Goal: Task Accomplishment & Management: Complete application form

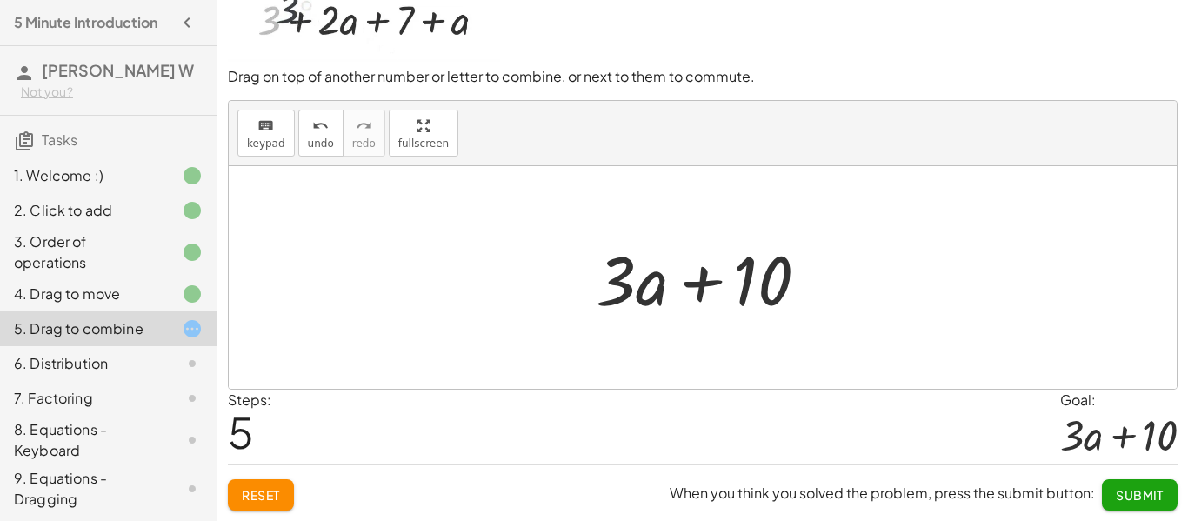
click at [1148, 507] on button "Submit" at bounding box center [1140, 494] width 76 height 31
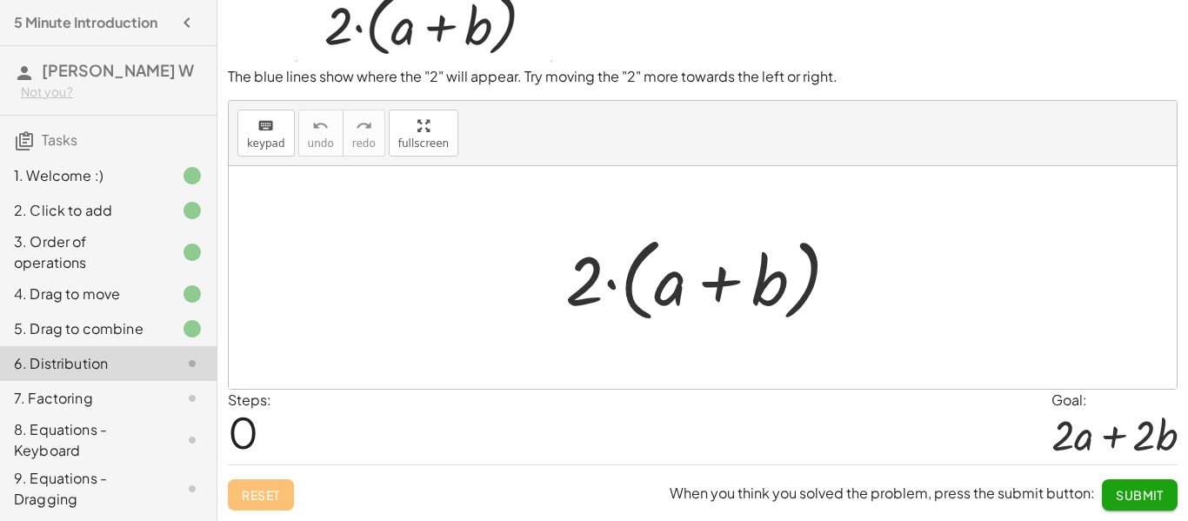
scroll to position [51, 0]
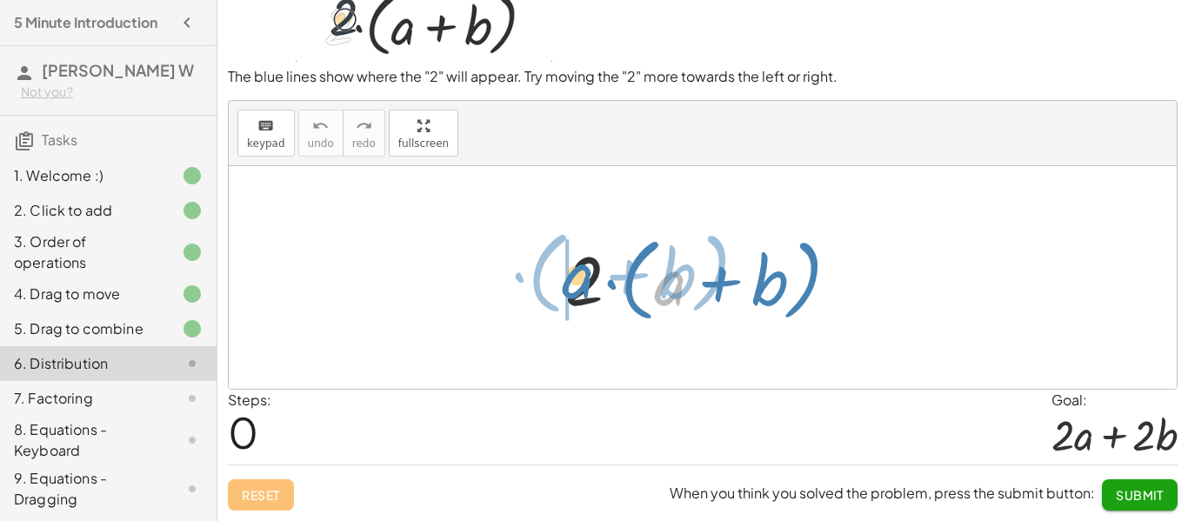
drag, startPoint x: 671, startPoint y: 300, endPoint x: 579, endPoint y: 293, distance: 92.5
click at [579, 293] on div at bounding box center [709, 278] width 305 height 100
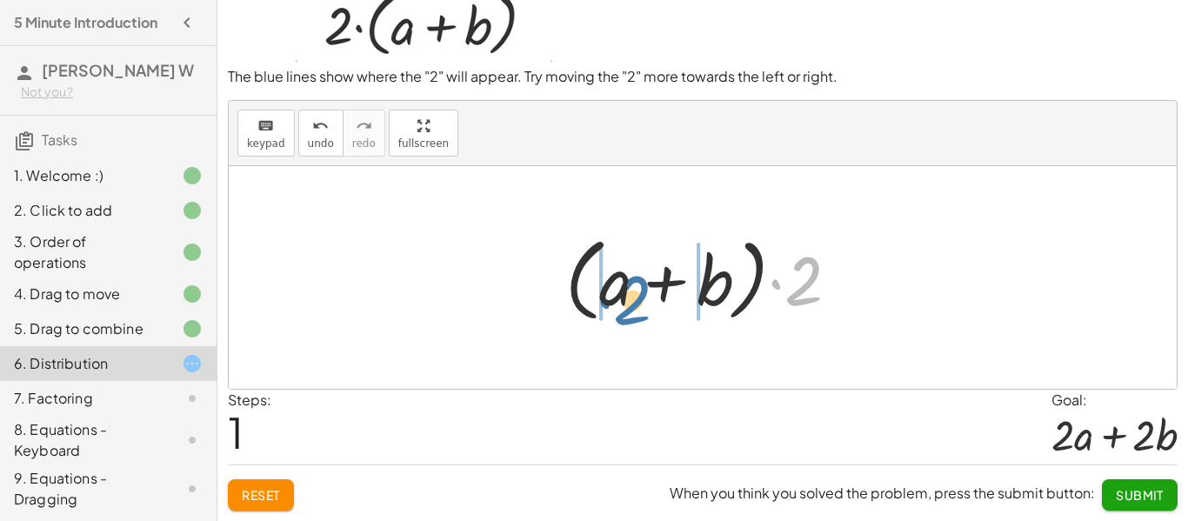
drag, startPoint x: 809, startPoint y: 286, endPoint x: 639, endPoint y: 302, distance: 170.4
click at [639, 302] on div at bounding box center [709, 278] width 305 height 100
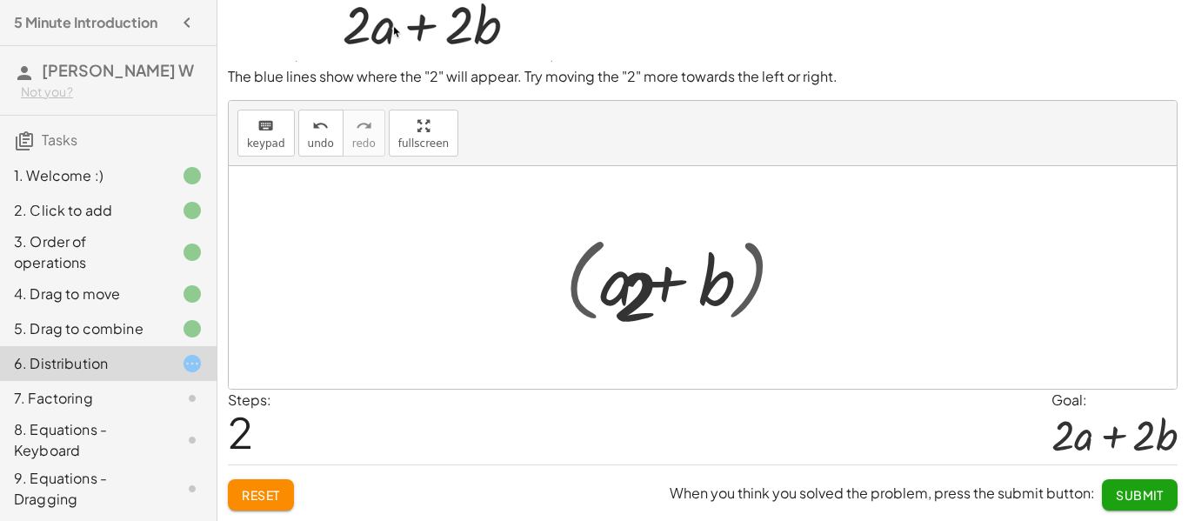
click at [639, 302] on div at bounding box center [709, 278] width 258 height 90
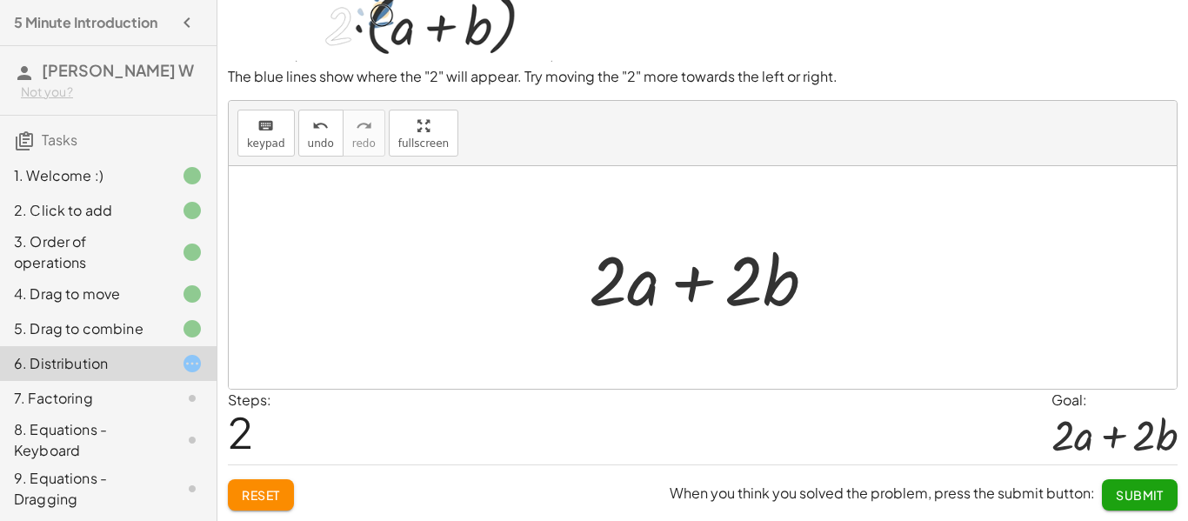
click at [1145, 487] on span "Submit" at bounding box center [1140, 495] width 48 height 16
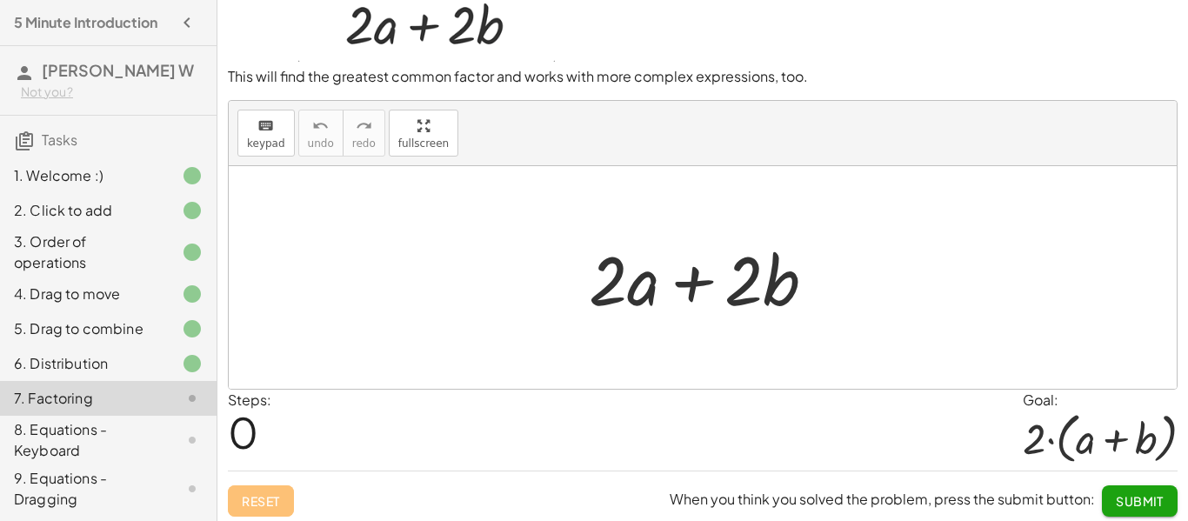
drag, startPoint x: 638, startPoint y: 302, endPoint x: 647, endPoint y: 292, distance: 13.5
click at [647, 292] on div at bounding box center [709, 278] width 258 height 90
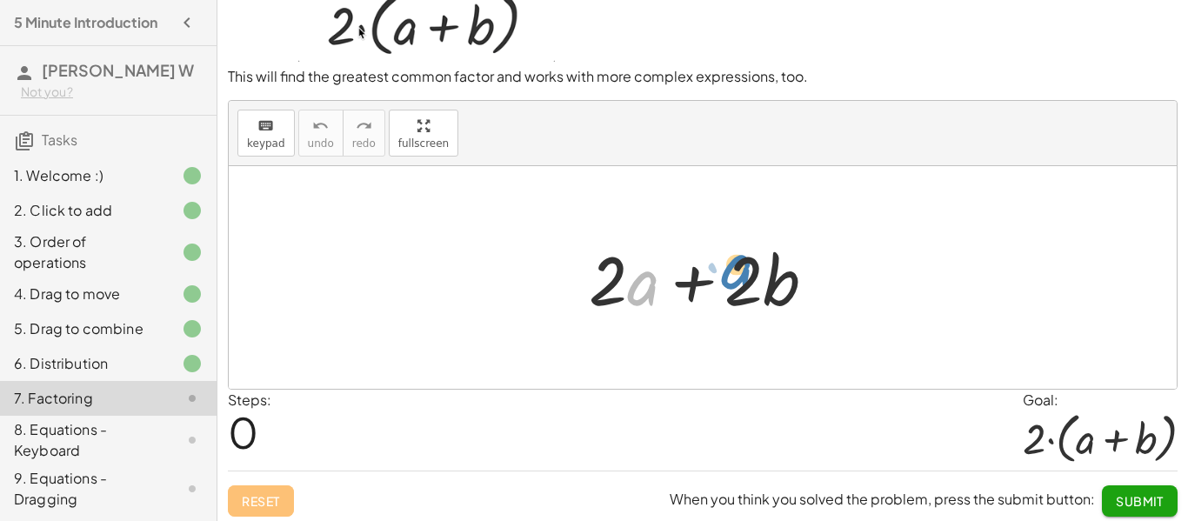
drag, startPoint x: 638, startPoint y: 273, endPoint x: 730, endPoint y: 258, distance: 93.4
click at [730, 258] on div at bounding box center [709, 278] width 258 height 90
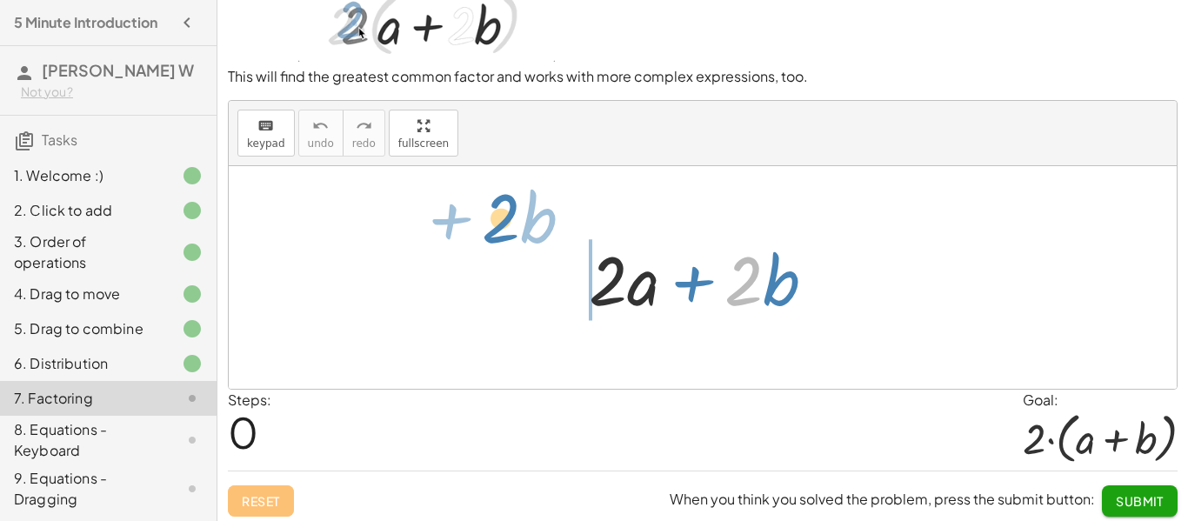
drag, startPoint x: 753, startPoint y: 283, endPoint x: 512, endPoint y: 221, distance: 249.6
click at [512, 221] on div "· 2 + · b + · 2 · a + · 2 · b" at bounding box center [703, 277] width 948 height 223
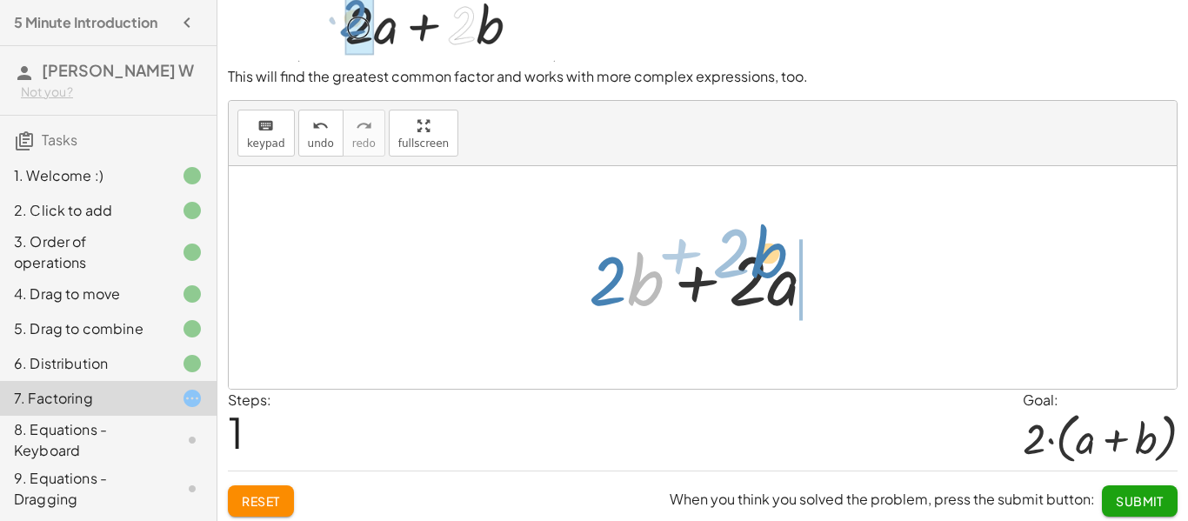
drag, startPoint x: 658, startPoint y: 283, endPoint x: 780, endPoint y: 256, distance: 124.8
click at [780, 256] on div at bounding box center [709, 278] width 258 height 90
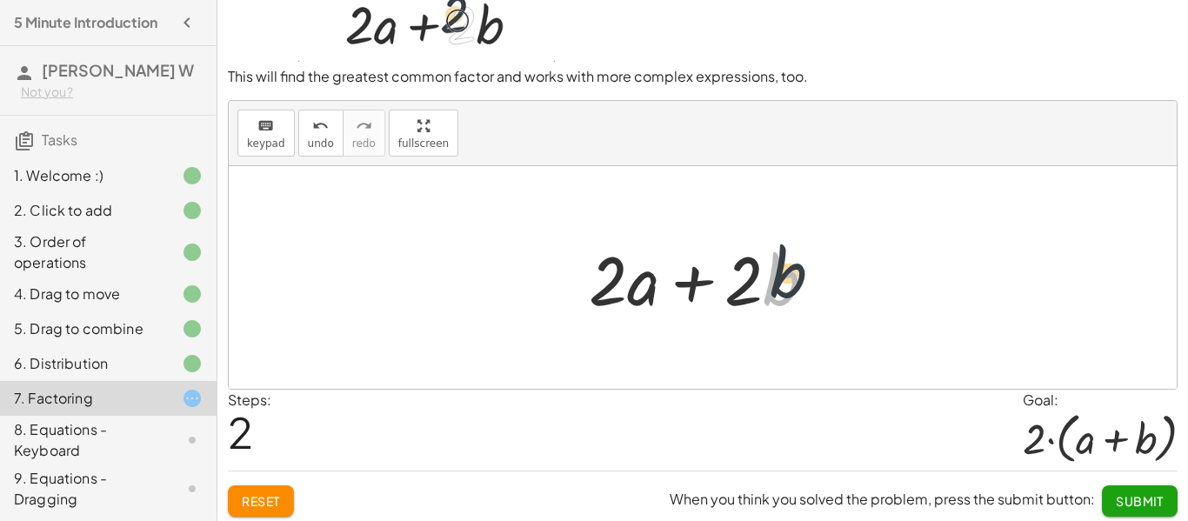
drag, startPoint x: 775, startPoint y: 280, endPoint x: 811, endPoint y: 234, distance: 58.3
click at [811, 234] on div at bounding box center [709, 278] width 258 height 90
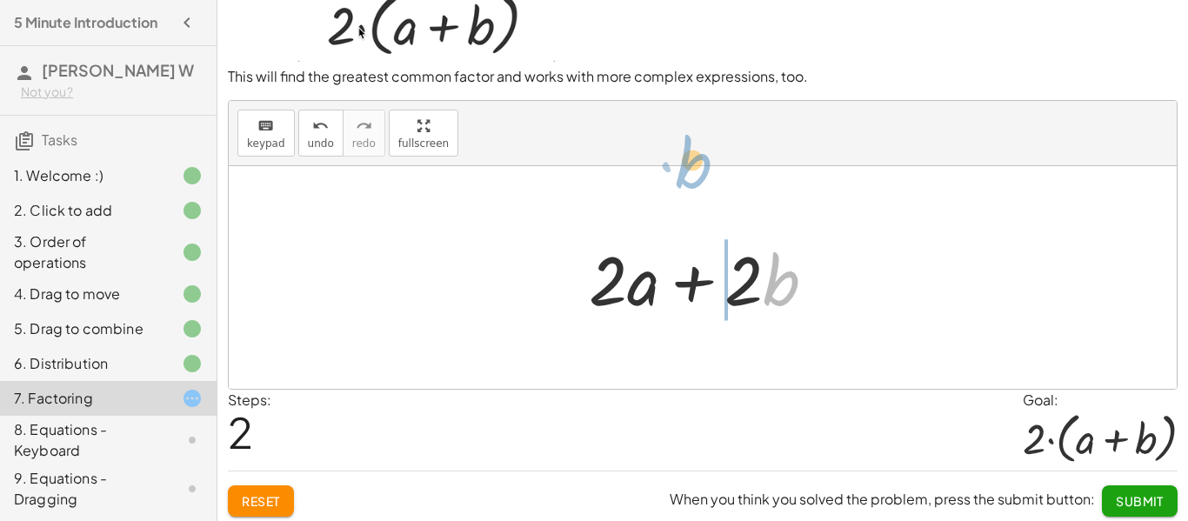
drag, startPoint x: 791, startPoint y: 299, endPoint x: 705, endPoint y: 187, distance: 141.5
click at [705, 187] on div "+ · 2 · a + · 2 · b + · 2 · b + · 2 · a · b + · 2 · a + · 2 · b" at bounding box center [703, 277] width 948 height 223
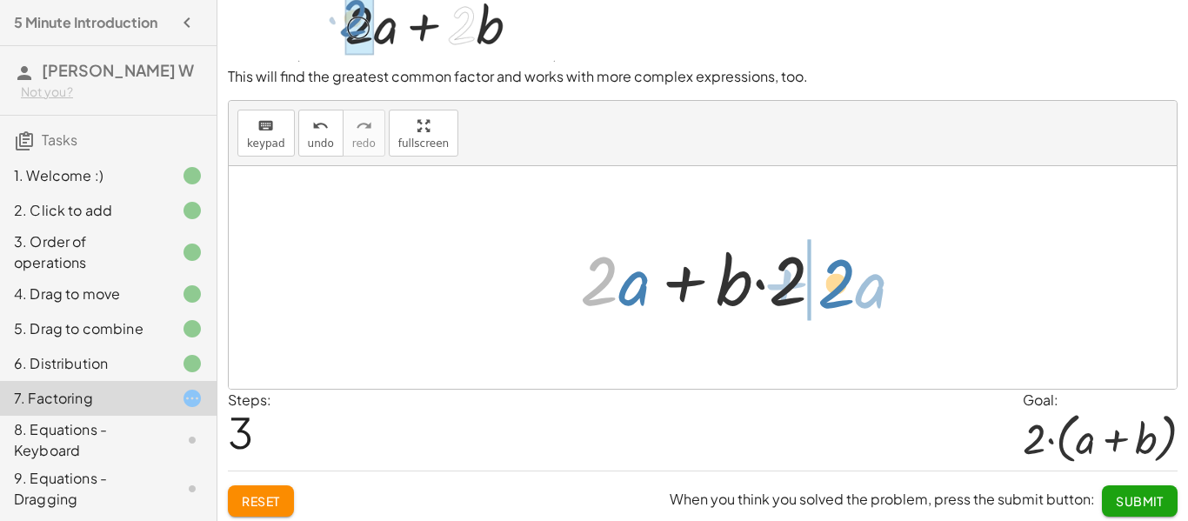
drag, startPoint x: 595, startPoint y: 279, endPoint x: 833, endPoint y: 282, distance: 237.5
click at [833, 282] on div at bounding box center [709, 278] width 275 height 90
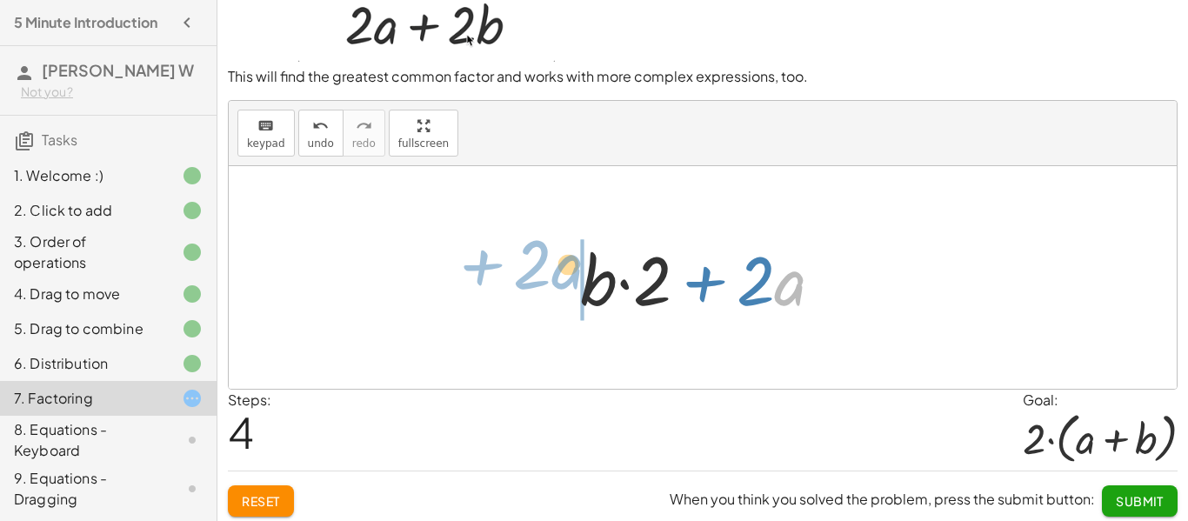
drag, startPoint x: 794, startPoint y: 296, endPoint x: 572, endPoint y: 281, distance: 222.3
click at [572, 281] on div at bounding box center [709, 278] width 275 height 90
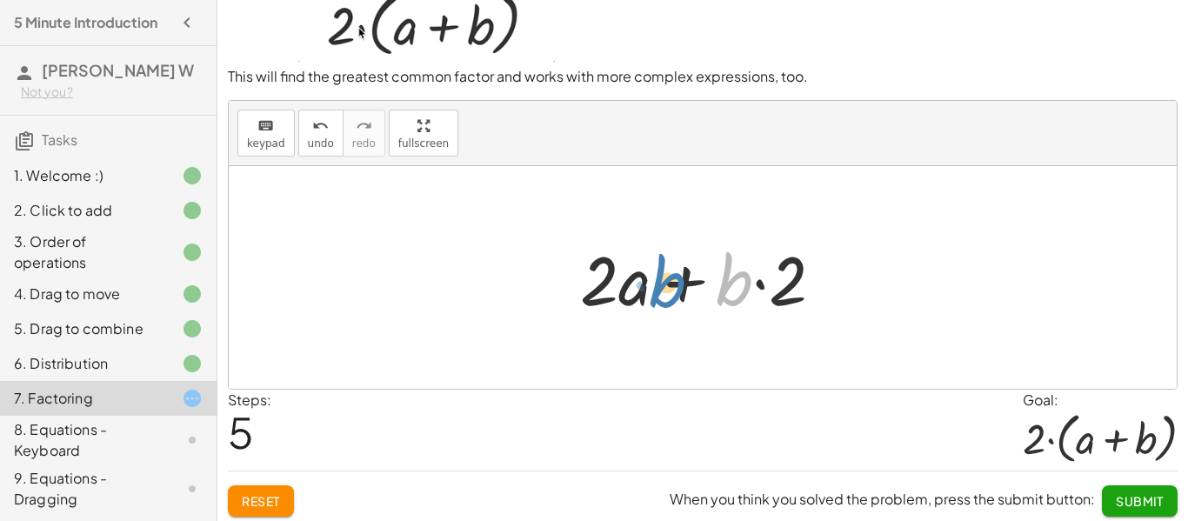
drag, startPoint x: 743, startPoint y: 295, endPoint x: 674, endPoint y: 298, distance: 68.8
click at [674, 298] on div at bounding box center [709, 278] width 275 height 90
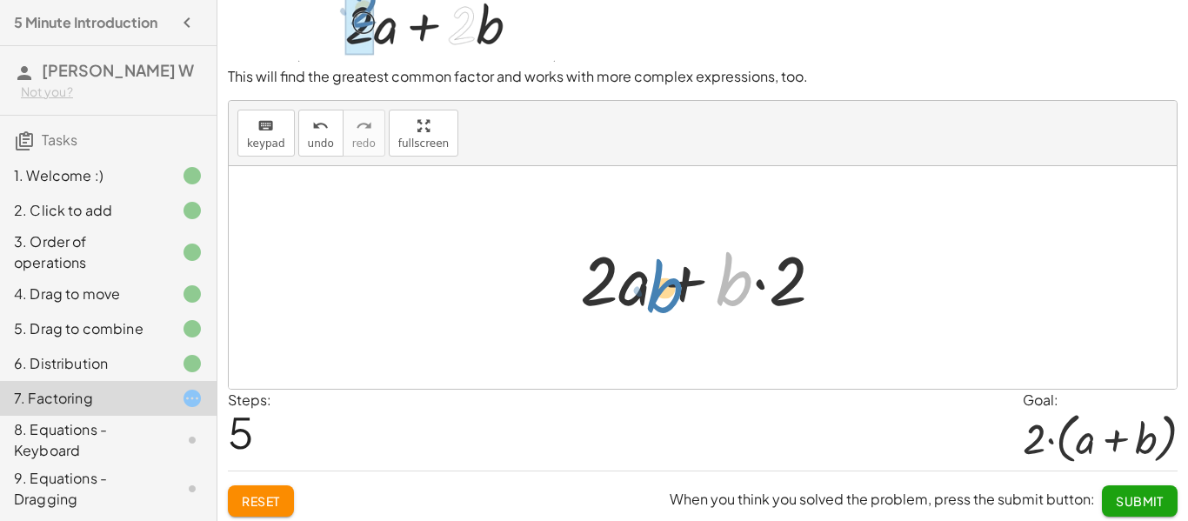
drag, startPoint x: 740, startPoint y: 299, endPoint x: 670, endPoint y: 306, distance: 69.9
click at [670, 306] on div at bounding box center [709, 278] width 275 height 90
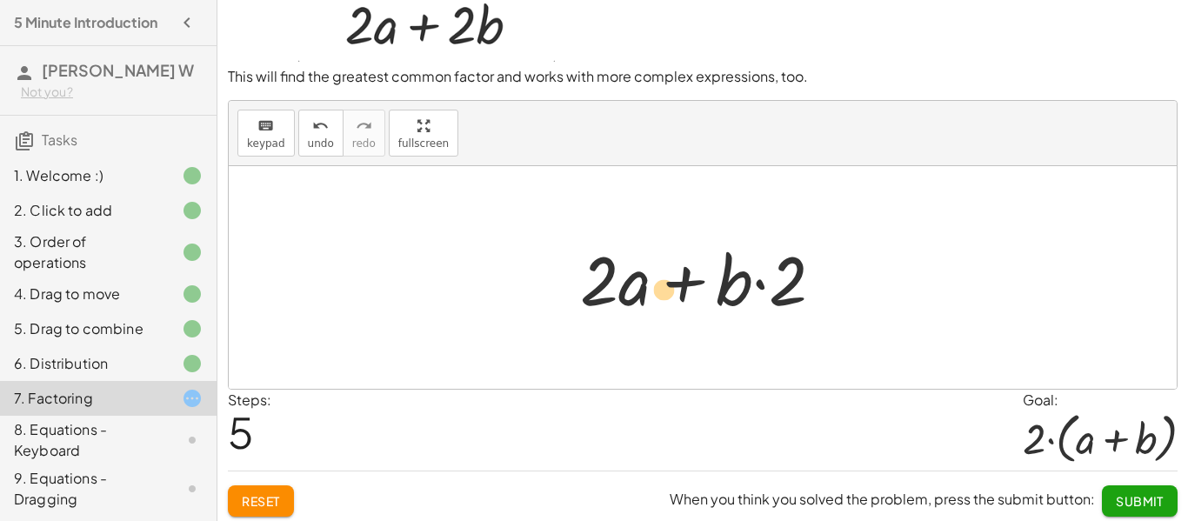
drag, startPoint x: 725, startPoint y: 288, endPoint x: 659, endPoint y: 293, distance: 66.3
click at [659, 293] on div at bounding box center [709, 278] width 275 height 90
drag, startPoint x: 724, startPoint y: 297, endPoint x: 661, endPoint y: 297, distance: 62.6
click at [661, 297] on div at bounding box center [709, 278] width 275 height 90
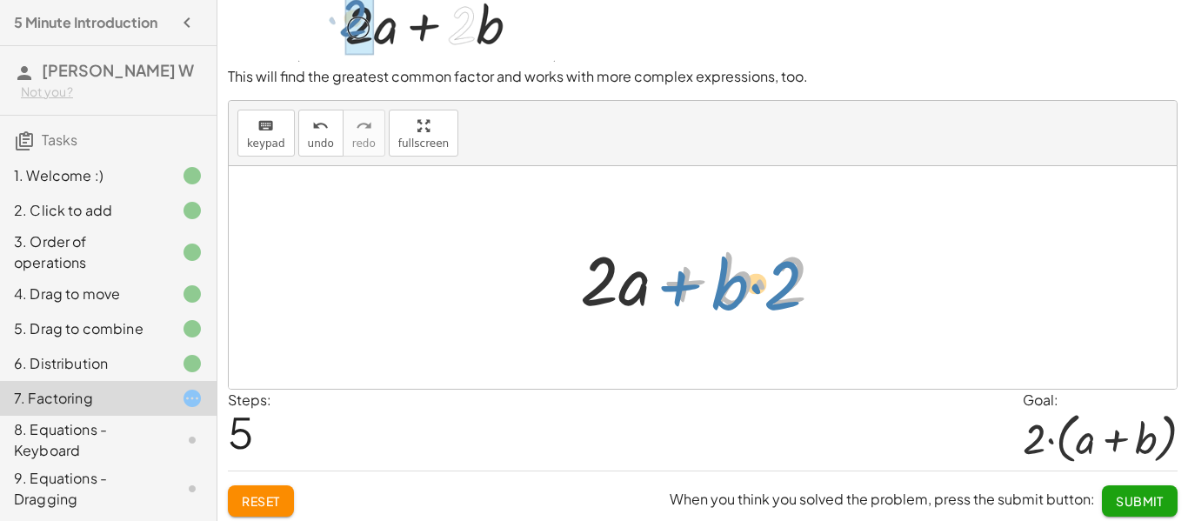
click at [668, 287] on div at bounding box center [709, 278] width 275 height 90
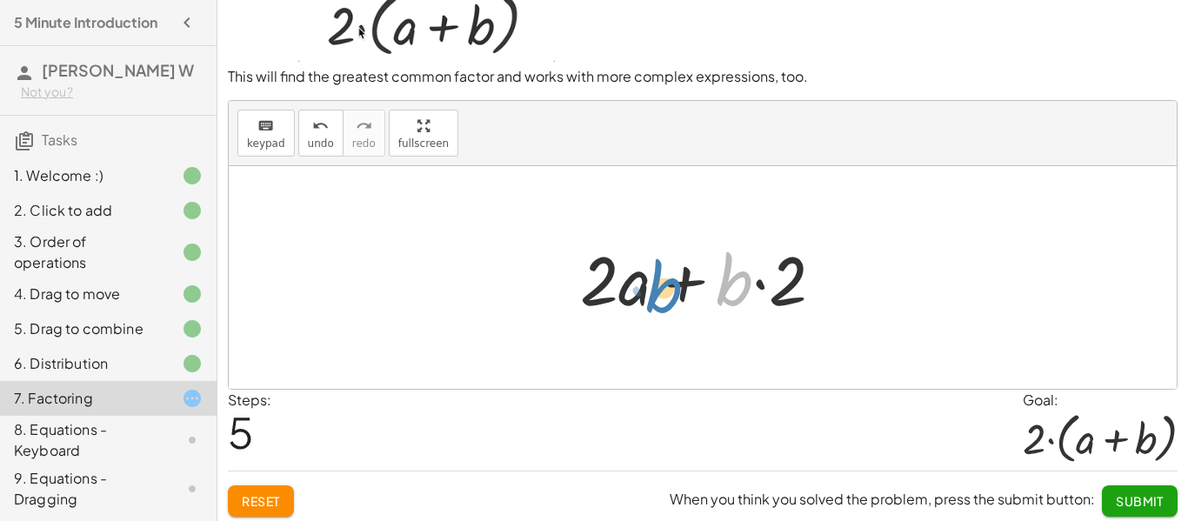
drag, startPoint x: 726, startPoint y: 280, endPoint x: 657, endPoint y: 286, distance: 69.9
click at [657, 286] on div at bounding box center [709, 278] width 275 height 90
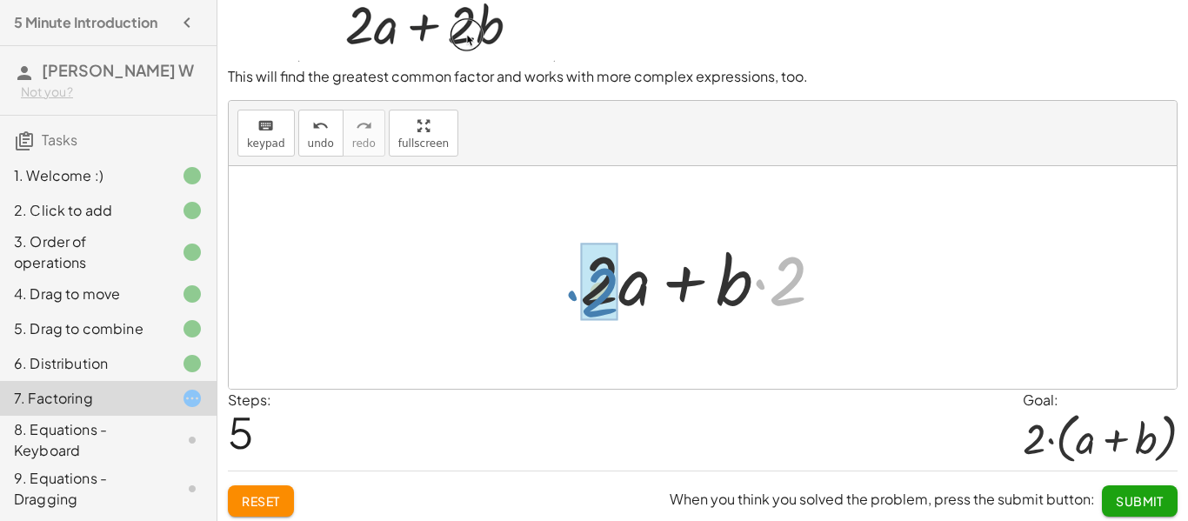
drag, startPoint x: 800, startPoint y: 271, endPoint x: 611, endPoint y: 282, distance: 190.0
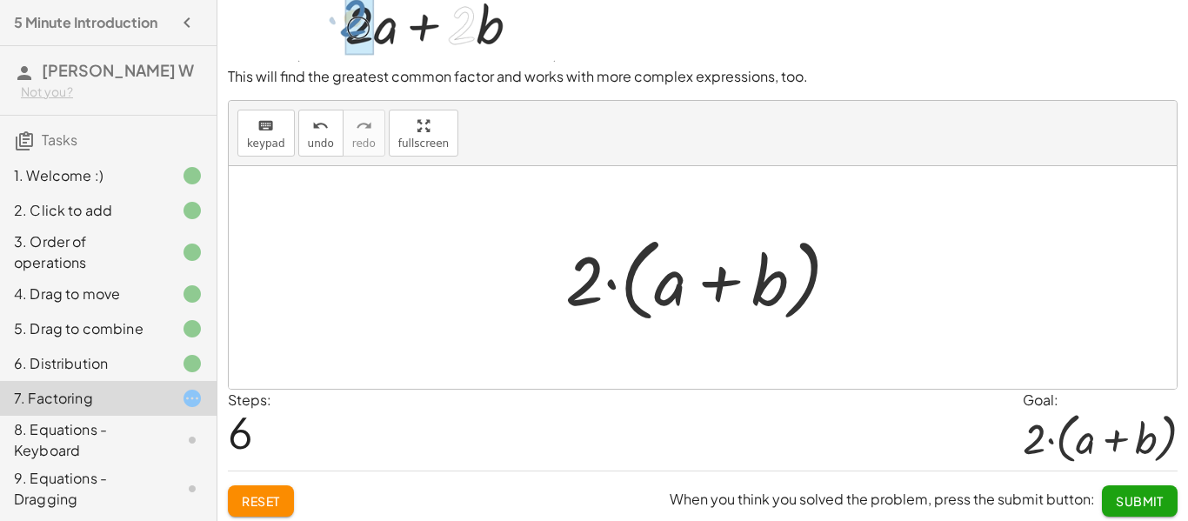
click at [1122, 487] on button "Submit" at bounding box center [1140, 500] width 76 height 31
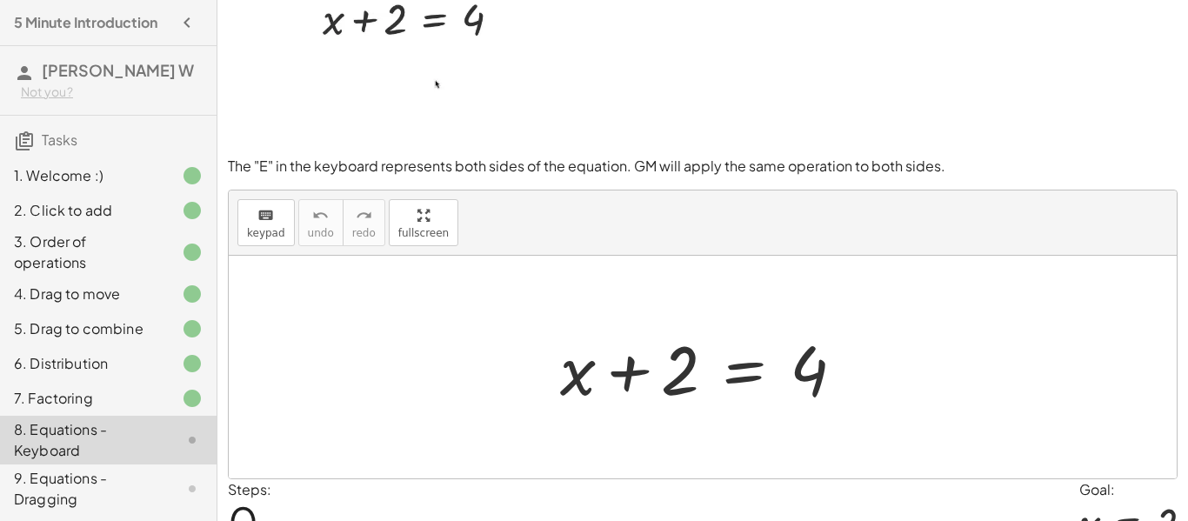
click at [1121, 488] on div "Goal:" at bounding box center [1129, 489] width 98 height 21
click at [251, 223] on div "keyboard" at bounding box center [266, 214] width 38 height 21
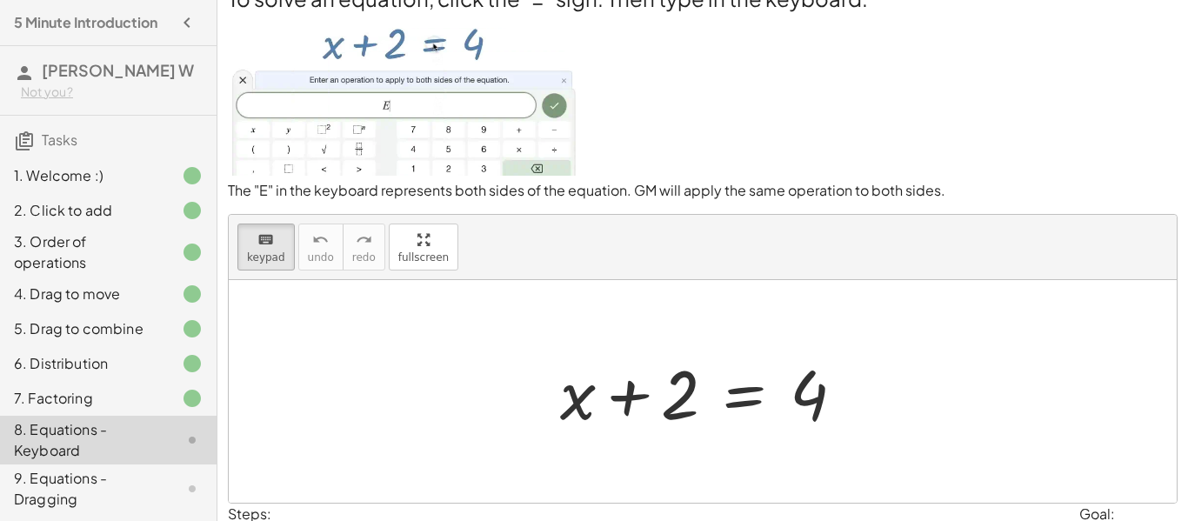
scroll to position [25, 0]
click at [266, 238] on icon "keyboard" at bounding box center [266, 241] width 17 height 21
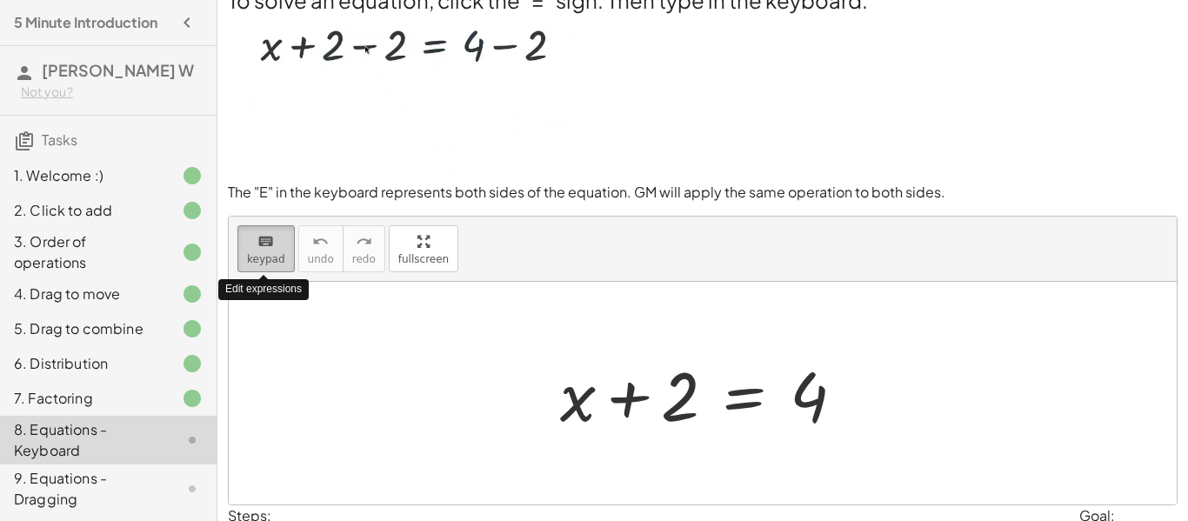
click at [264, 231] on div "keyboard" at bounding box center [266, 241] width 38 height 21
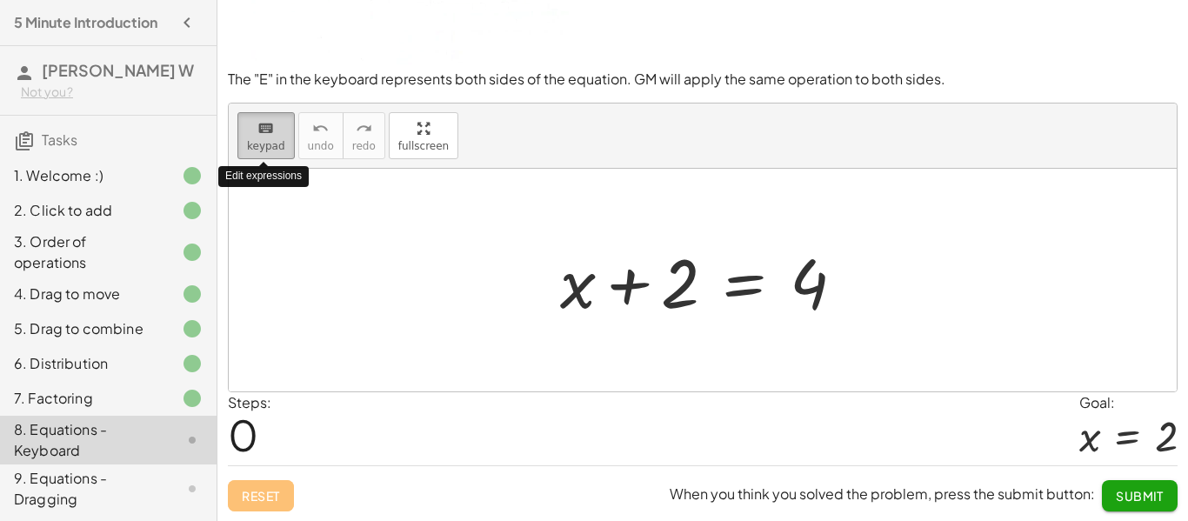
scroll to position [139, 0]
click at [258, 136] on icon "keyboard" at bounding box center [266, 127] width 17 height 21
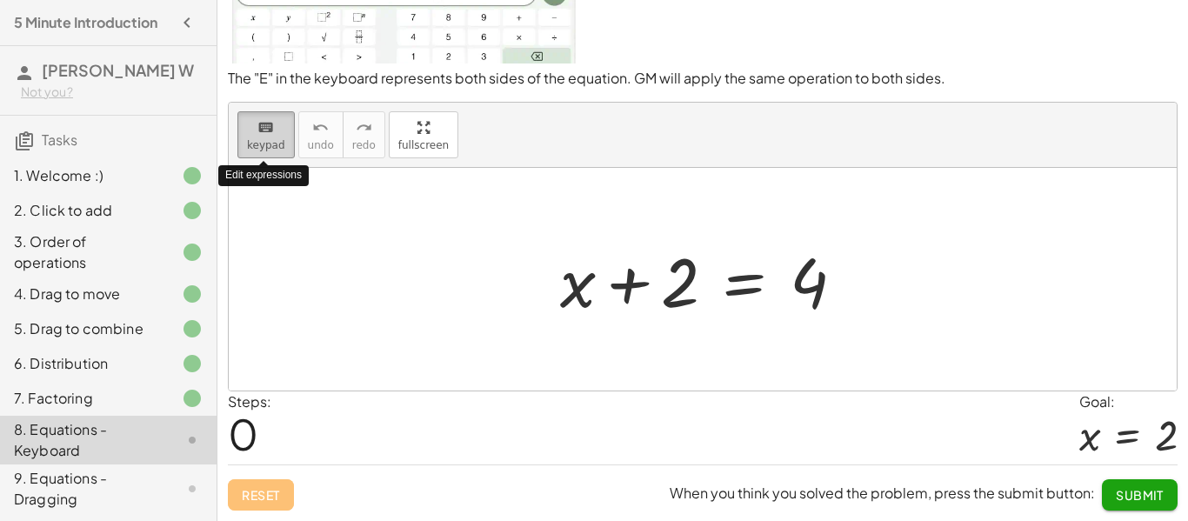
click at [258, 136] on icon "keyboard" at bounding box center [266, 127] width 17 height 21
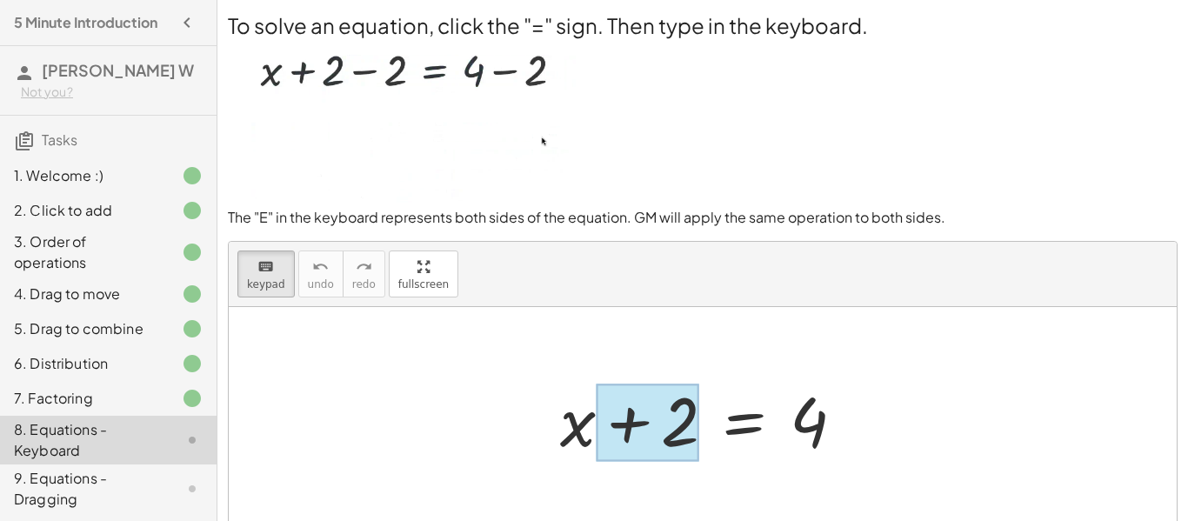
click at [661, 451] on div at bounding box center [648, 422] width 104 height 77
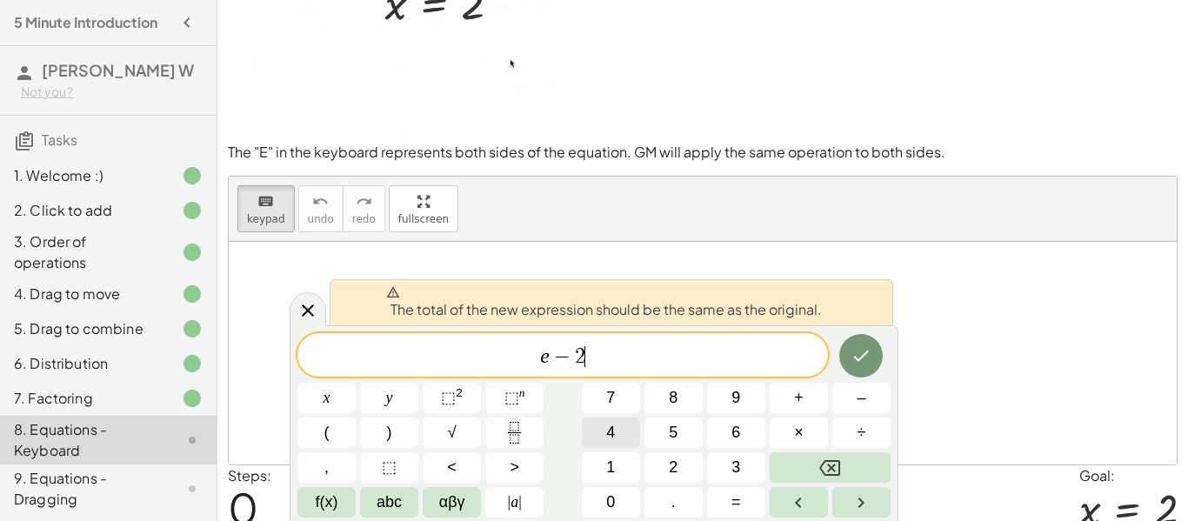
scroll to position [139, 0]
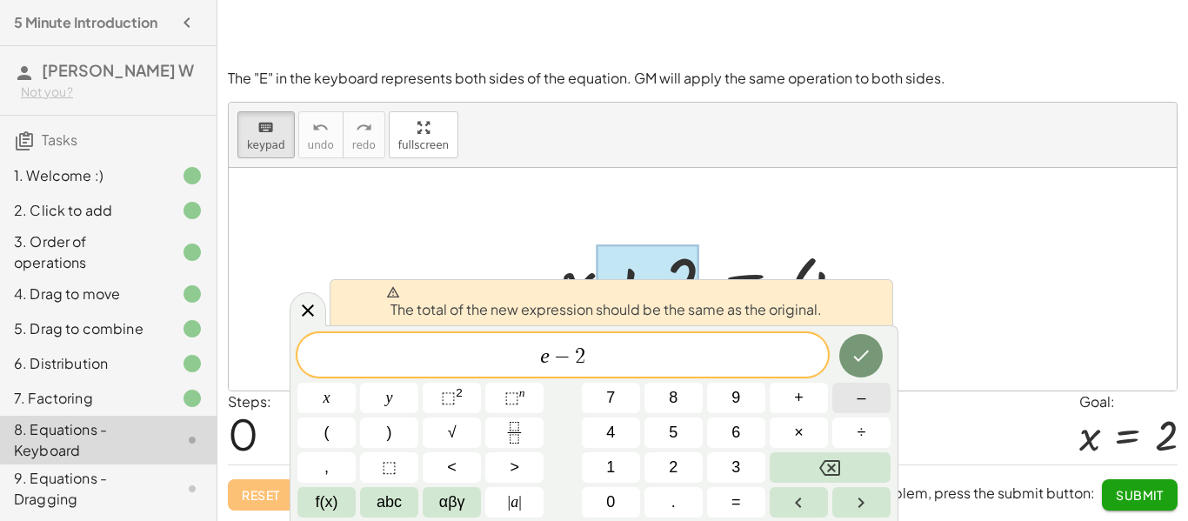
click at [878, 405] on button "–" at bounding box center [862, 398] width 58 height 30
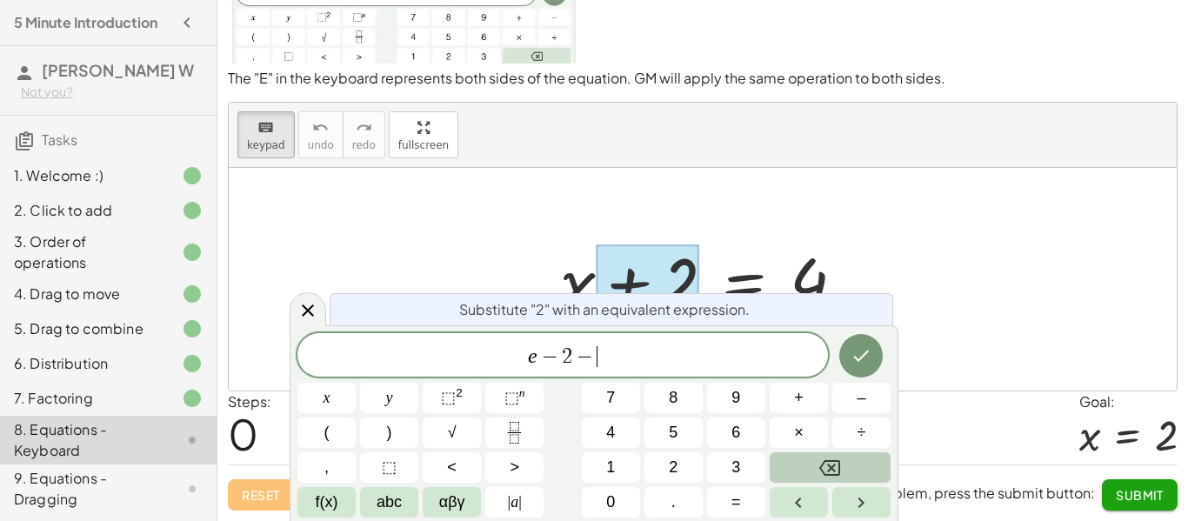
click at [804, 472] on button "Backspace" at bounding box center [830, 467] width 121 height 30
click at [732, 493] on span "=" at bounding box center [737, 502] width 10 height 23
click at [639, 438] on button "4" at bounding box center [611, 433] width 58 height 30
click at [867, 370] on button "Done" at bounding box center [862, 356] width 44 height 44
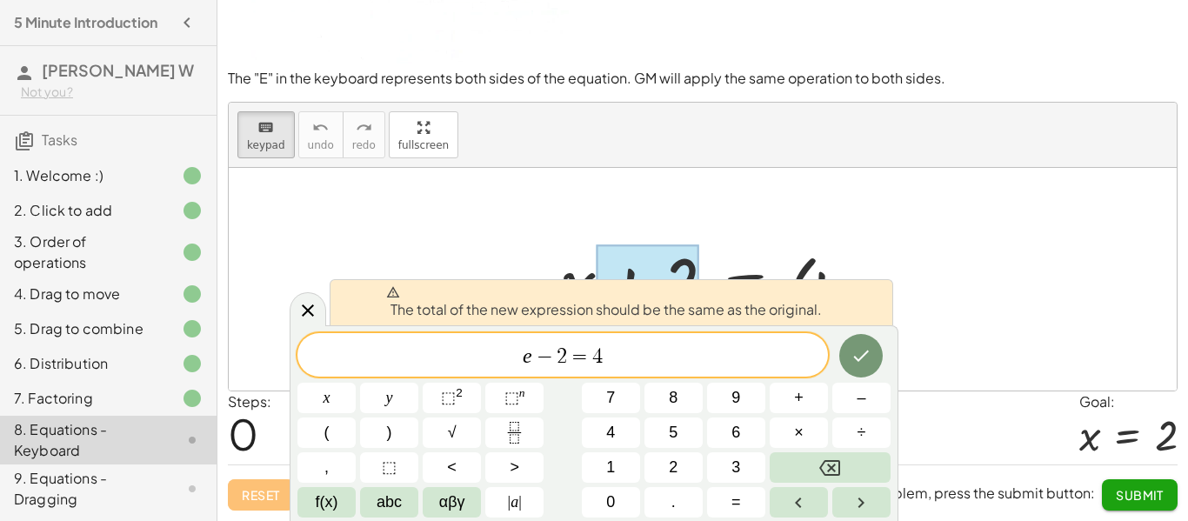
click at [531, 358] on span "e − 2 = 4 ​" at bounding box center [563, 357] width 531 height 24
click at [548, 360] on span "−" at bounding box center [544, 356] width 25 height 21
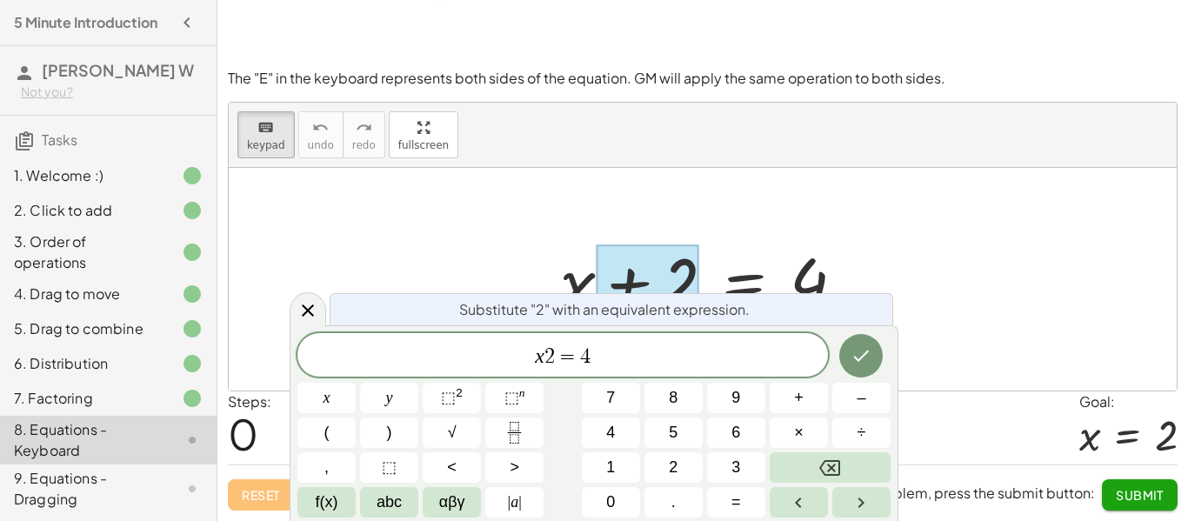
scroll to position [8, 0]
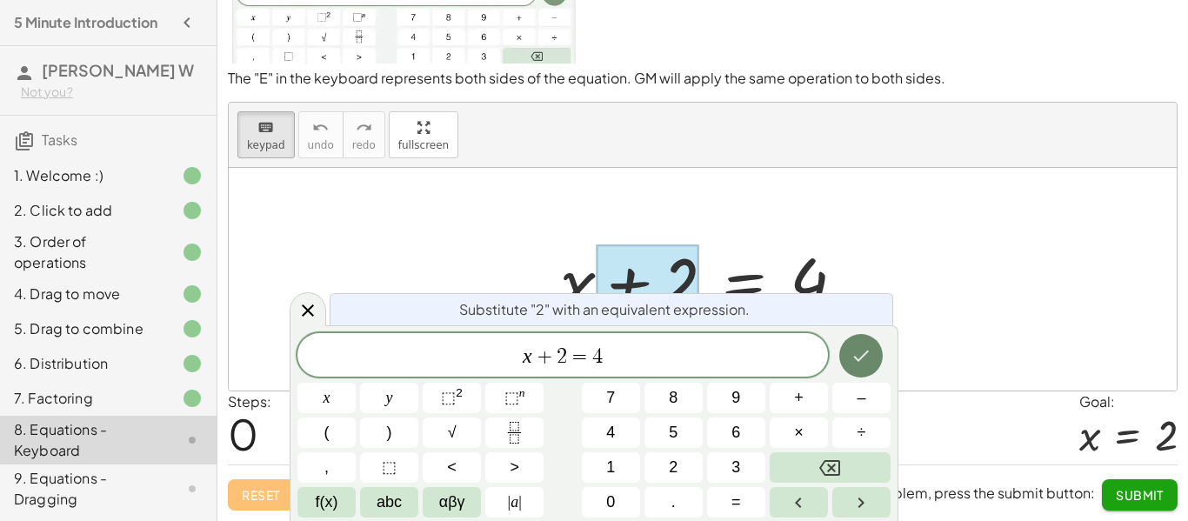
click at [869, 372] on button "Done" at bounding box center [862, 356] width 44 height 44
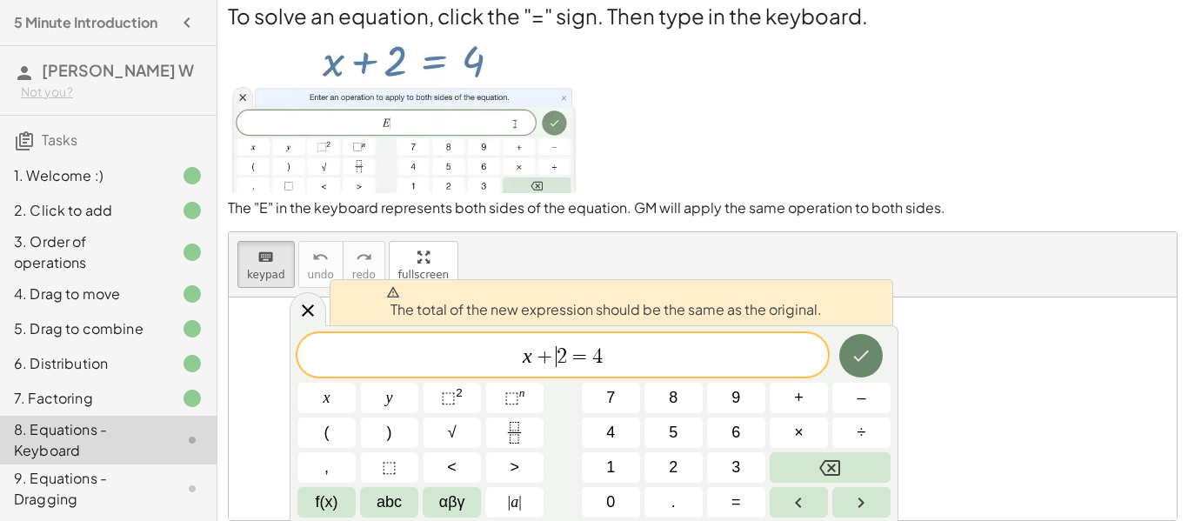
scroll to position [0, 0]
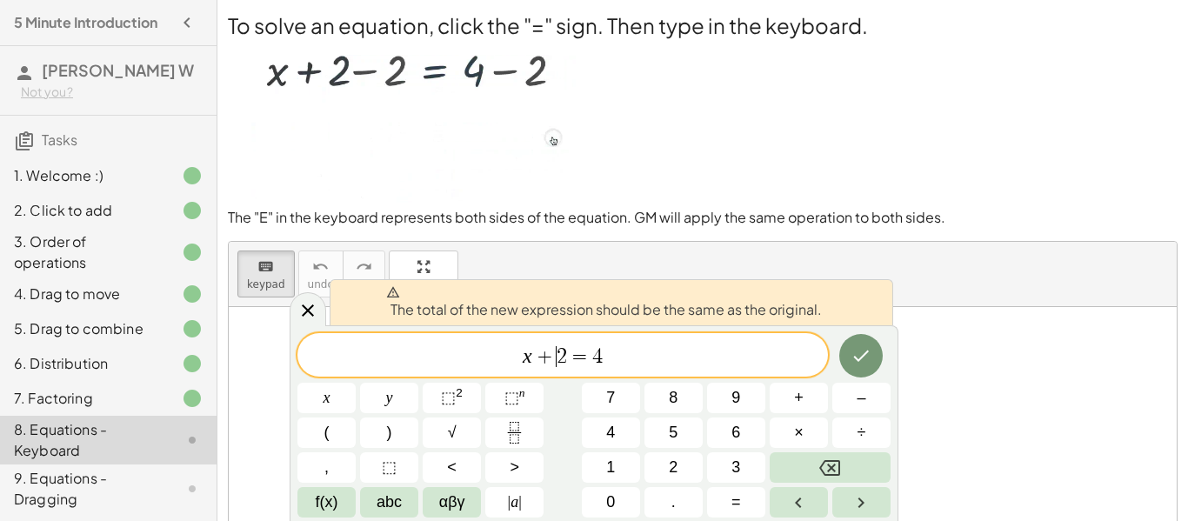
click at [774, 355] on span "x + ​ 2 = 4" at bounding box center [563, 357] width 531 height 24
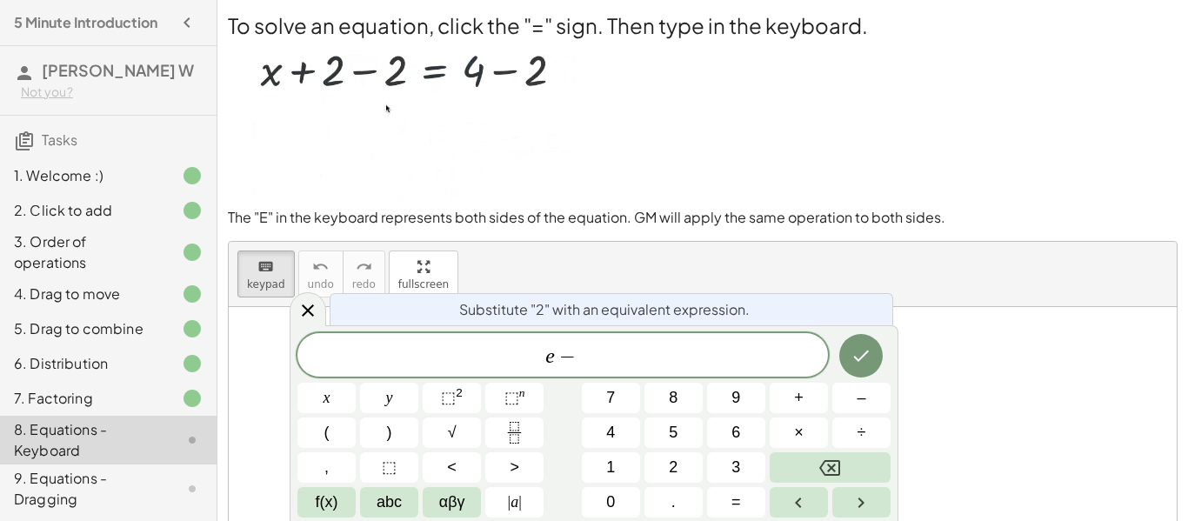
scroll to position [10, 0]
click at [859, 371] on button "Done" at bounding box center [862, 356] width 44 height 44
click at [858, 386] on span "–" at bounding box center [861, 397] width 9 height 23
click at [643, 459] on div "e − ​ x y ⬚ 2 ⬚ n 7 8 9 + – ( ) √ 4 5 6 × ÷ , ⬚ < > 1 2 3 f(x) abc αβγ | a | 0 …" at bounding box center [594, 425] width 593 height 184
click at [649, 461] on button "2" at bounding box center [674, 467] width 58 height 30
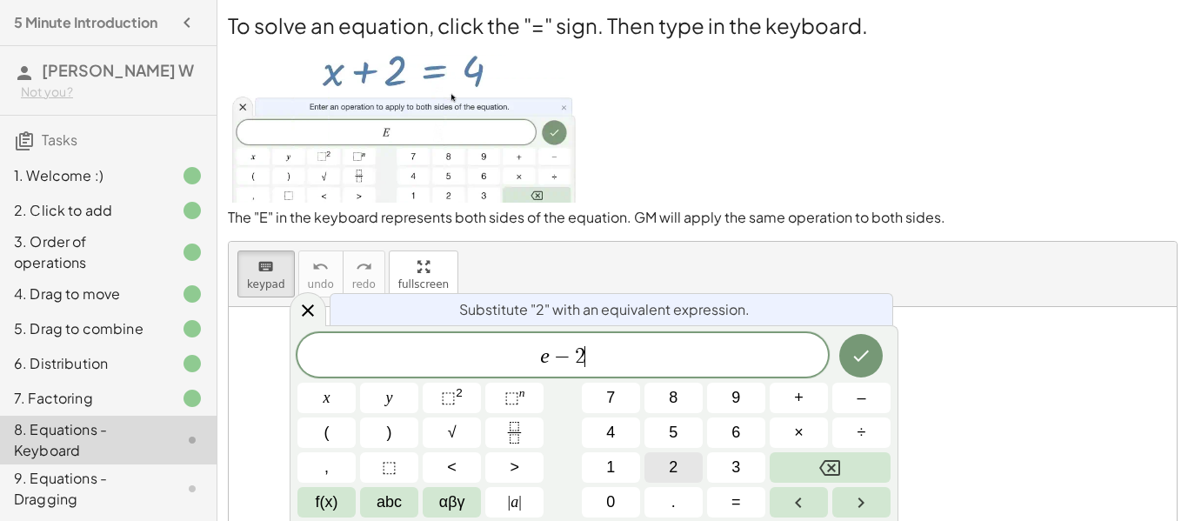
scroll to position [11, 0]
click at [849, 365] on button "Done" at bounding box center [862, 356] width 44 height 44
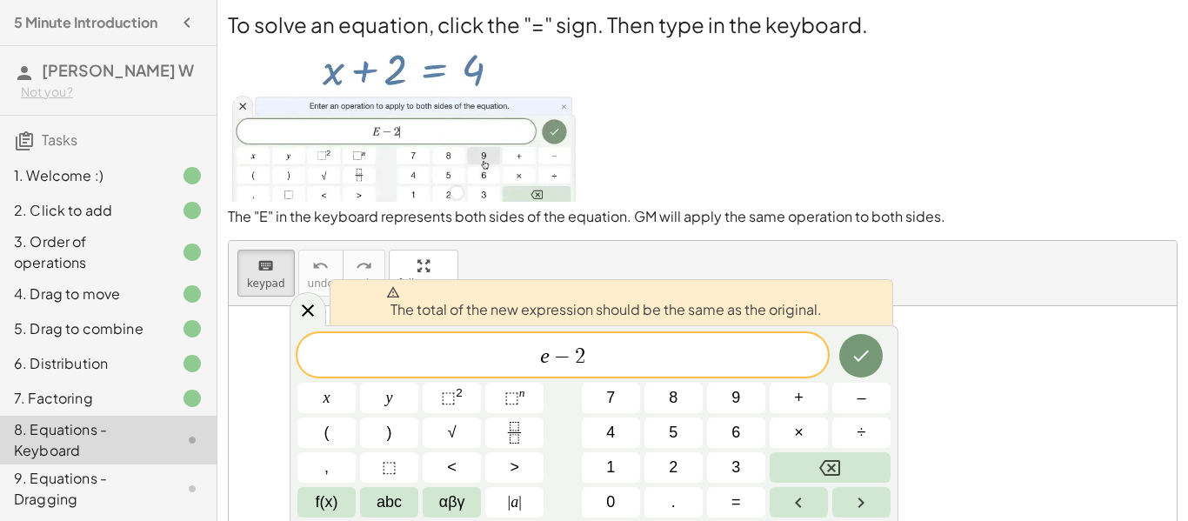
scroll to position [0, 0]
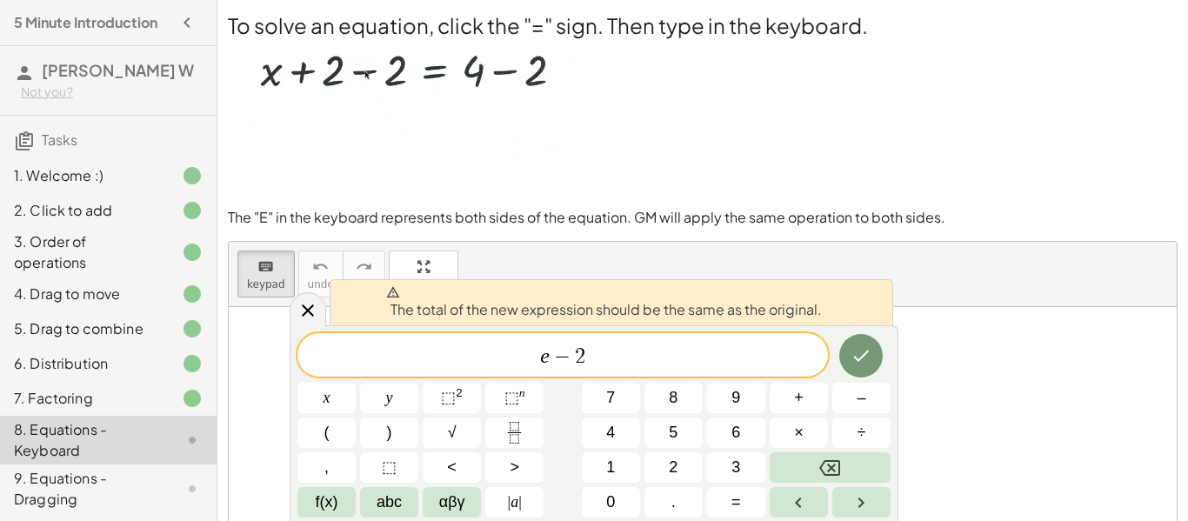
click at [962, 258] on div "keyboard keypad undo undo redo redo fullscreen" at bounding box center [703, 274] width 948 height 65
click at [318, 318] on icon at bounding box center [308, 310] width 21 height 21
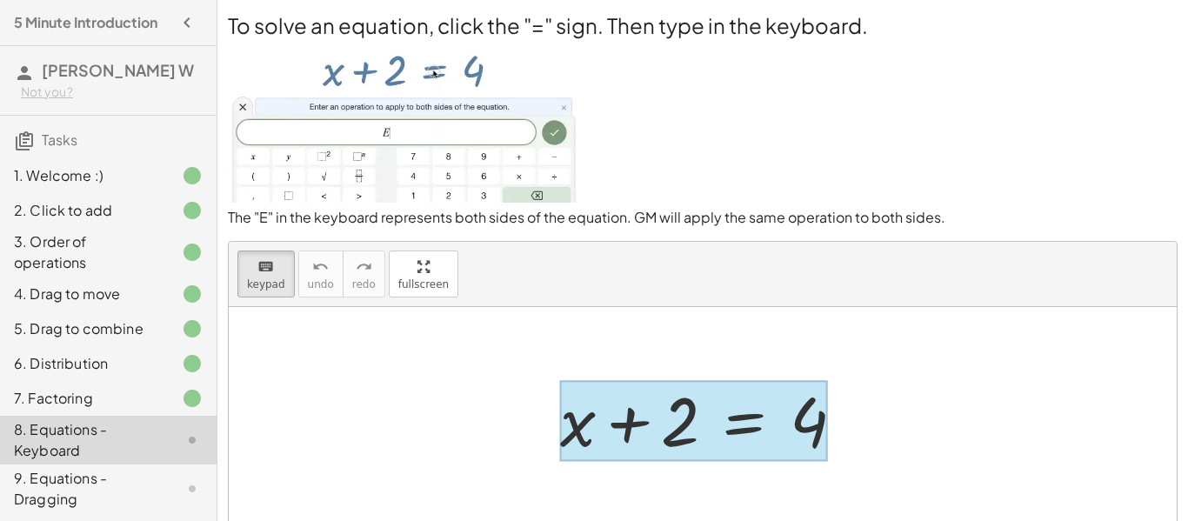
click at [740, 427] on div at bounding box center [694, 420] width 268 height 81
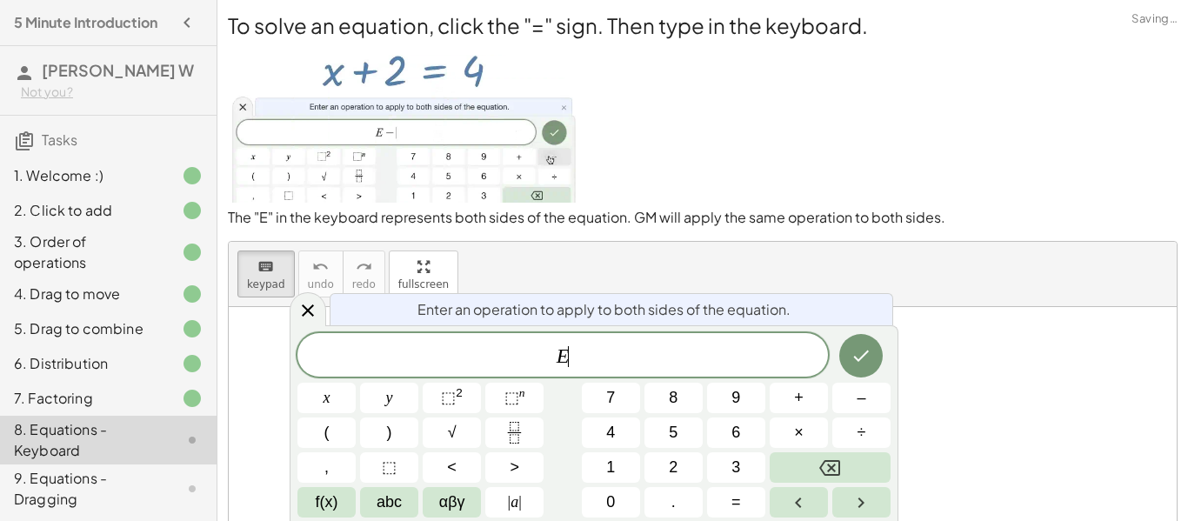
scroll to position [12, 0]
click at [859, 393] on span "–" at bounding box center [861, 397] width 9 height 23
click at [695, 460] on button "2" at bounding box center [674, 467] width 58 height 30
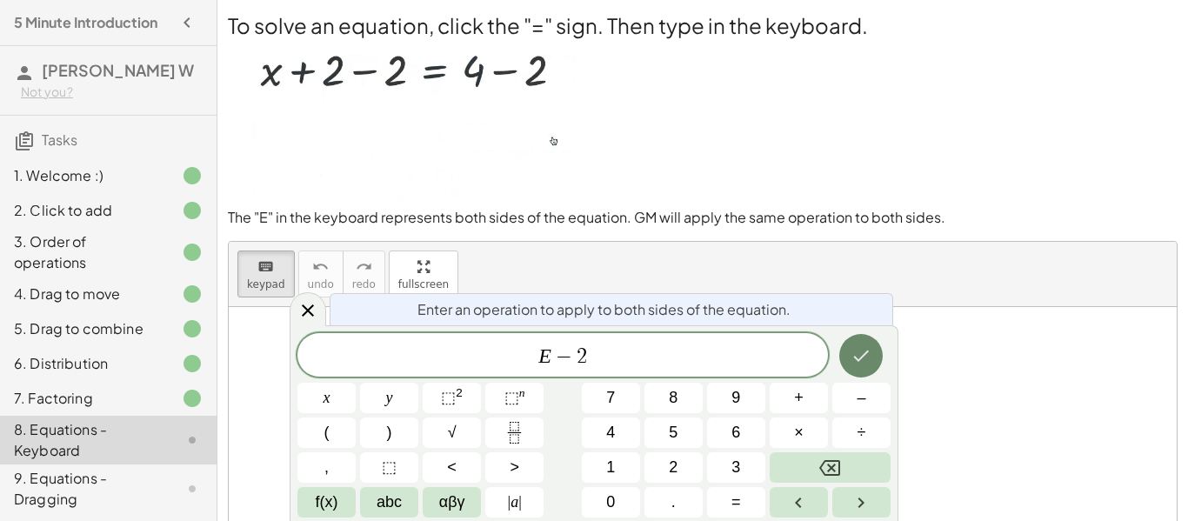
click at [846, 365] on button "Done" at bounding box center [862, 356] width 44 height 44
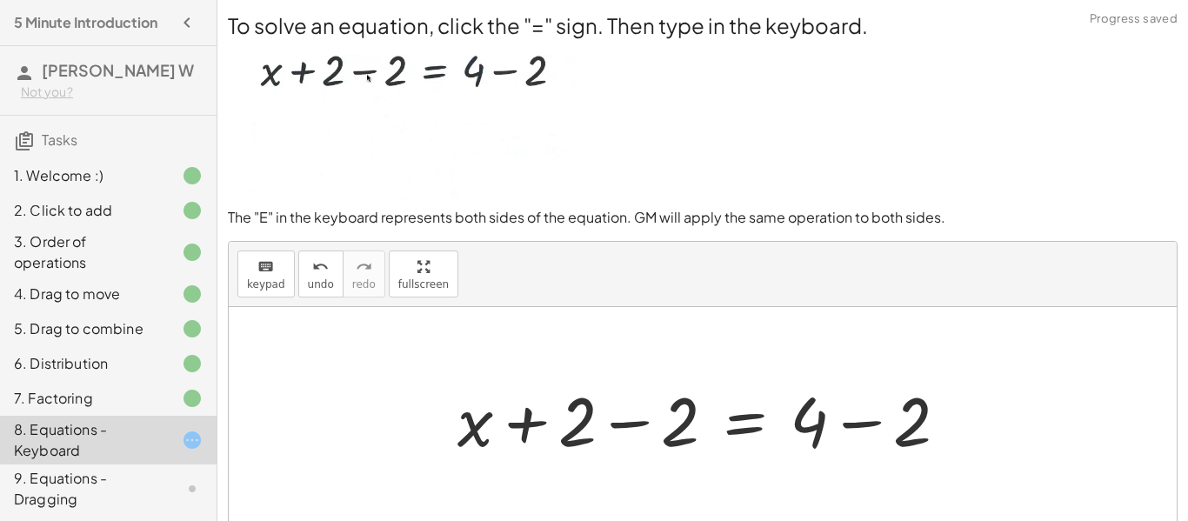
scroll to position [9, 0]
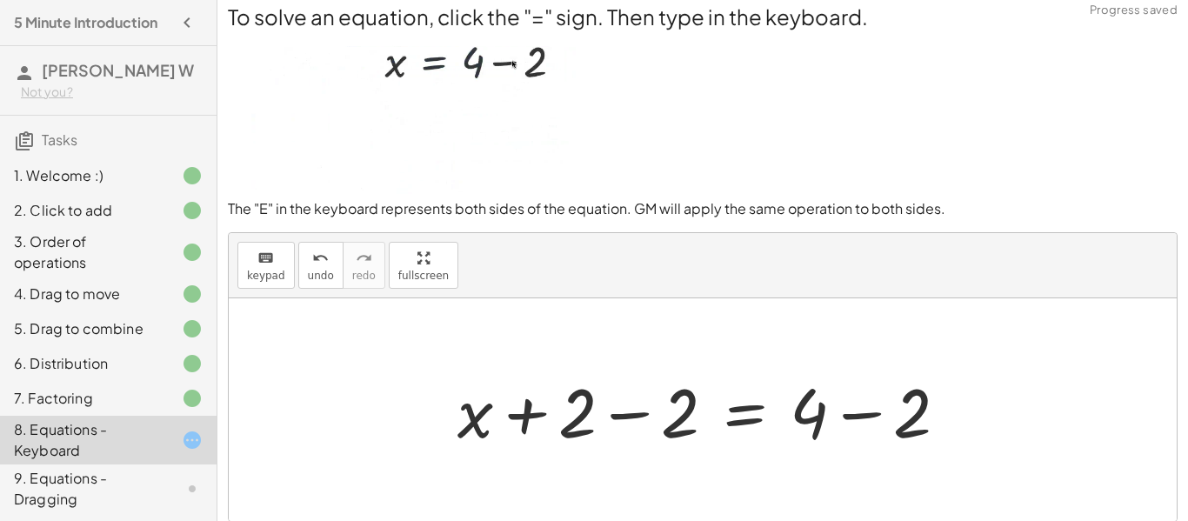
click at [633, 423] on div at bounding box center [710, 410] width 522 height 90
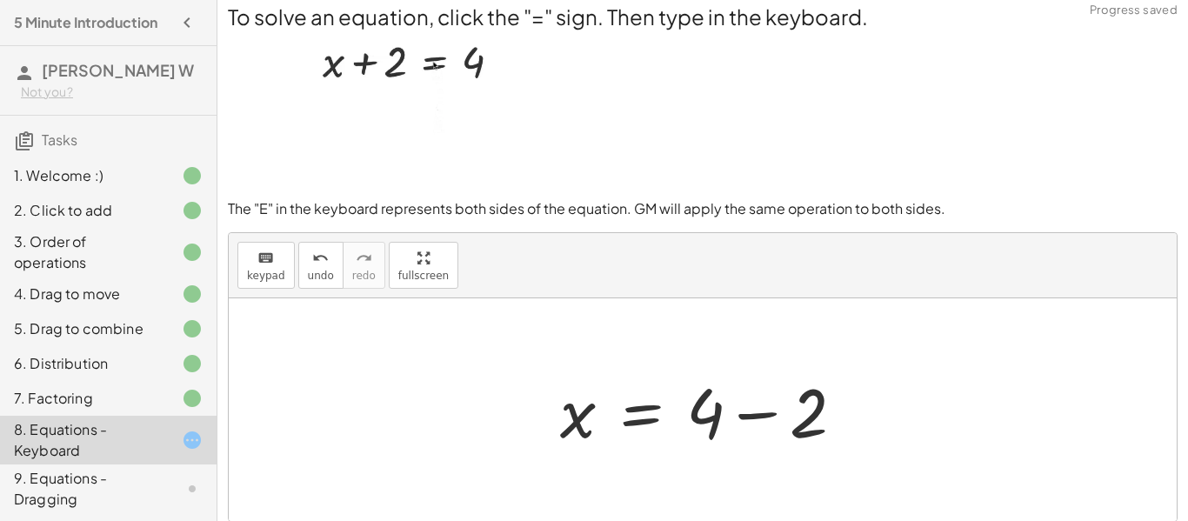
click at [757, 414] on div at bounding box center [710, 410] width 316 height 90
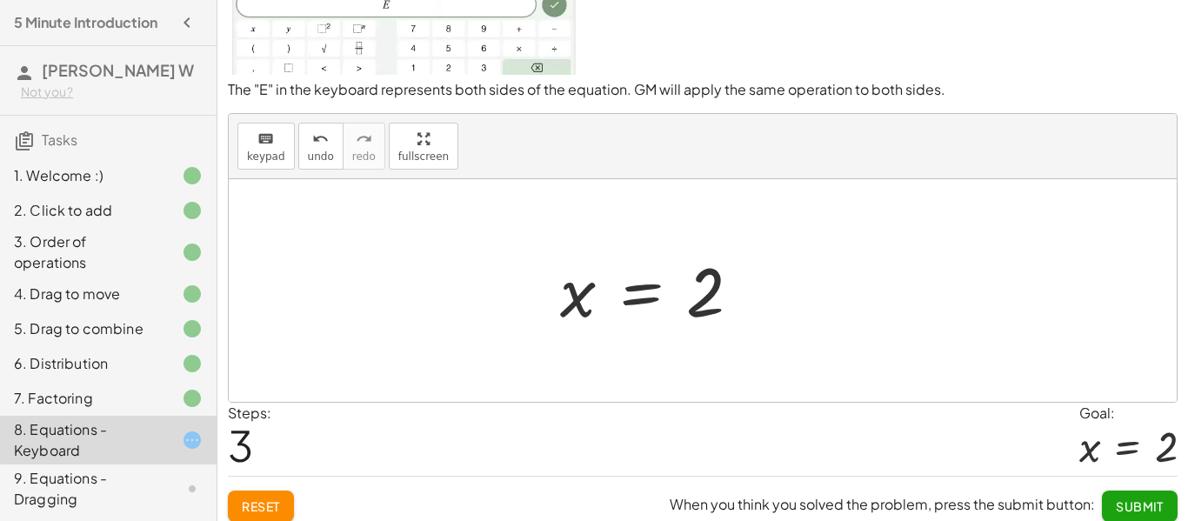
scroll to position [139, 0]
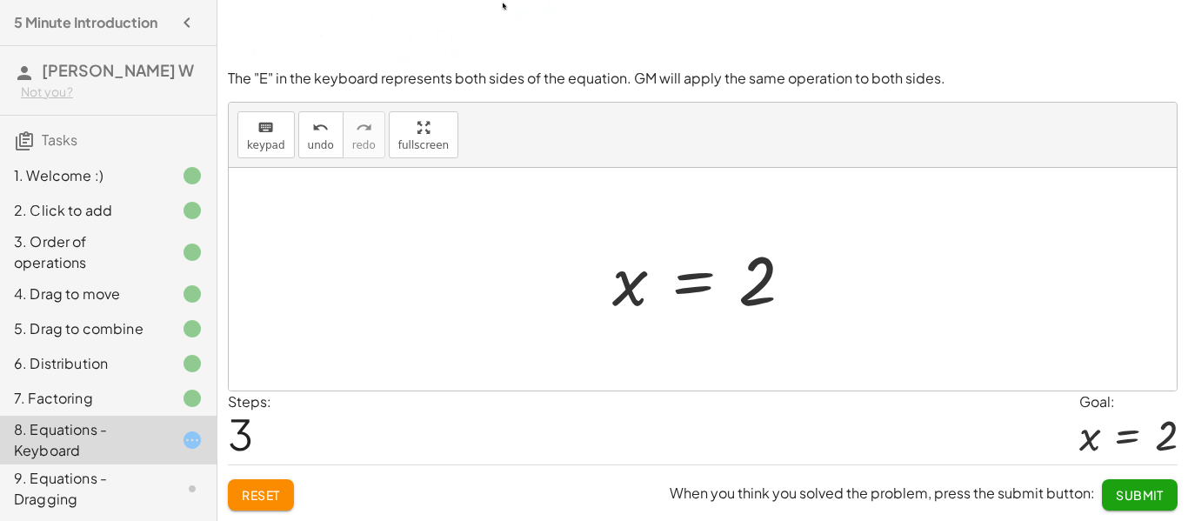
click at [1164, 496] on button "Submit" at bounding box center [1140, 494] width 76 height 31
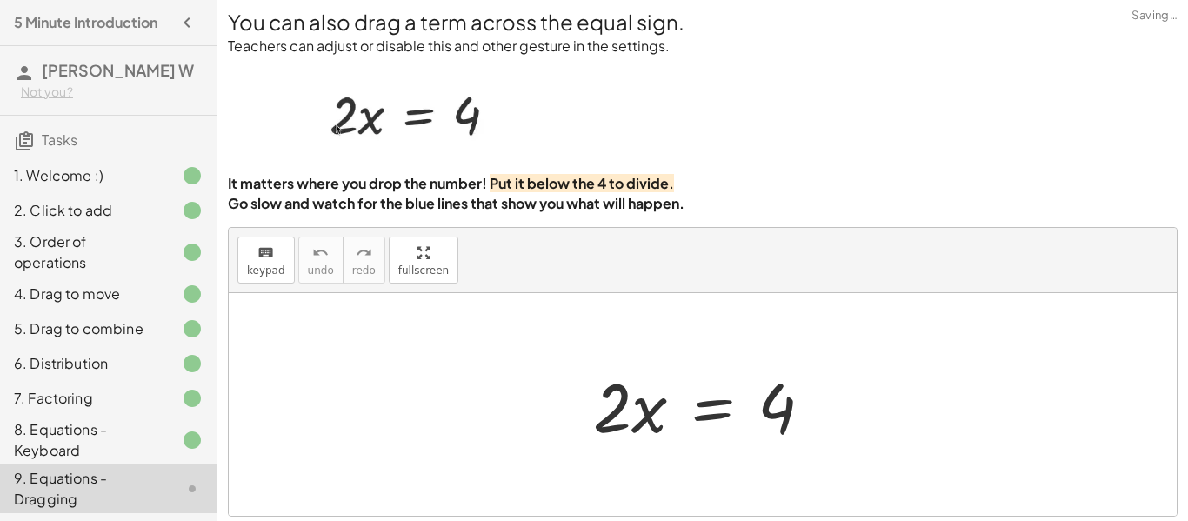
scroll to position [0, 0]
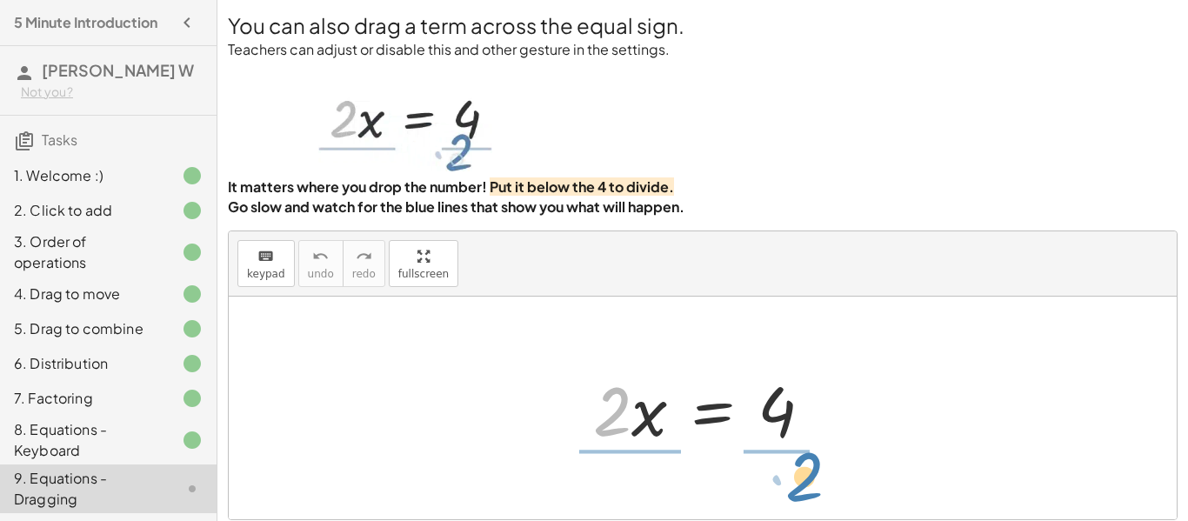
drag, startPoint x: 604, startPoint y: 413, endPoint x: 796, endPoint y: 479, distance: 203.0
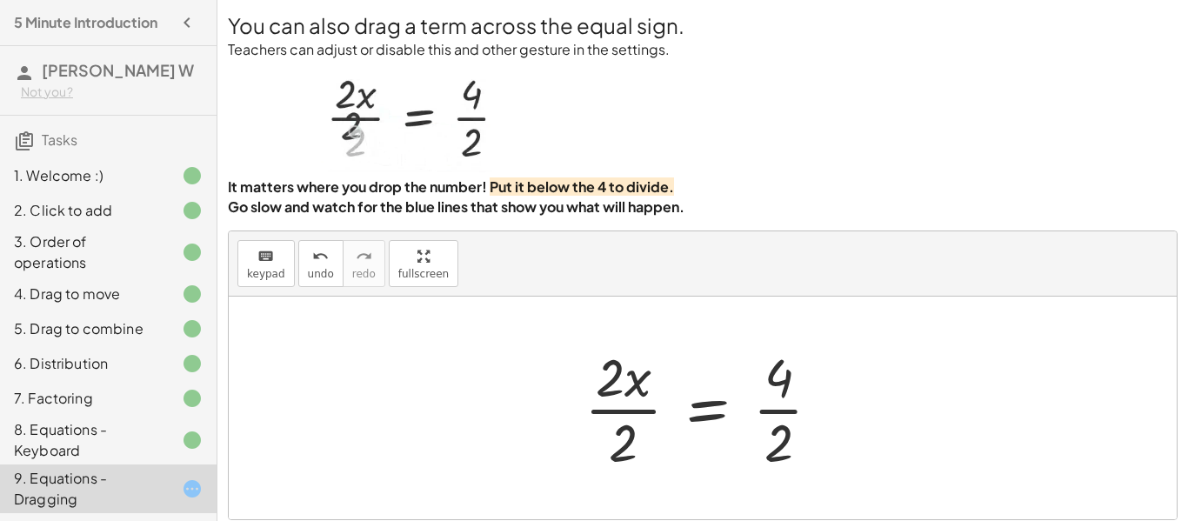
drag, startPoint x: 636, startPoint y: 445, endPoint x: 633, endPoint y: 435, distance: 9.9
click at [633, 435] on div at bounding box center [710, 408] width 268 height 134
drag, startPoint x: 623, startPoint y: 455, endPoint x: 638, endPoint y: 384, distance: 72.9
click at [638, 384] on div at bounding box center [710, 408] width 268 height 134
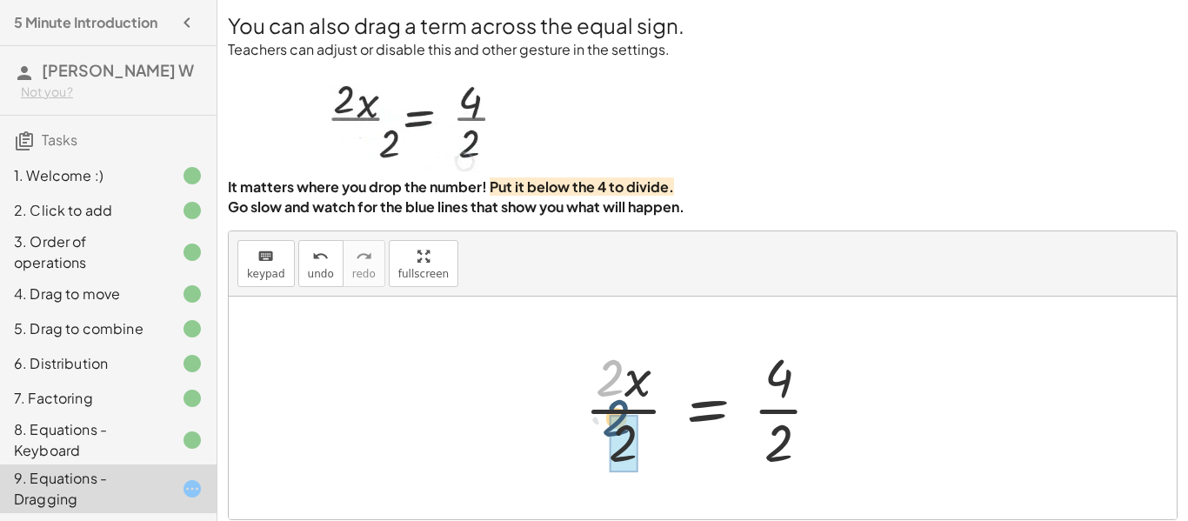
drag, startPoint x: 613, startPoint y: 387, endPoint x: 621, endPoint y: 431, distance: 44.2
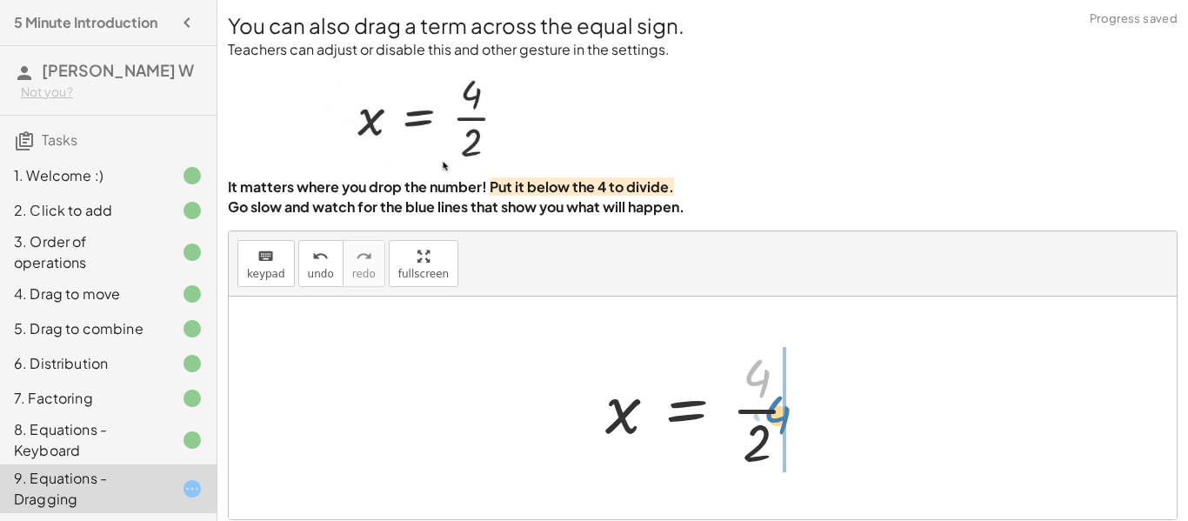
drag, startPoint x: 769, startPoint y: 371, endPoint x: 792, endPoint y: 418, distance: 52.9
click at [792, 418] on div at bounding box center [709, 408] width 225 height 134
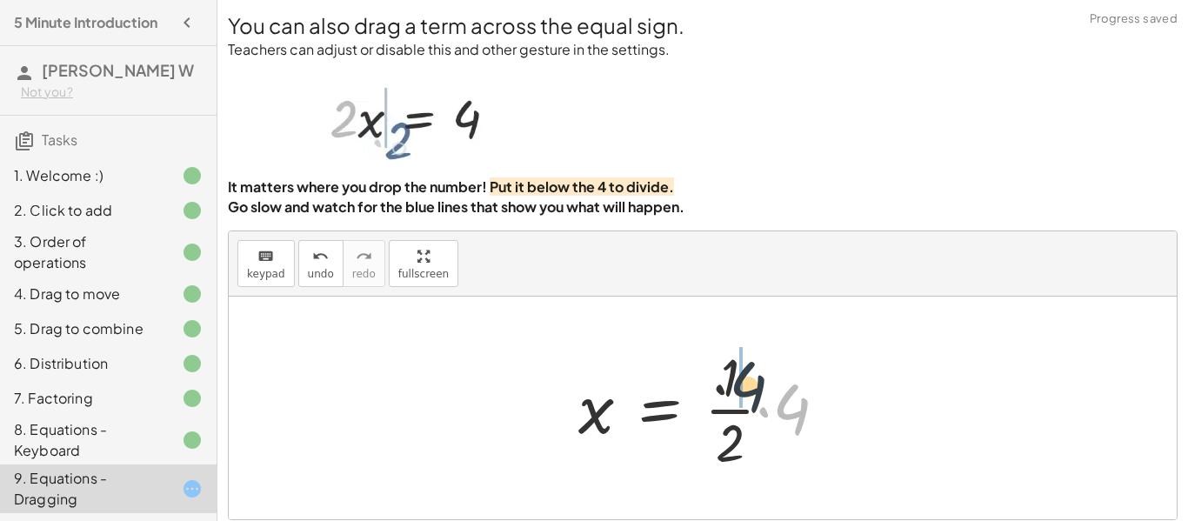
drag, startPoint x: 800, startPoint y: 401, endPoint x: 748, endPoint y: 375, distance: 58.4
click at [748, 375] on div at bounding box center [710, 408] width 280 height 134
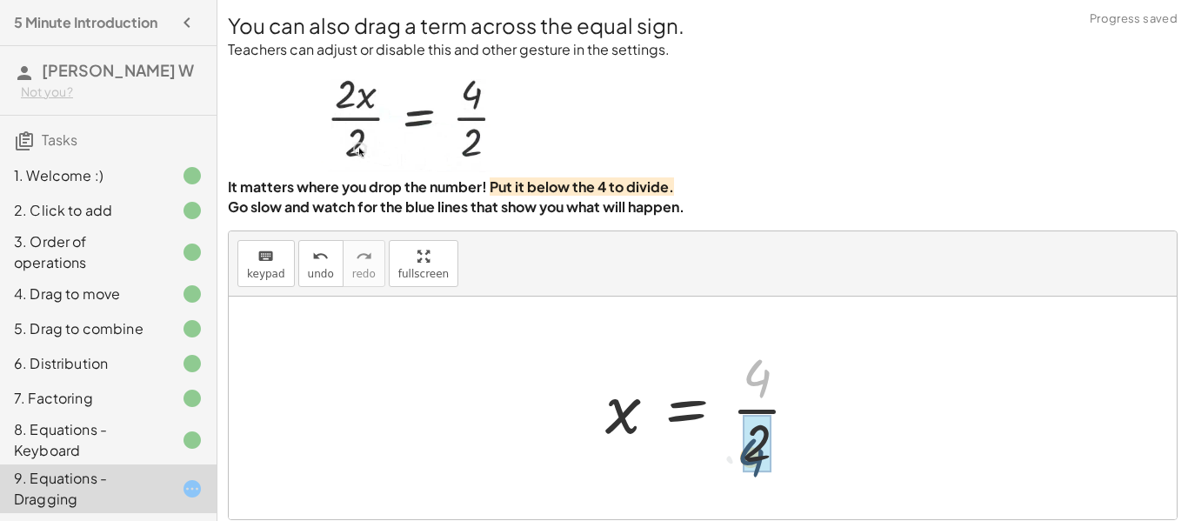
drag, startPoint x: 753, startPoint y: 375, endPoint x: 748, endPoint y: 458, distance: 82.8
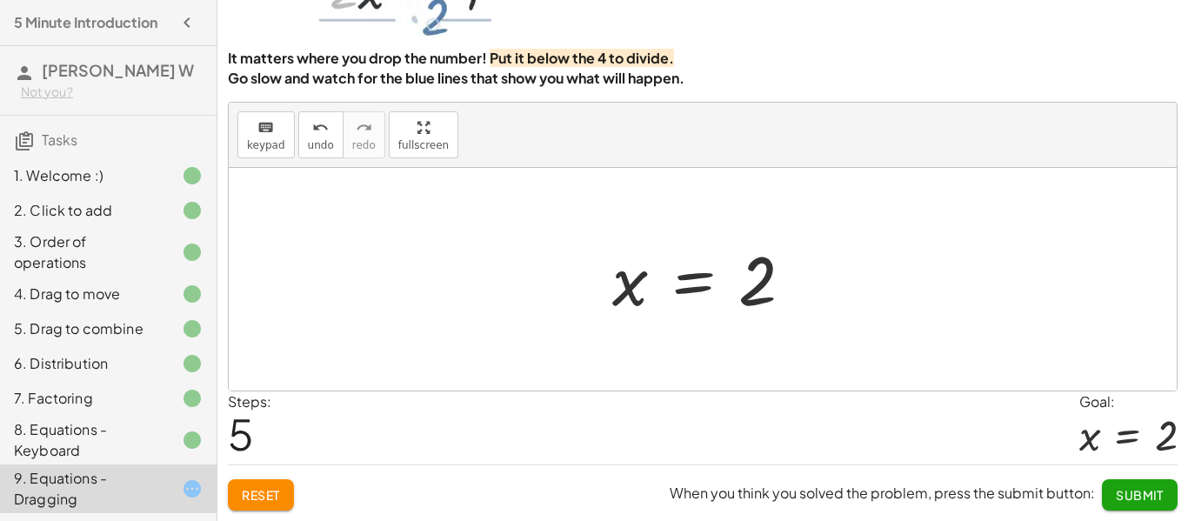
click at [1126, 496] on span "Submit" at bounding box center [1140, 495] width 48 height 16
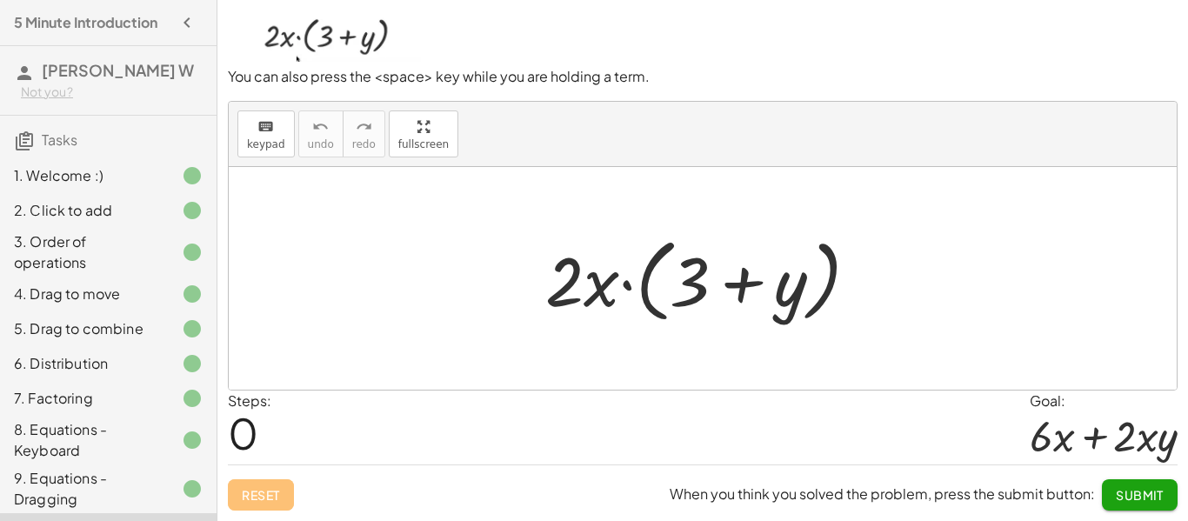
scroll to position [126, 0]
drag, startPoint x: 556, startPoint y: 292, endPoint x: 705, endPoint y: 271, distance: 150.2
click at [705, 271] on div at bounding box center [709, 279] width 345 height 100
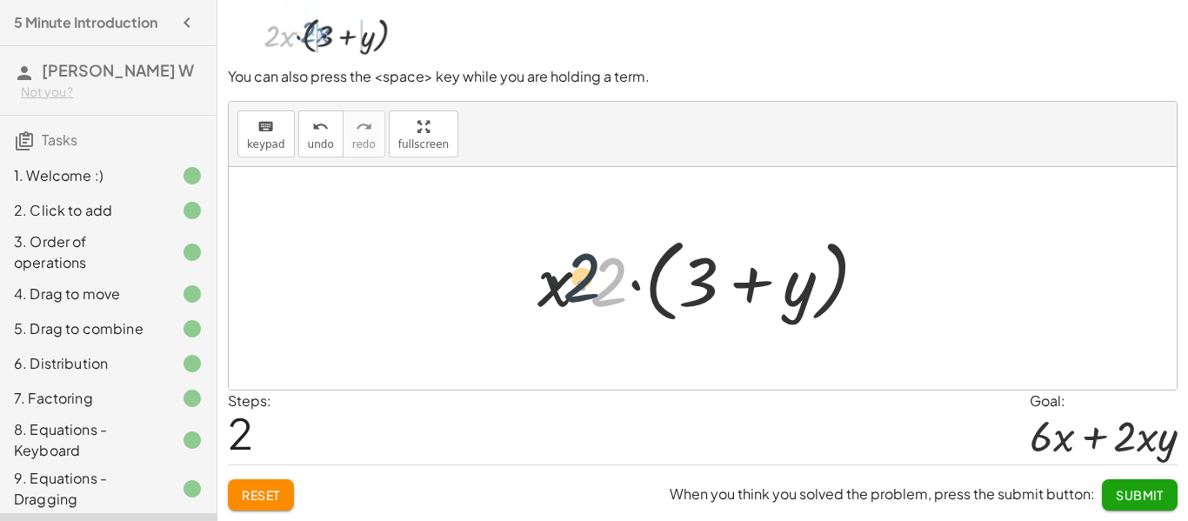
drag, startPoint x: 616, startPoint y: 279, endPoint x: 479, endPoint y: 307, distance: 139.4
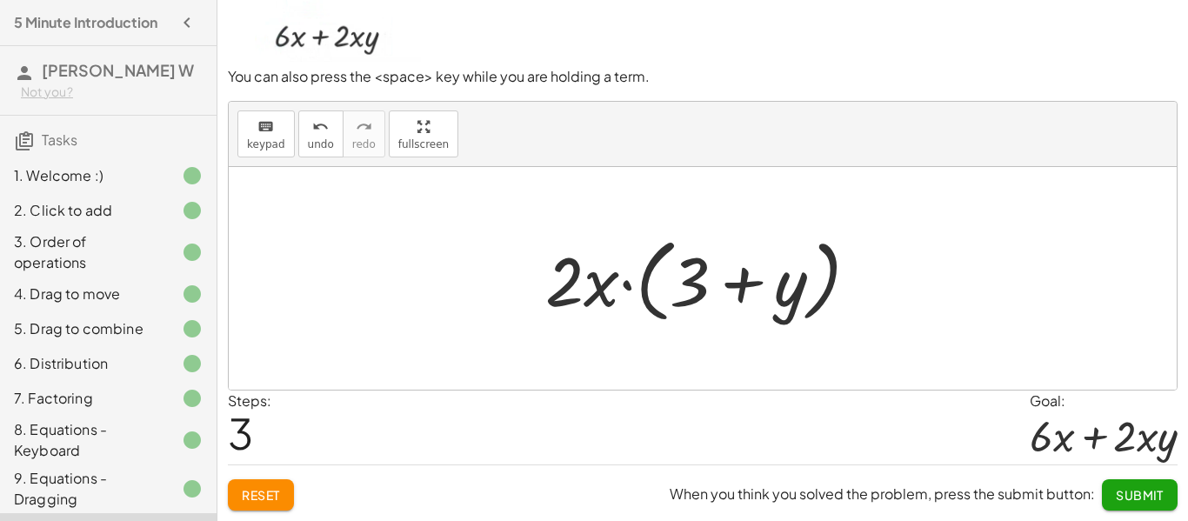
click at [252, 505] on button "Reset" at bounding box center [261, 494] width 66 height 31
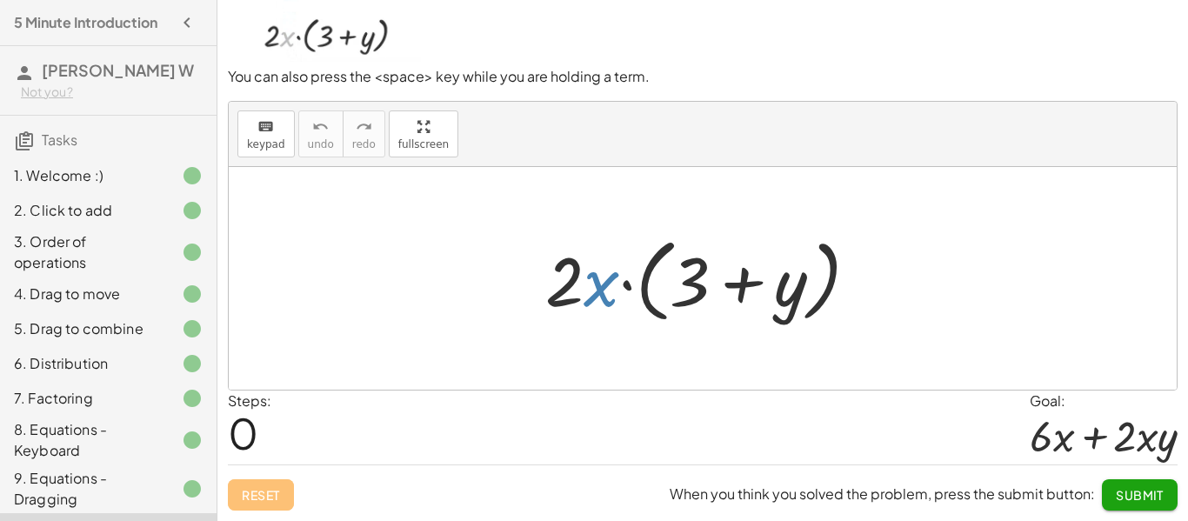
click at [612, 286] on div at bounding box center [709, 279] width 345 height 100
drag, startPoint x: 575, startPoint y: 285, endPoint x: 797, endPoint y: 289, distance: 221.9
click at [797, 289] on div at bounding box center [709, 279] width 345 height 100
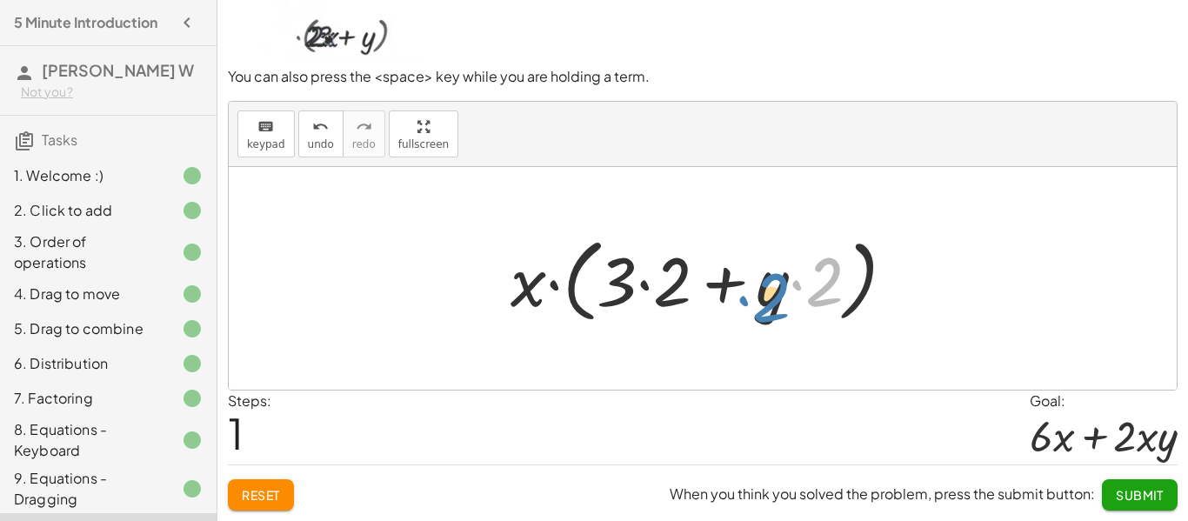
drag, startPoint x: 827, startPoint y: 290, endPoint x: 885, endPoint y: 291, distance: 58.3
click at [885, 291] on div at bounding box center [710, 279] width 416 height 100
click at [288, 483] on button "Reset" at bounding box center [261, 494] width 66 height 31
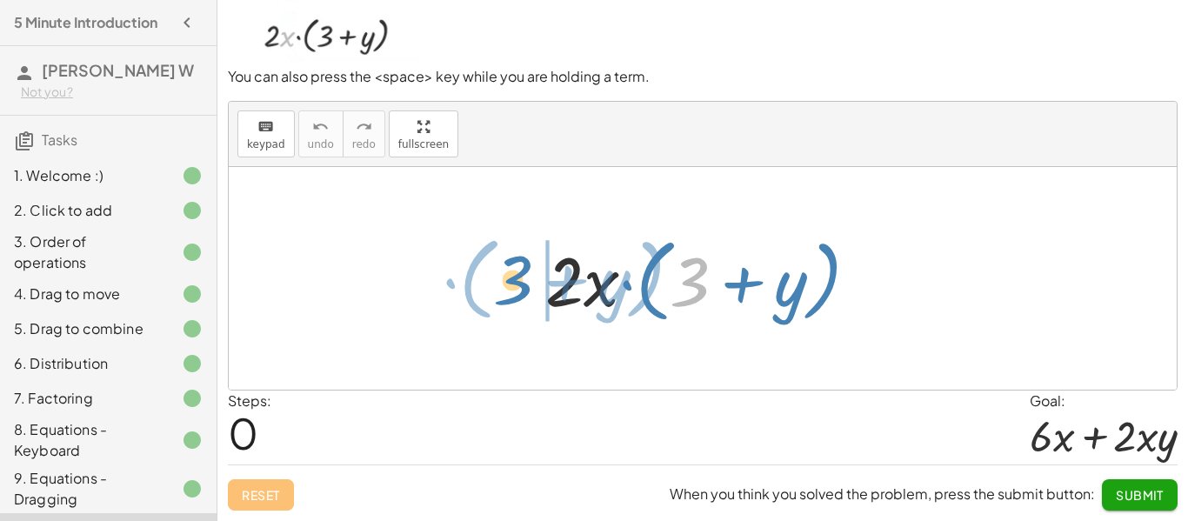
drag, startPoint x: 680, startPoint y: 306, endPoint x: 504, endPoint y: 305, distance: 176.6
click at [504, 305] on div "+ 3 · ( + y ) · 2 · x · ( + 3 + y )" at bounding box center [703, 278] width 948 height 223
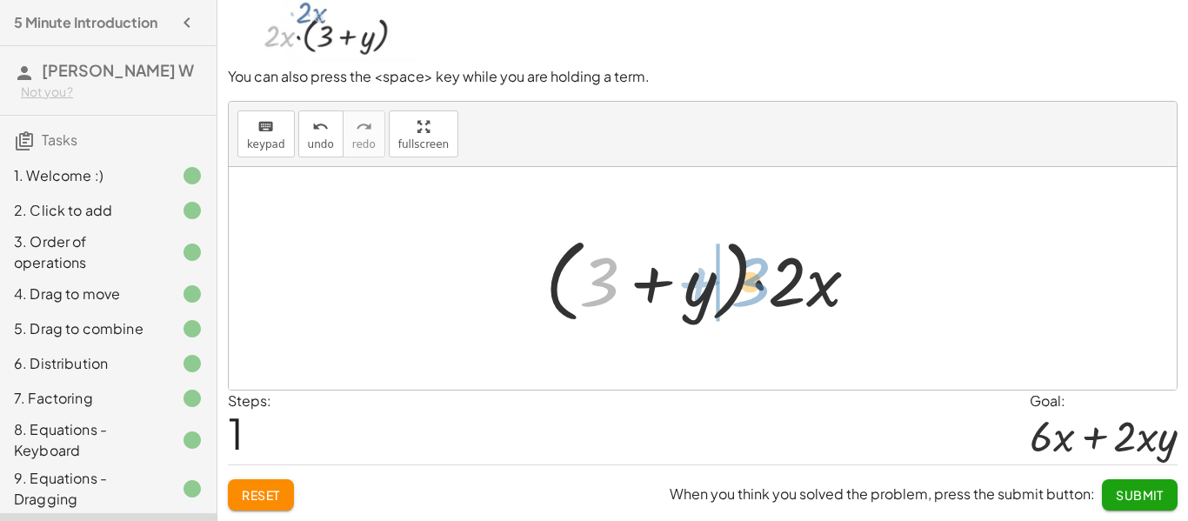
drag, startPoint x: 589, startPoint y: 287, endPoint x: 740, endPoint y: 287, distance: 151.4
click at [740, 287] on div at bounding box center [709, 279] width 345 height 100
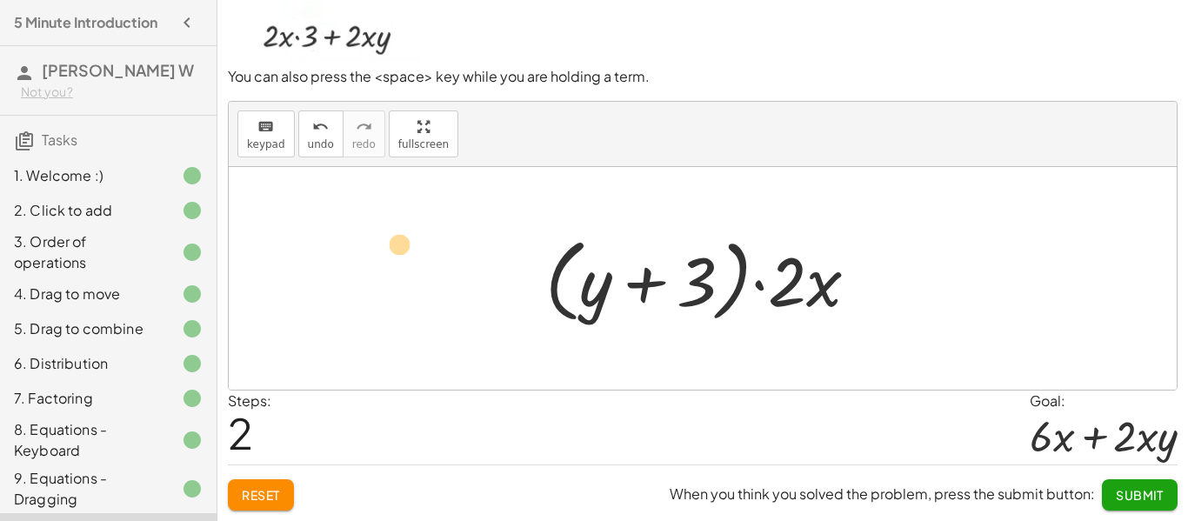
drag, startPoint x: 814, startPoint y: 283, endPoint x: 382, endPoint y: 243, distance: 434.3
click at [270, 490] on span "Reset" at bounding box center [261, 495] width 38 height 16
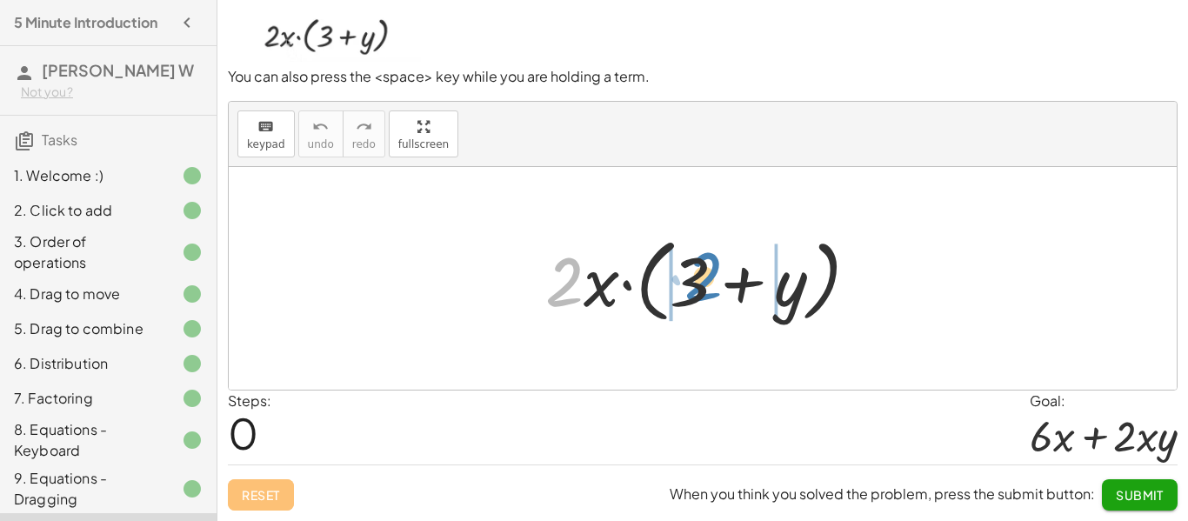
drag, startPoint x: 557, startPoint y: 285, endPoint x: 603, endPoint y: 288, distance: 46.2
click at [603, 288] on div at bounding box center [709, 279] width 345 height 100
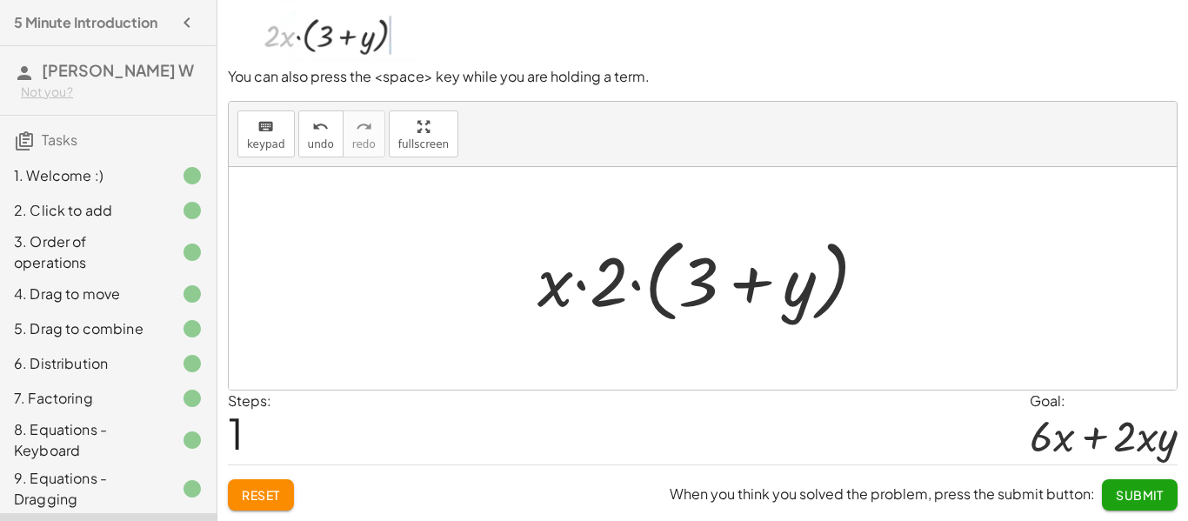
click at [675, 284] on div at bounding box center [709, 279] width 361 height 100
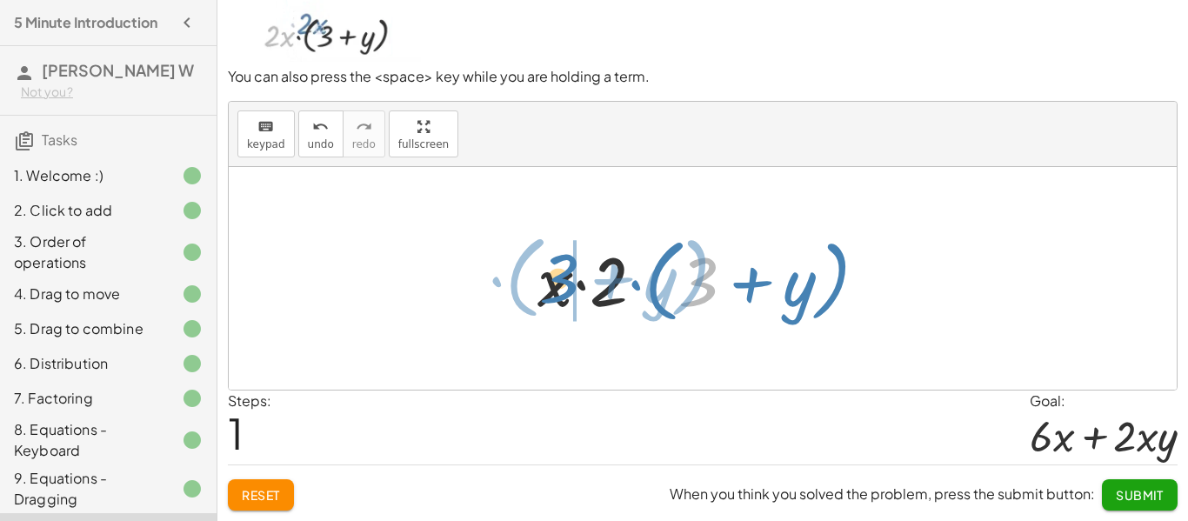
drag, startPoint x: 692, startPoint y: 282, endPoint x: 552, endPoint y: 278, distance: 139.2
click at [552, 278] on div at bounding box center [709, 279] width 361 height 100
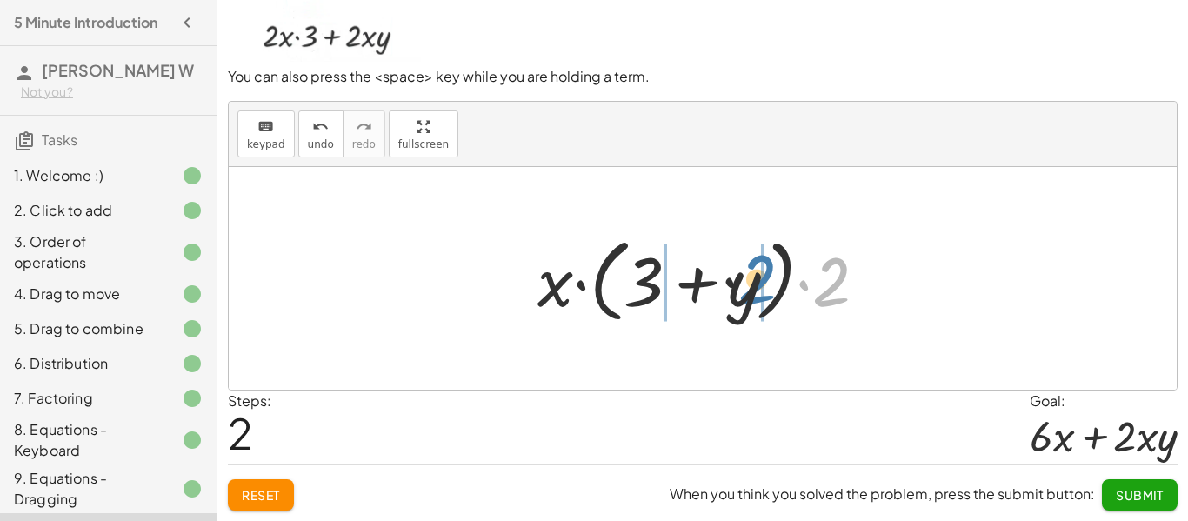
drag, startPoint x: 821, startPoint y: 284, endPoint x: 697, endPoint y: 278, distance: 124.6
click at [697, 278] on div at bounding box center [709, 279] width 361 height 100
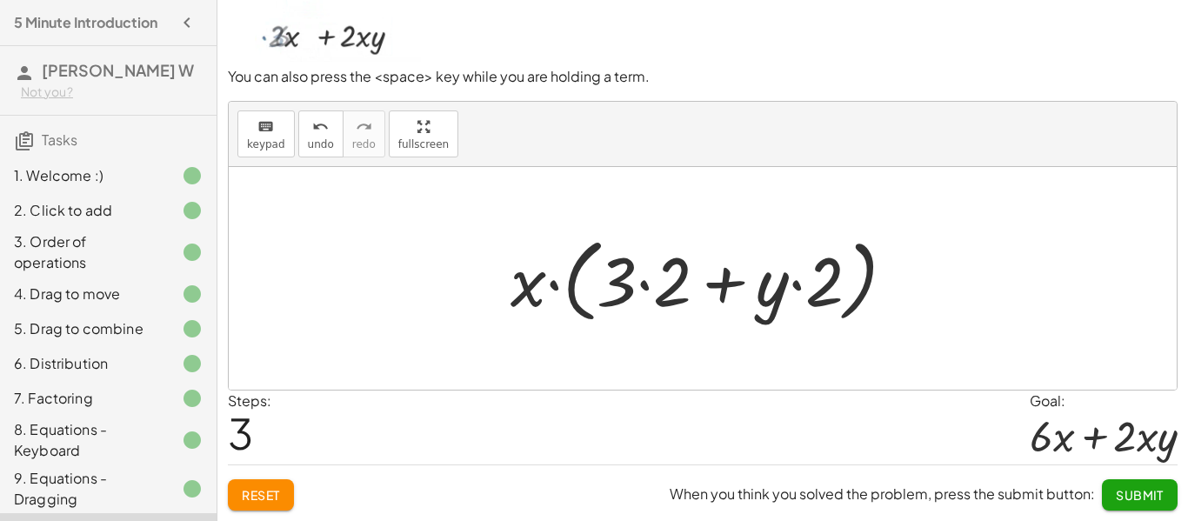
click at [632, 286] on div at bounding box center [710, 279] width 416 height 100
click at [648, 284] on div at bounding box center [710, 279] width 416 height 100
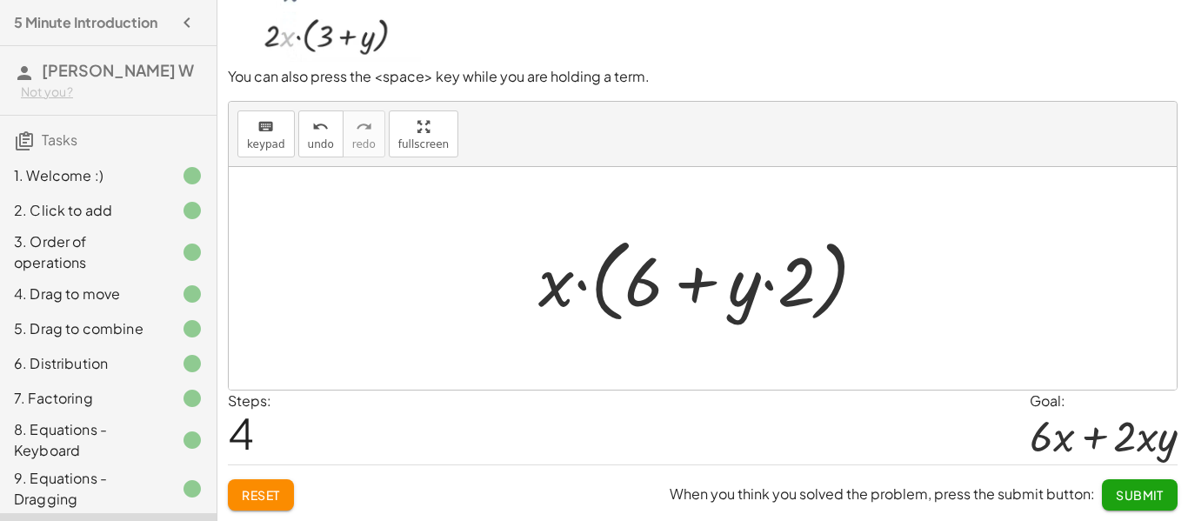
click at [790, 286] on div at bounding box center [710, 279] width 360 height 100
drag, startPoint x: 546, startPoint y: 291, endPoint x: 709, endPoint y: 290, distance: 163.6
click at [709, 290] on div at bounding box center [710, 279] width 360 height 100
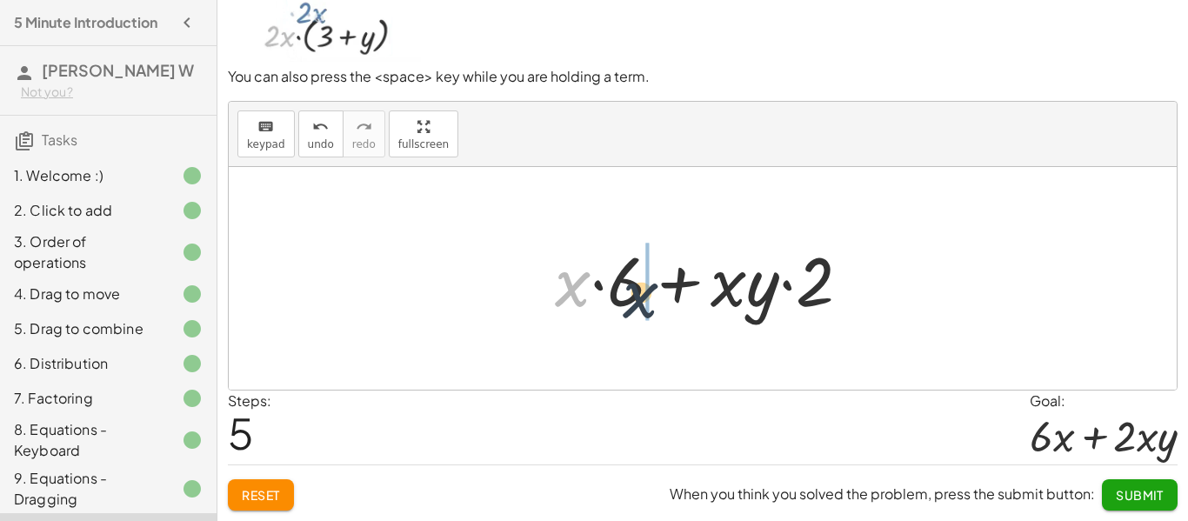
drag, startPoint x: 589, startPoint y: 284, endPoint x: 670, endPoint y: 297, distance: 81.8
click at [670, 297] on div at bounding box center [709, 279] width 327 height 90
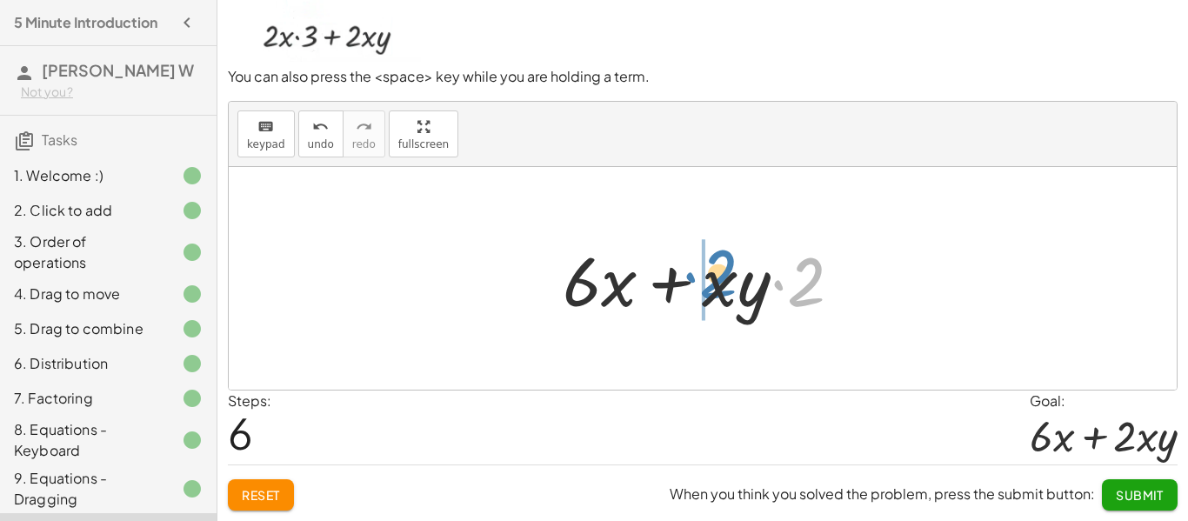
drag, startPoint x: 829, startPoint y: 284, endPoint x: 741, endPoint y: 277, distance: 88.2
click at [741, 277] on div at bounding box center [709, 279] width 311 height 90
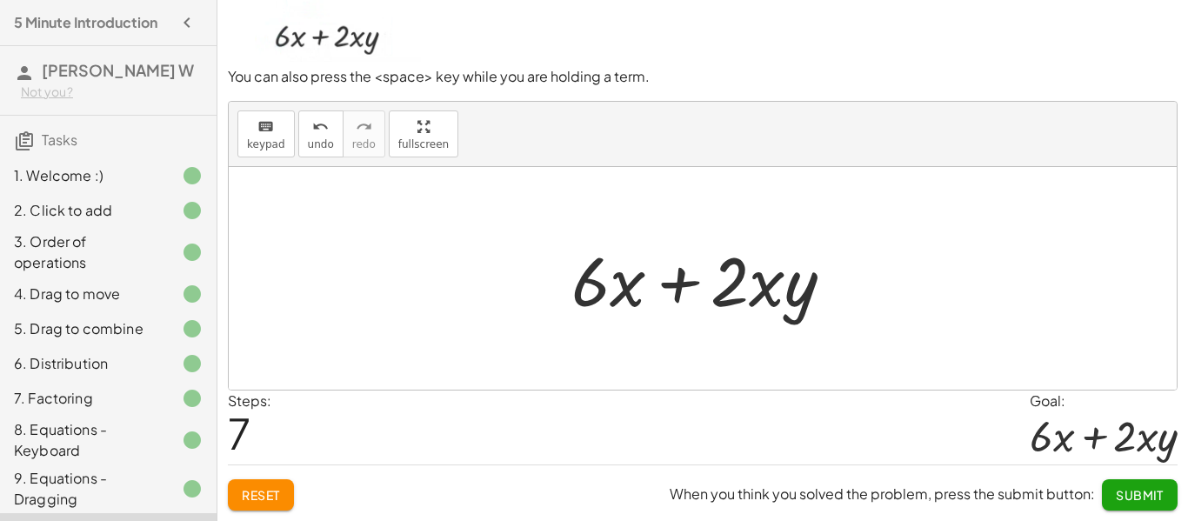
click at [1128, 499] on span "Submit" at bounding box center [1140, 495] width 48 height 16
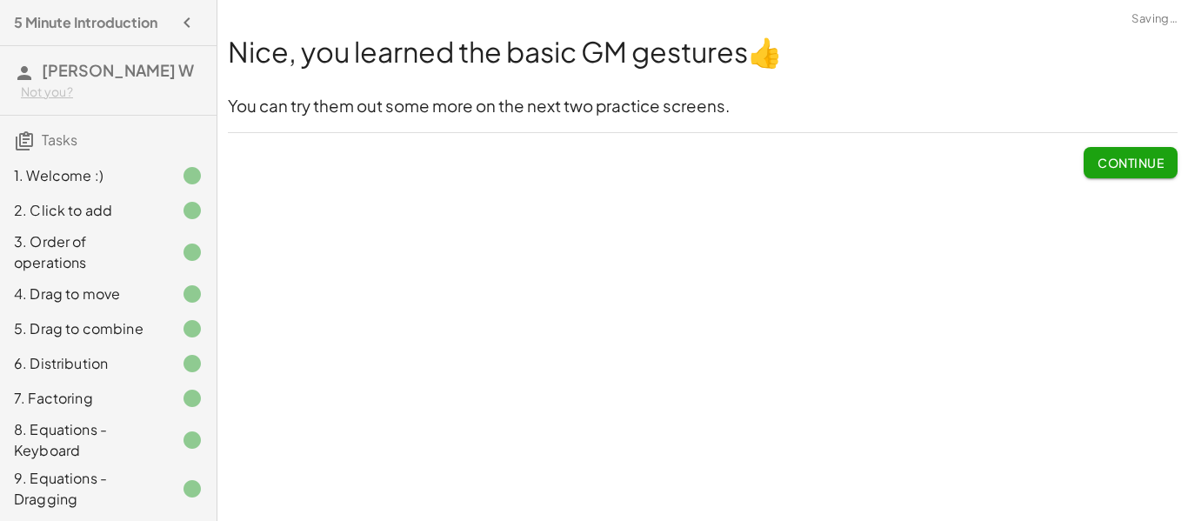
scroll to position [0, 0]
click at [1155, 151] on button "Continue" at bounding box center [1131, 162] width 94 height 31
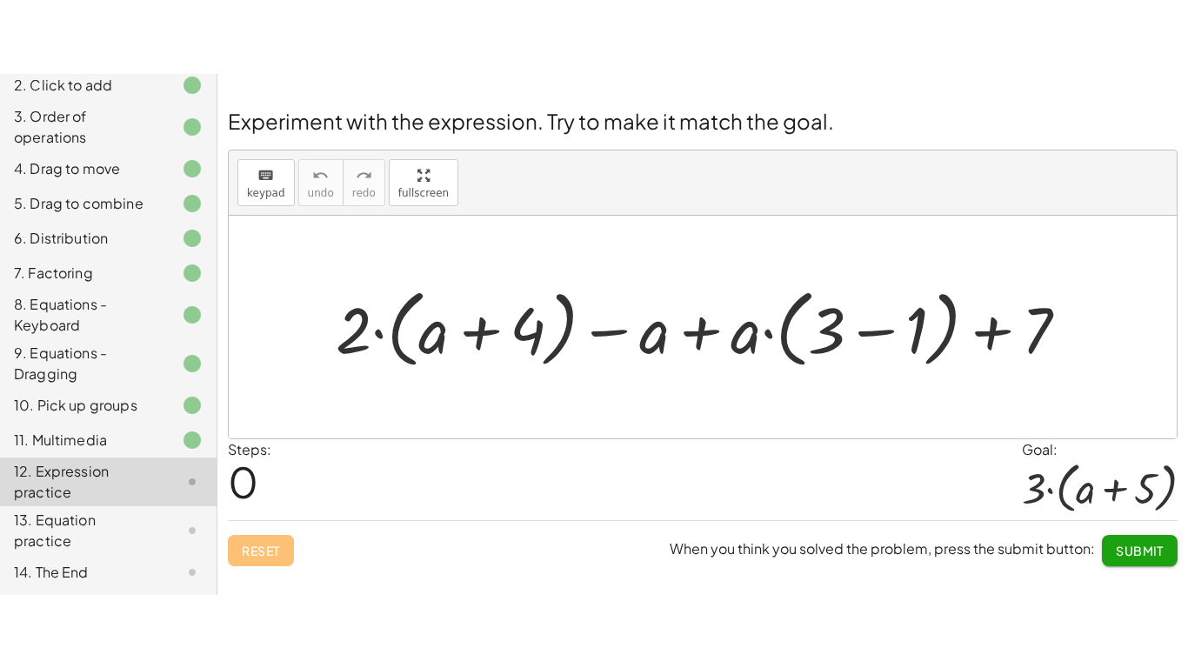
scroll to position [232, 0]
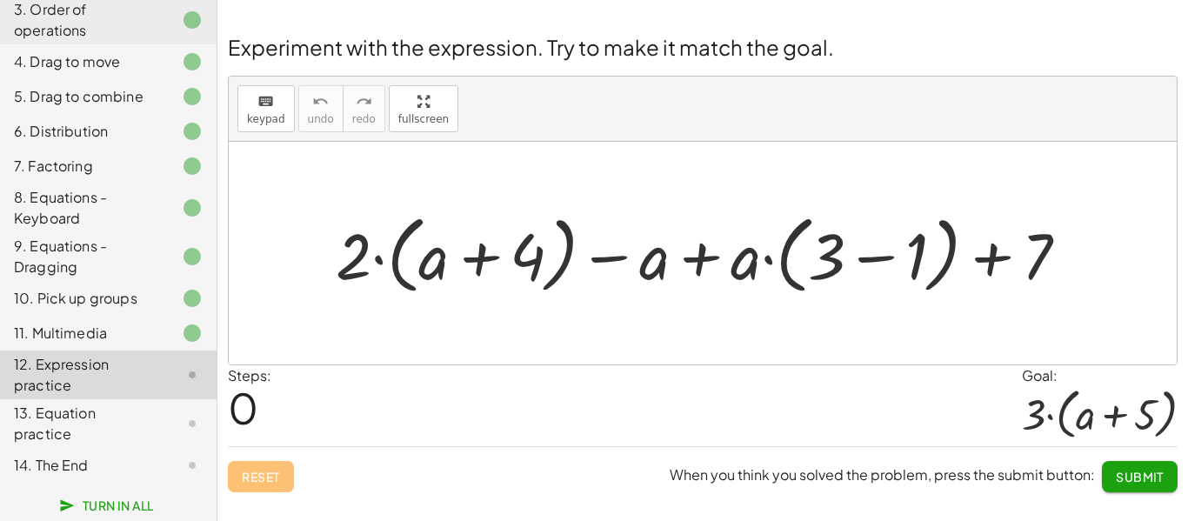
click at [985, 263] on div at bounding box center [709, 253] width 764 height 94
click at [479, 262] on div at bounding box center [709, 253] width 764 height 94
drag, startPoint x: 512, startPoint y: 257, endPoint x: 519, endPoint y: 276, distance: 20.1
click at [519, 276] on div at bounding box center [709, 253] width 764 height 94
click at [933, 269] on div at bounding box center [709, 253] width 764 height 94
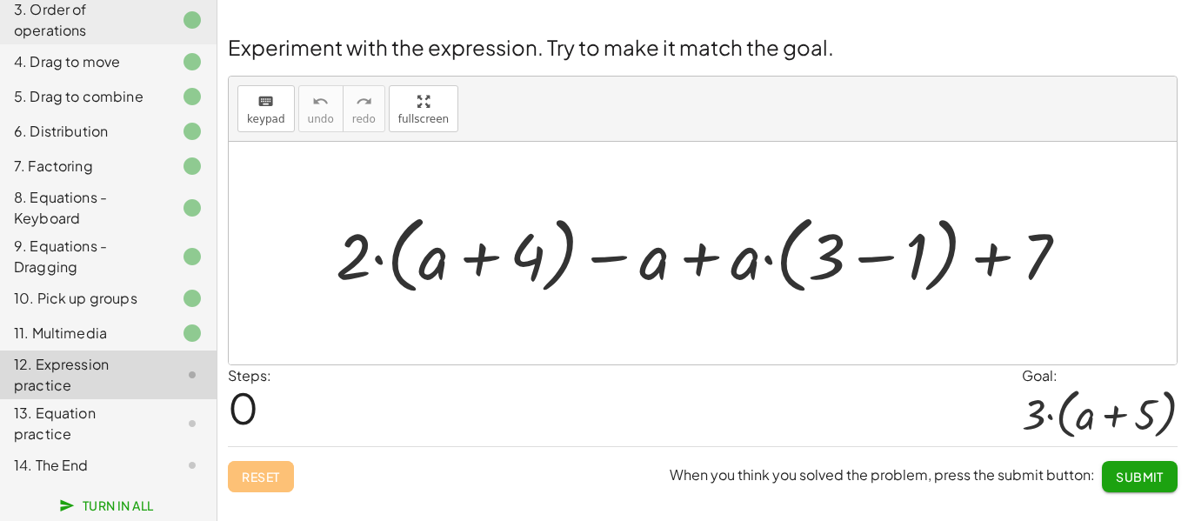
click at [920, 266] on div at bounding box center [709, 253] width 764 height 94
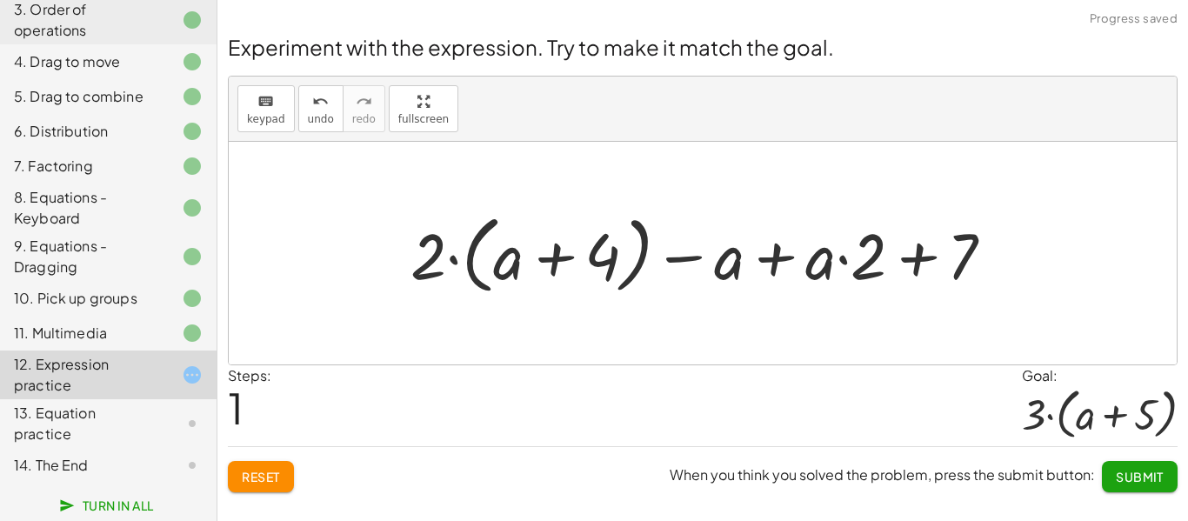
click at [551, 263] on div at bounding box center [709, 253] width 615 height 94
click at [842, 262] on div at bounding box center [709, 253] width 615 height 94
click at [696, 257] on div at bounding box center [709, 253] width 615 height 94
click at [459, 259] on div at bounding box center [709, 253] width 615 height 94
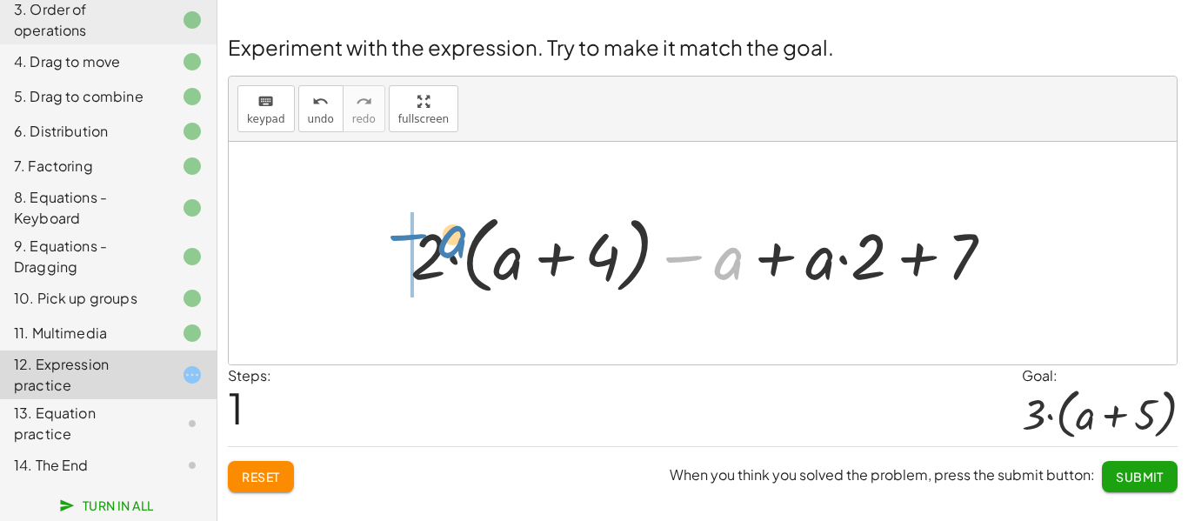
drag, startPoint x: 723, startPoint y: 261, endPoint x: 452, endPoint y: 242, distance: 271.3
click at [452, 242] on div at bounding box center [709, 253] width 615 height 94
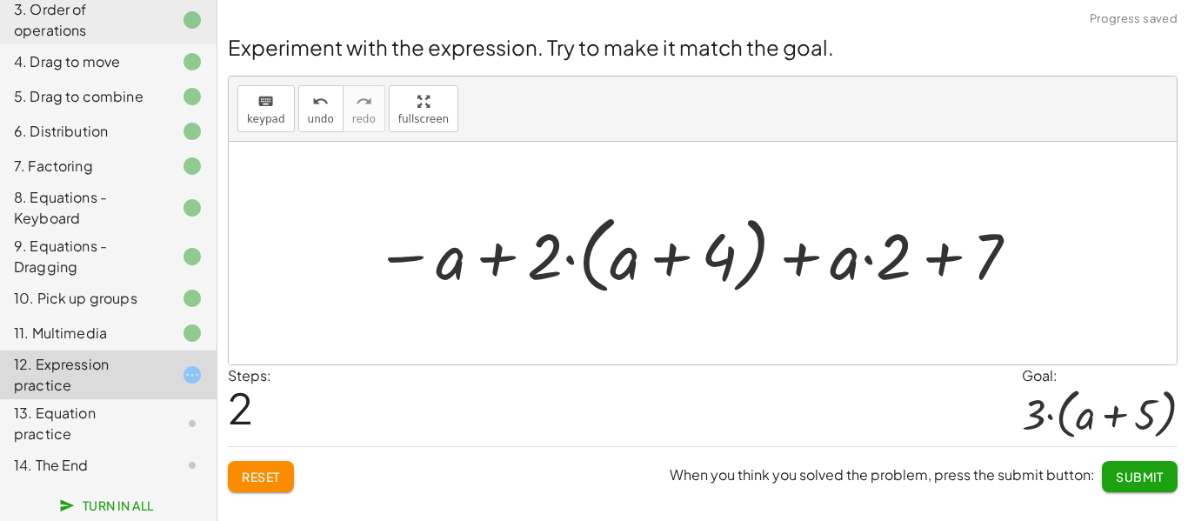
click at [499, 248] on div at bounding box center [698, 253] width 665 height 94
drag, startPoint x: 880, startPoint y: 271, endPoint x: 748, endPoint y: 275, distance: 132.3
click at [748, 275] on div at bounding box center [698, 253] width 665 height 94
click at [948, 258] on div at bounding box center [698, 253] width 665 height 94
drag, startPoint x: 992, startPoint y: 251, endPoint x: 887, endPoint y: 262, distance: 105.8
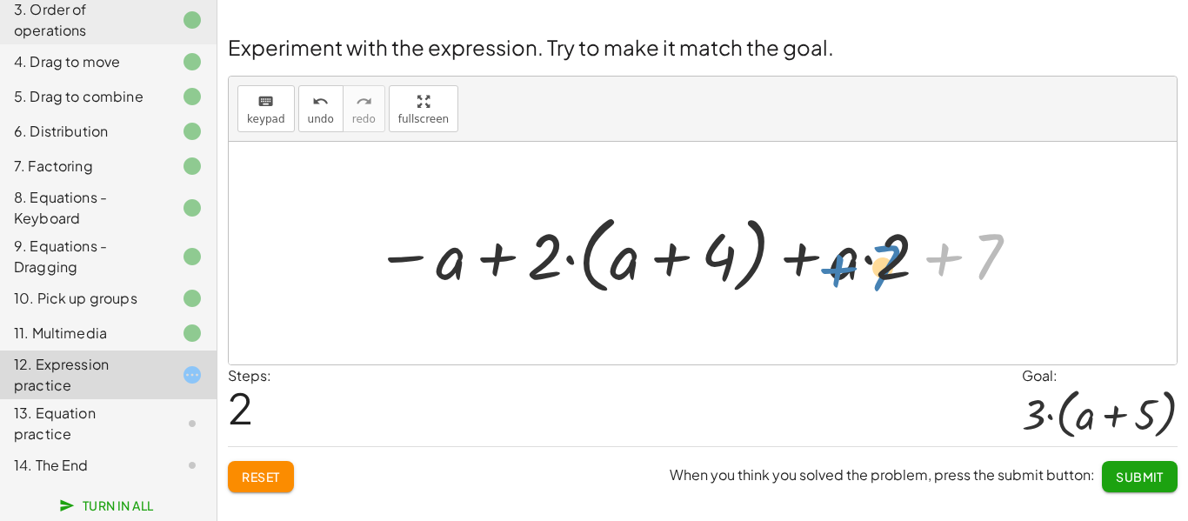
click at [887, 262] on div at bounding box center [698, 253] width 665 height 94
drag, startPoint x: 987, startPoint y: 251, endPoint x: 814, endPoint y: 264, distance: 173.6
click at [814, 264] on div at bounding box center [698, 253] width 665 height 94
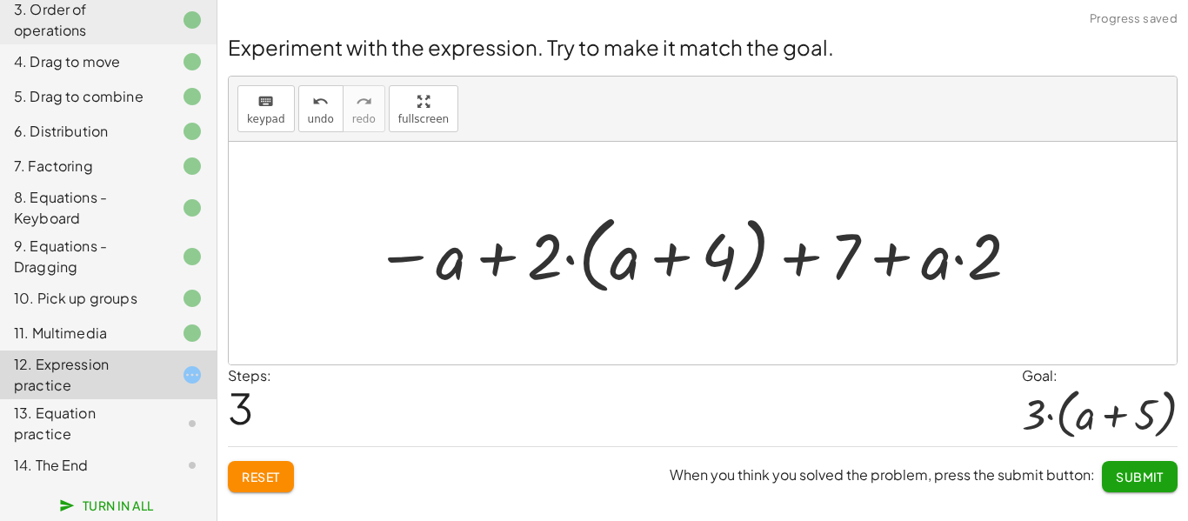
click at [890, 250] on div at bounding box center [698, 253] width 665 height 94
click at [963, 259] on div at bounding box center [698, 253] width 665 height 94
drag, startPoint x: 975, startPoint y: 262, endPoint x: 922, endPoint y: 258, distance: 53.2
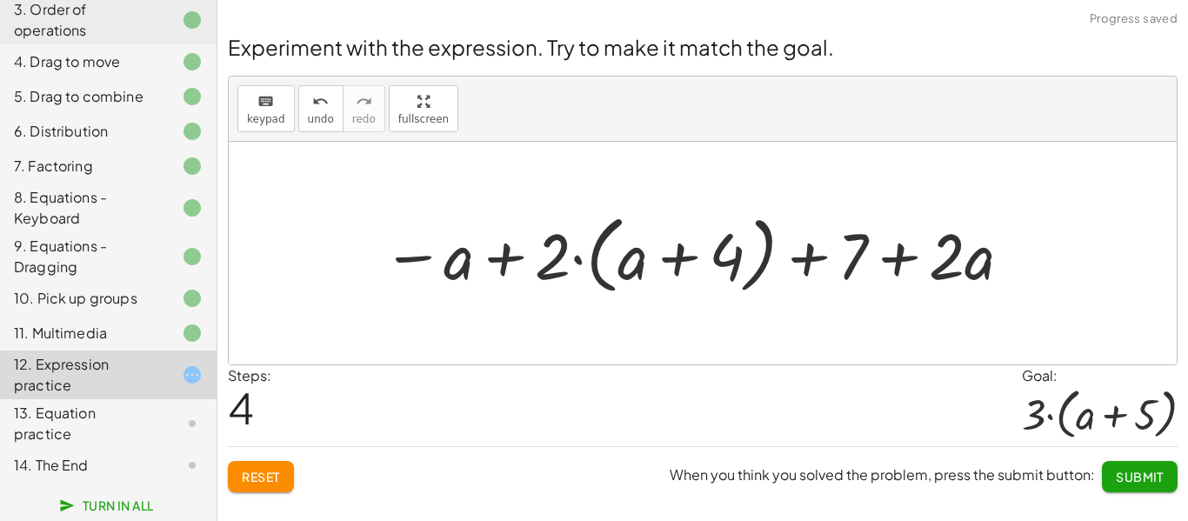
click at [909, 264] on div at bounding box center [698, 253] width 649 height 94
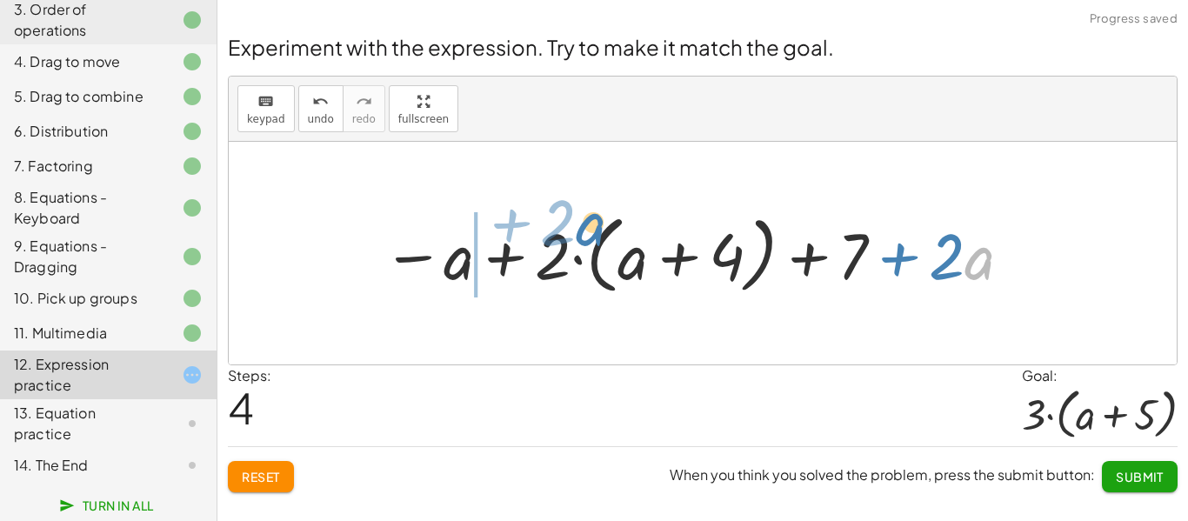
drag, startPoint x: 968, startPoint y: 264, endPoint x: 572, endPoint y: 230, distance: 397.4
click at [572, 230] on div at bounding box center [698, 253] width 649 height 94
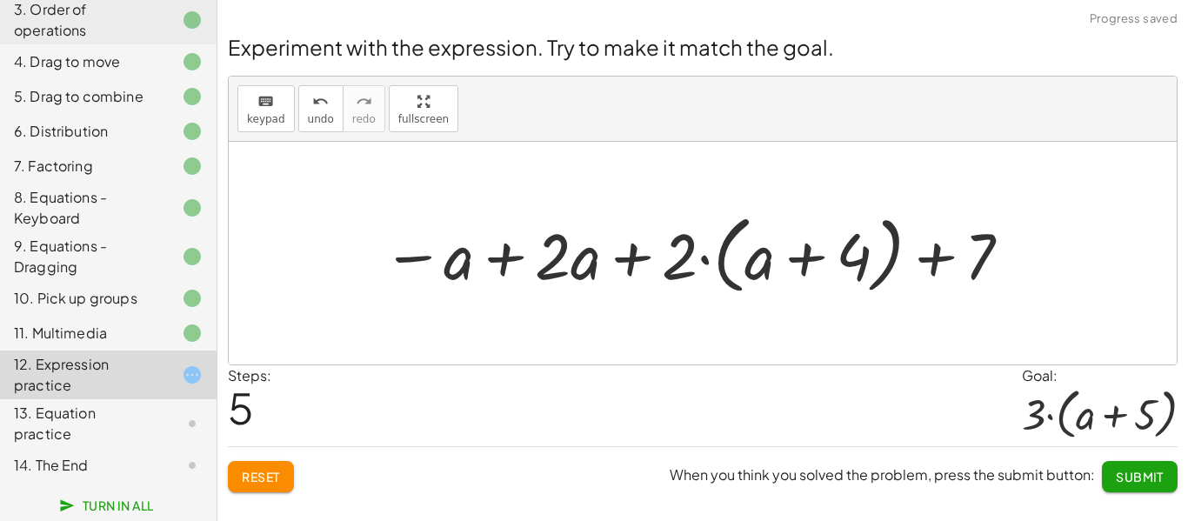
click at [639, 264] on div at bounding box center [698, 253] width 649 height 94
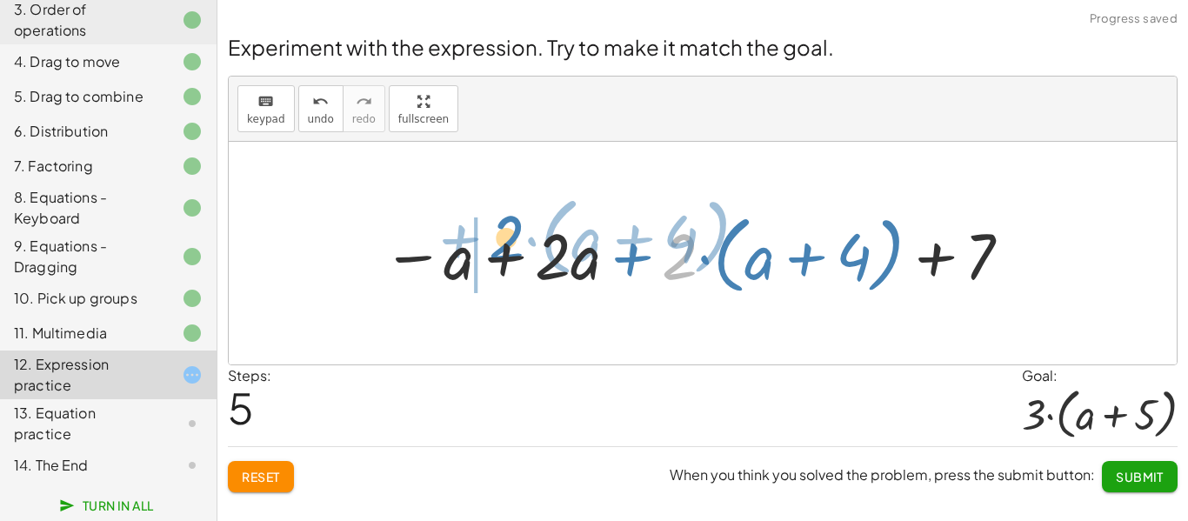
drag, startPoint x: 678, startPoint y: 266, endPoint x: 508, endPoint y: 248, distance: 170.6
click at [508, 248] on div at bounding box center [698, 253] width 649 height 94
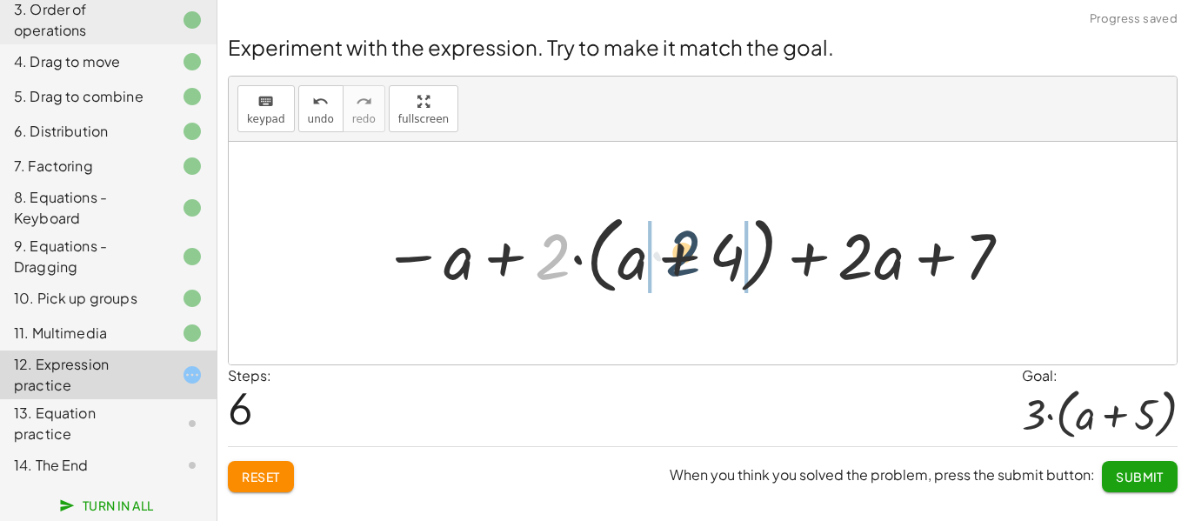
drag, startPoint x: 552, startPoint y: 244, endPoint x: 685, endPoint y: 241, distance: 132.3
click at [685, 241] on div at bounding box center [698, 253] width 649 height 94
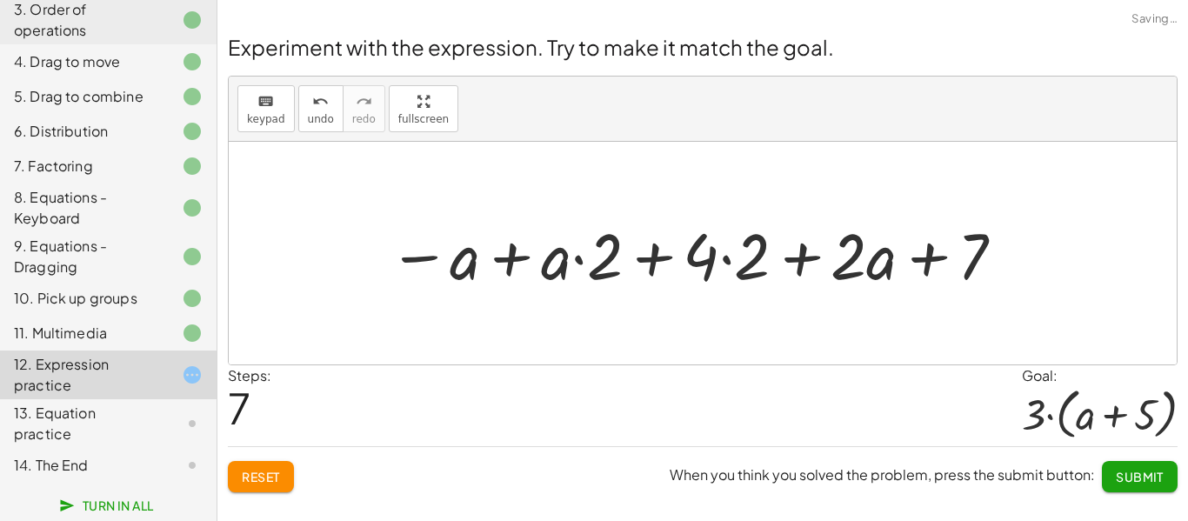
click at [720, 261] on div at bounding box center [698, 253] width 636 height 84
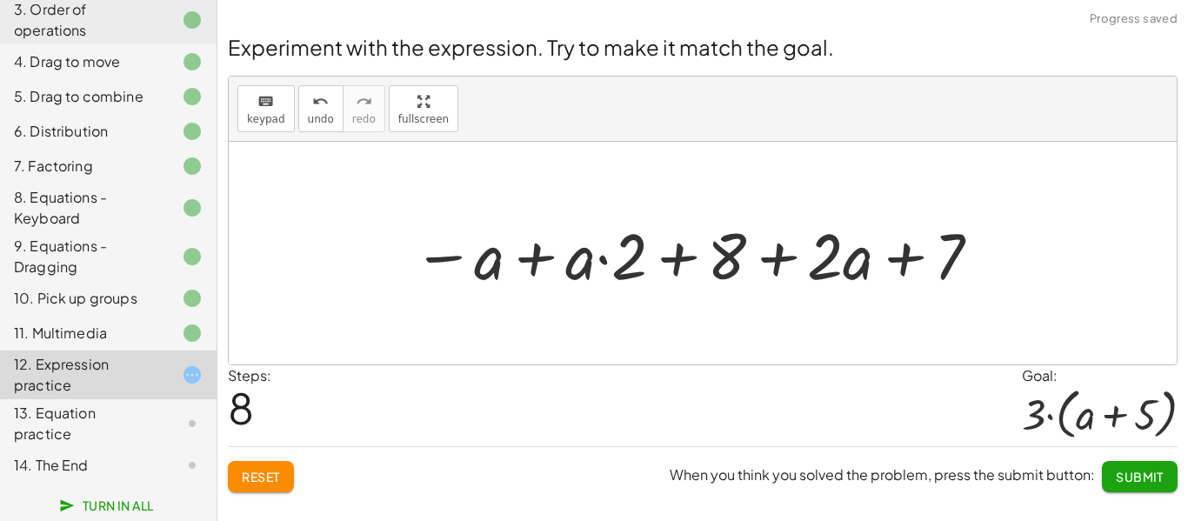
click at [685, 262] on div at bounding box center [699, 253] width 588 height 84
click at [773, 253] on div at bounding box center [699, 253] width 588 height 84
drag, startPoint x: 950, startPoint y: 272, endPoint x: 757, endPoint y: 275, distance: 193.2
click at [757, 275] on div at bounding box center [699, 253] width 588 height 84
click at [772, 262] on div at bounding box center [699, 253] width 588 height 84
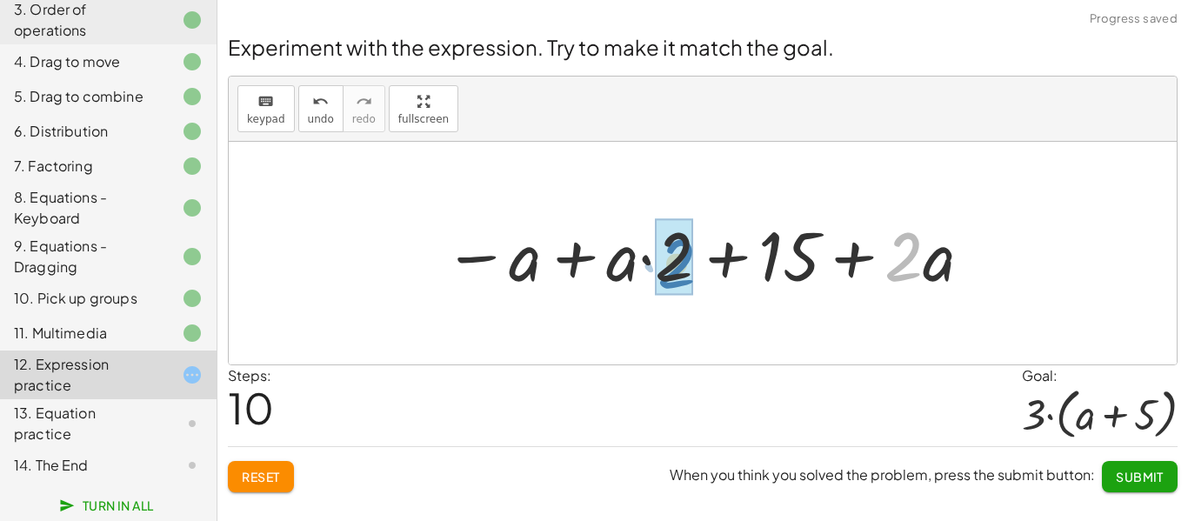
drag, startPoint x: 911, startPoint y: 274, endPoint x: 680, endPoint y: 281, distance: 230.7
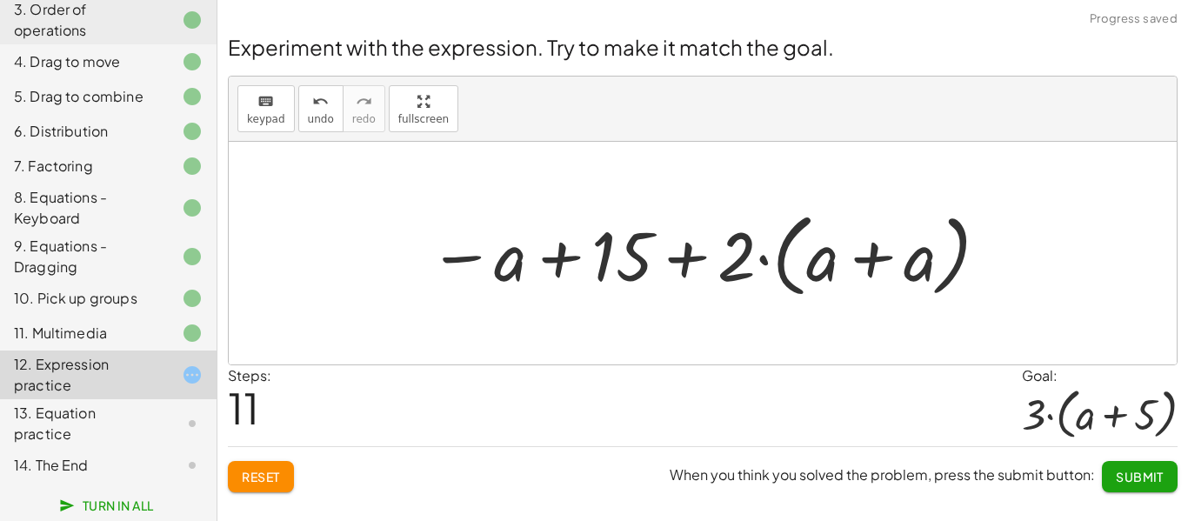
click at [859, 262] on div at bounding box center [709, 254] width 579 height 100
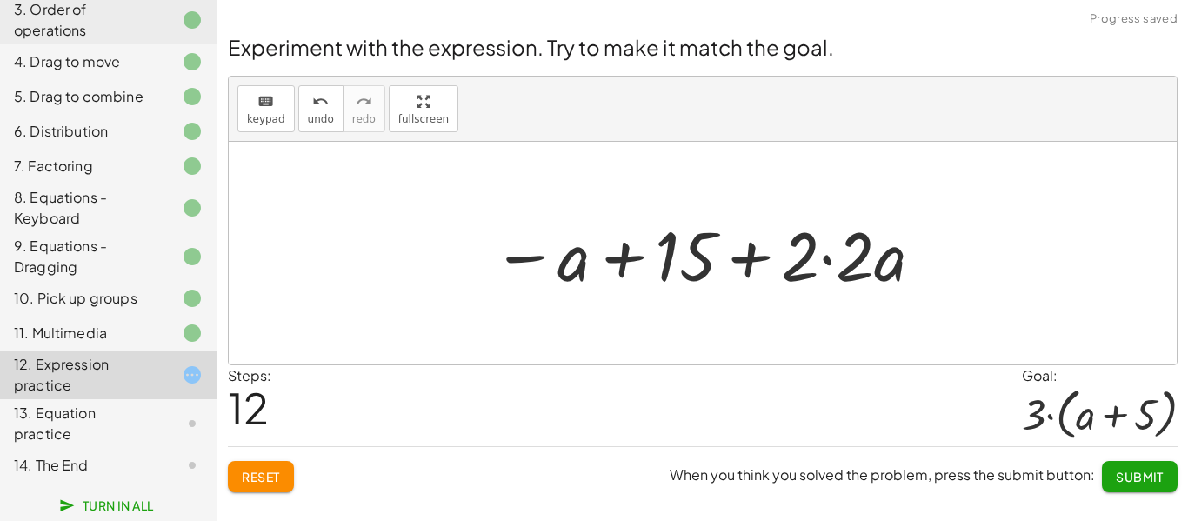
click at [837, 270] on div at bounding box center [709, 254] width 451 height 90
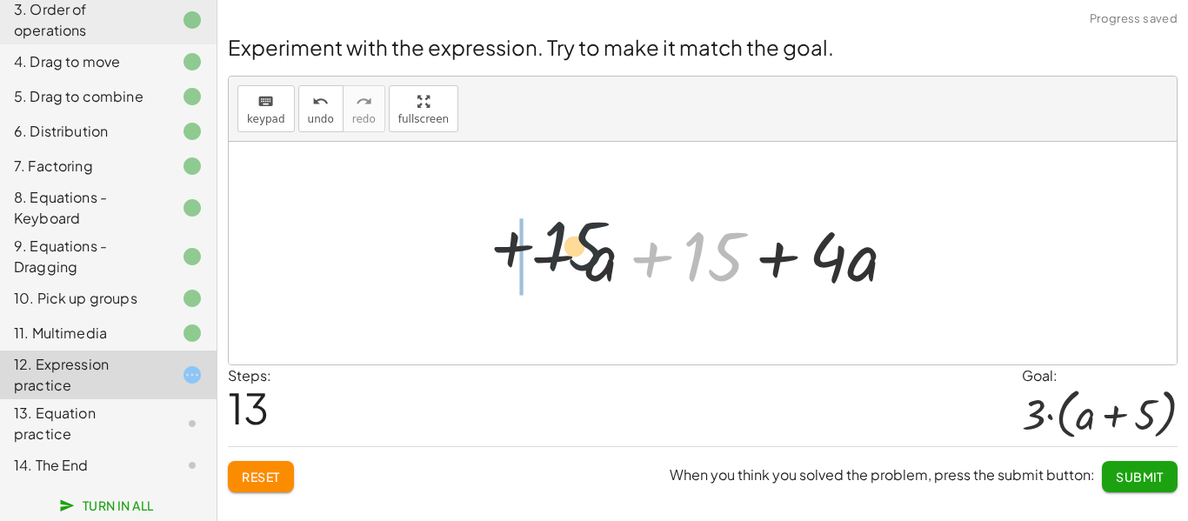
drag, startPoint x: 713, startPoint y: 255, endPoint x: 559, endPoint y: 244, distance: 153.5
click at [559, 244] on div at bounding box center [710, 254] width 396 height 90
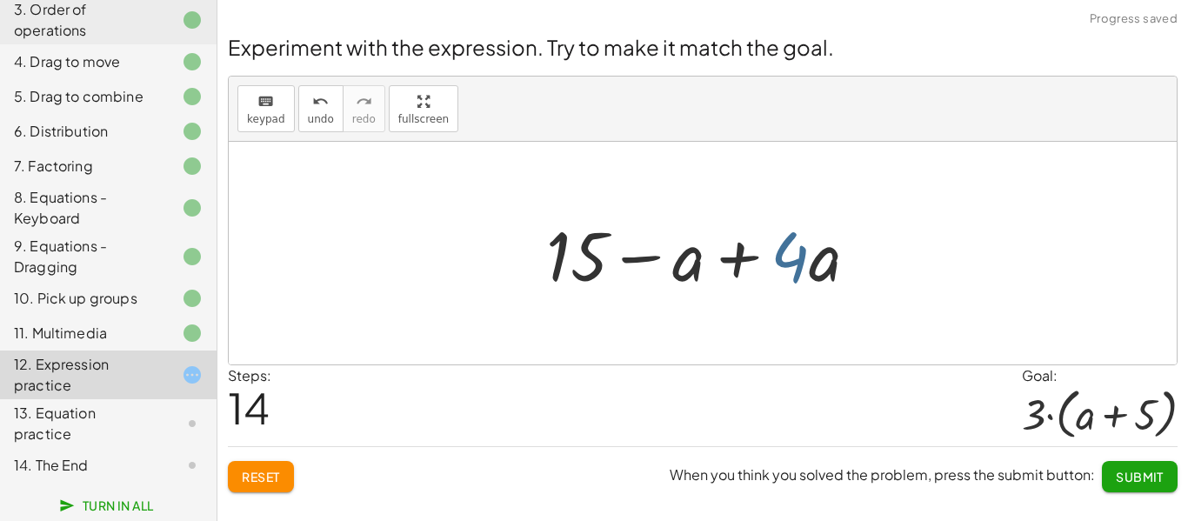
click at [772, 260] on div at bounding box center [709, 254] width 343 height 90
click at [280, 470] on span "Reset" at bounding box center [261, 477] width 38 height 16
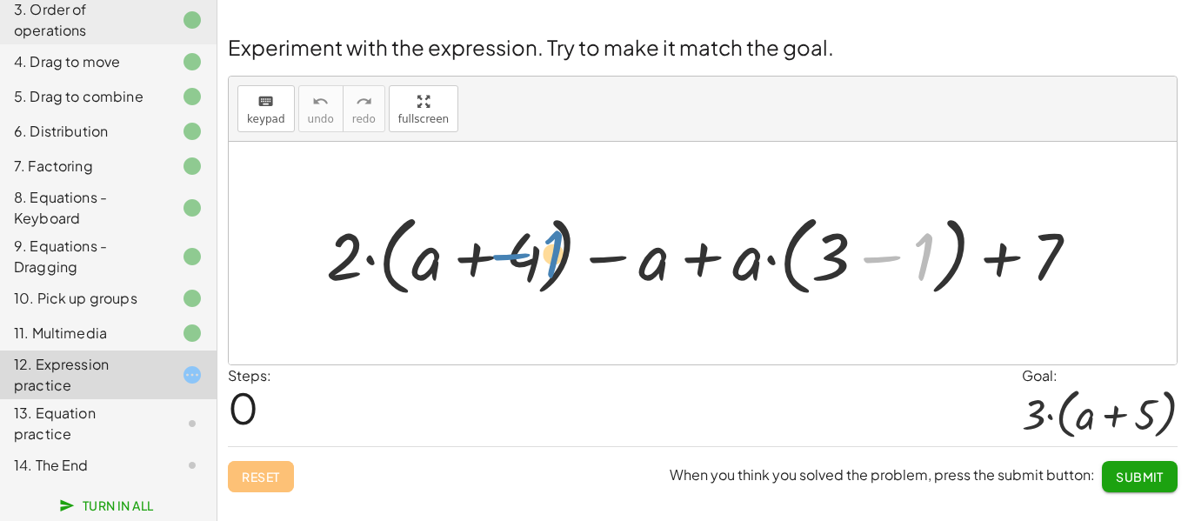
drag, startPoint x: 919, startPoint y: 258, endPoint x: 546, endPoint y: 257, distance: 372.4
click at [546, 257] on div at bounding box center [710, 253] width 785 height 97
drag, startPoint x: 911, startPoint y: 249, endPoint x: 554, endPoint y: 267, distance: 357.2
click at [554, 267] on div at bounding box center [710, 253] width 785 height 97
click at [551, 264] on div at bounding box center [710, 253] width 785 height 97
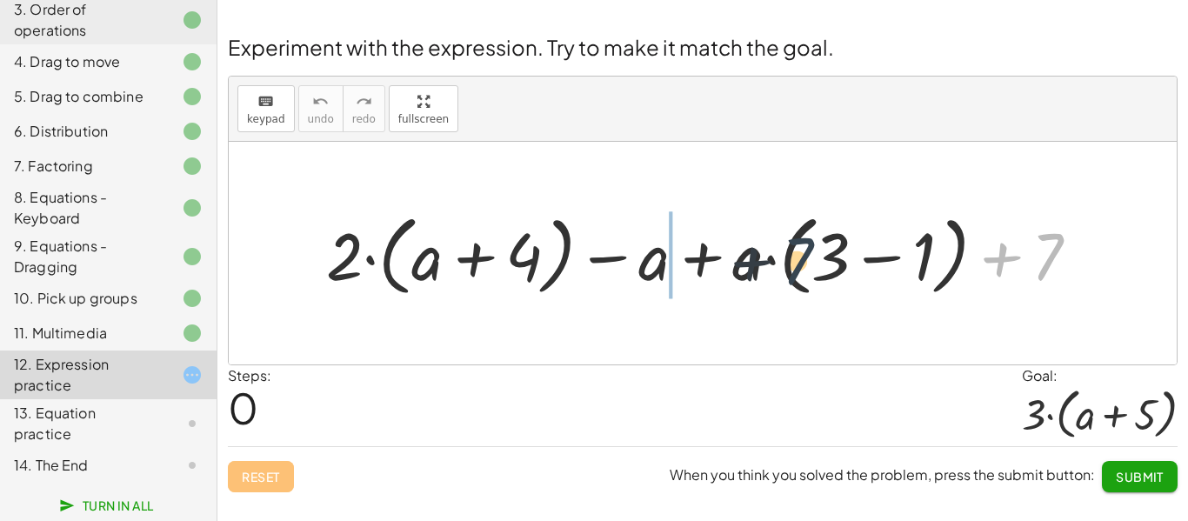
drag, startPoint x: 1046, startPoint y: 272, endPoint x: 789, endPoint y: 277, distance: 256.7
click at [789, 277] on div at bounding box center [710, 253] width 785 height 97
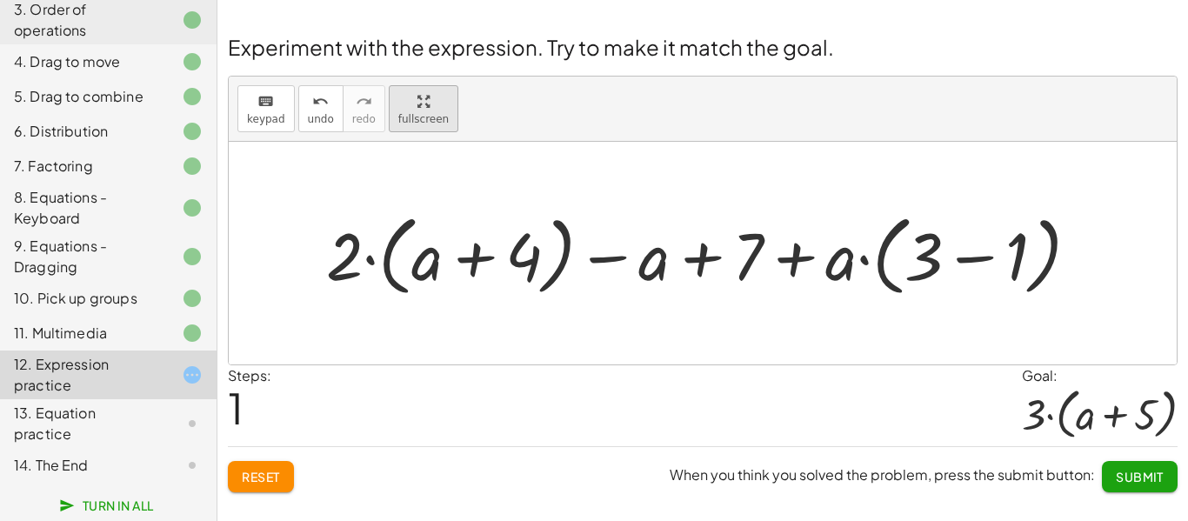
click at [420, 227] on div "keyboard keypad undo undo redo redo fullscreen + · 2 · ( + a + 4 ) − a + · a · …" at bounding box center [703, 221] width 948 height 288
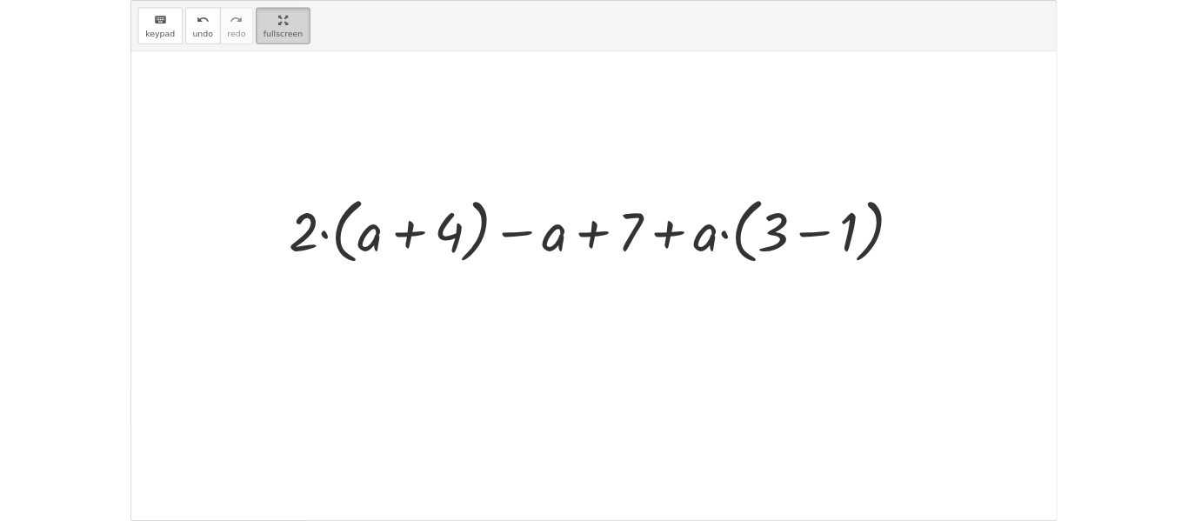
scroll to position [85, 0]
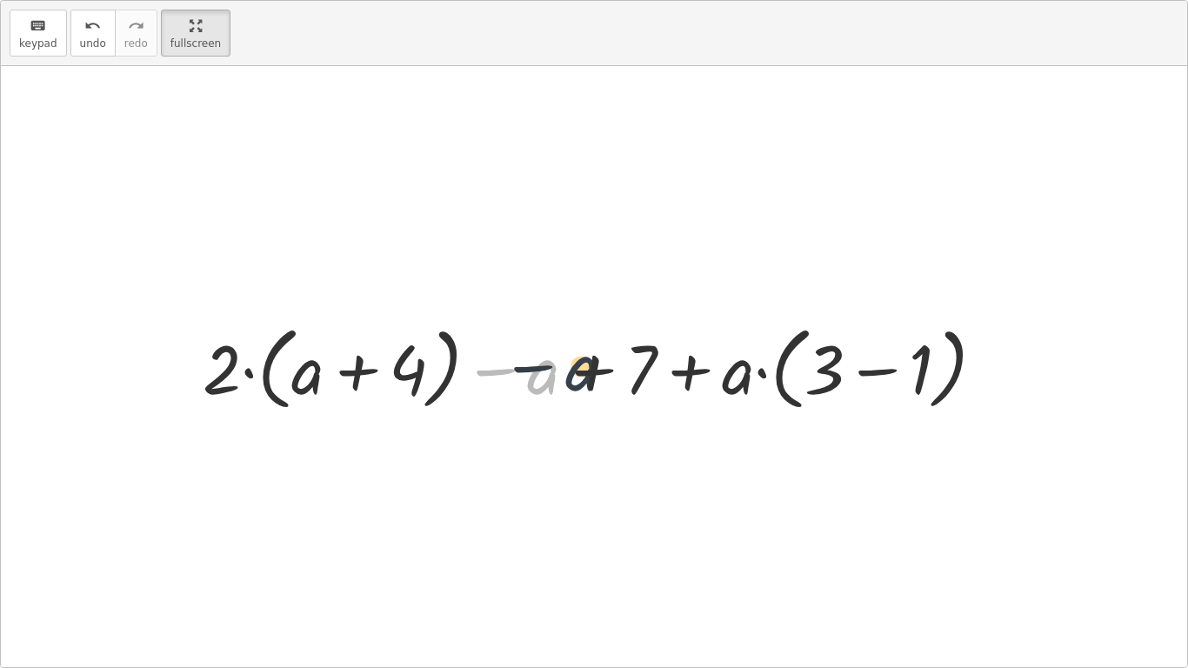
drag, startPoint x: 545, startPoint y: 374, endPoint x: 608, endPoint y: 364, distance: 64.4
click at [608, 364] on div at bounding box center [600, 367] width 813 height 100
click at [856, 374] on div at bounding box center [600, 367] width 813 height 100
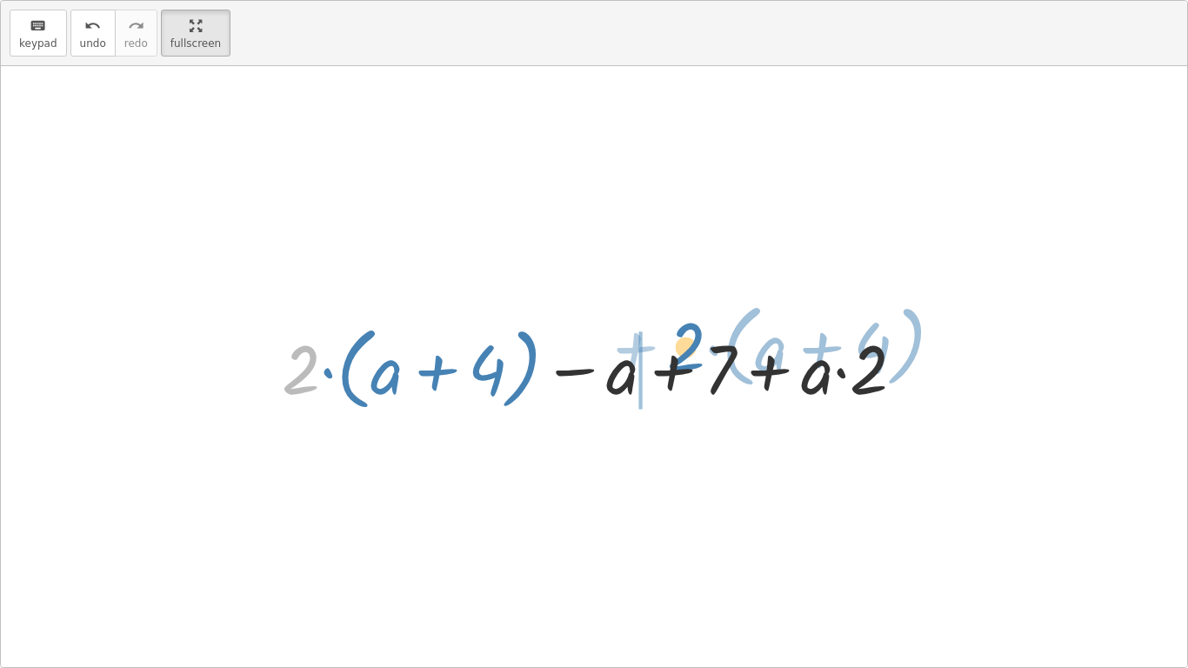
drag, startPoint x: 313, startPoint y: 359, endPoint x: 624, endPoint y: 306, distance: 315.1
click at [624, 306] on div "+ · 2 · ( + a + 4 ) − a + · a · ( + 3 − 1 ) + 7 + · 2 · ( + a + 4 ) − a + 7 + ·…" at bounding box center [594, 366] width 1187 height 601
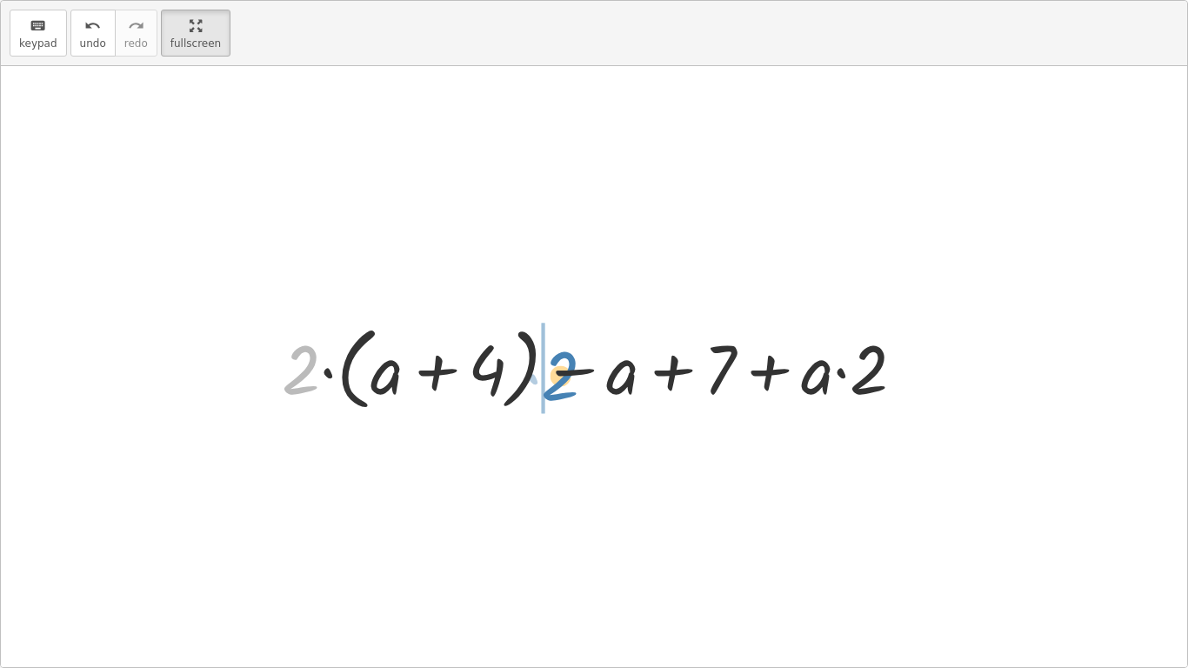
drag, startPoint x: 298, startPoint y: 382, endPoint x: 559, endPoint y: 388, distance: 261.1
click at [559, 388] on div at bounding box center [600, 367] width 654 height 100
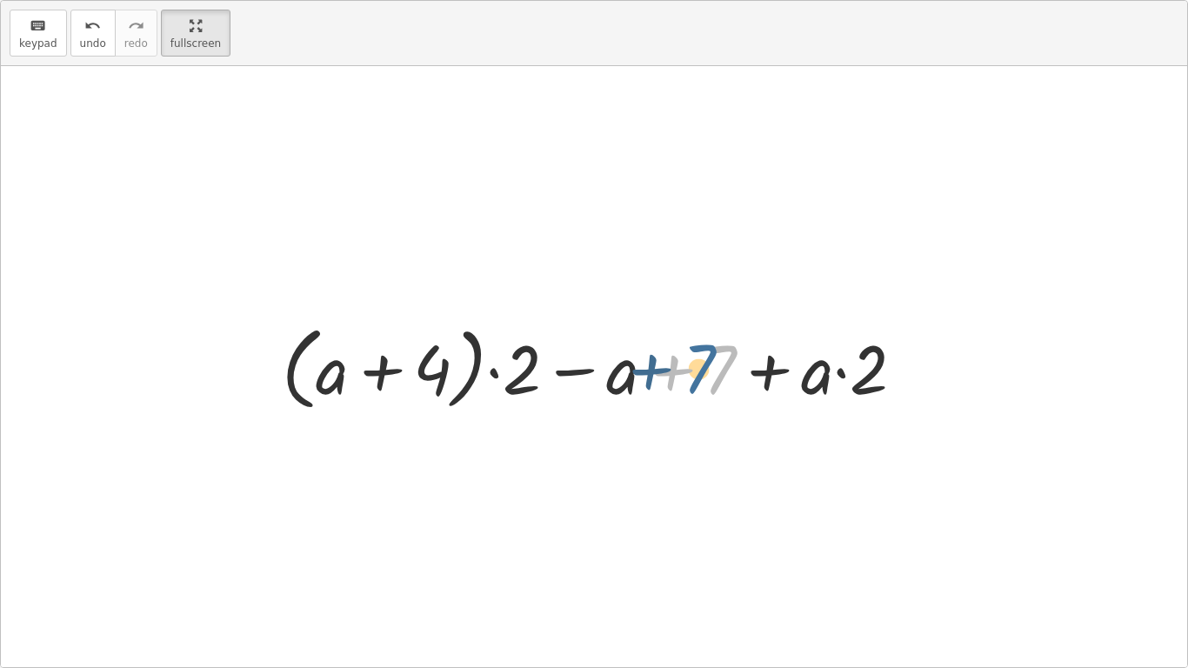
drag, startPoint x: 728, startPoint y: 376, endPoint x: 706, endPoint y: 373, distance: 22.8
click at [706, 373] on div at bounding box center [600, 367] width 654 height 100
drag, startPoint x: 715, startPoint y: 368, endPoint x: 601, endPoint y: 384, distance: 115.0
click at [601, 384] on div at bounding box center [600, 367] width 654 height 100
drag, startPoint x: 686, startPoint y: 372, endPoint x: 579, endPoint y: 378, distance: 106.3
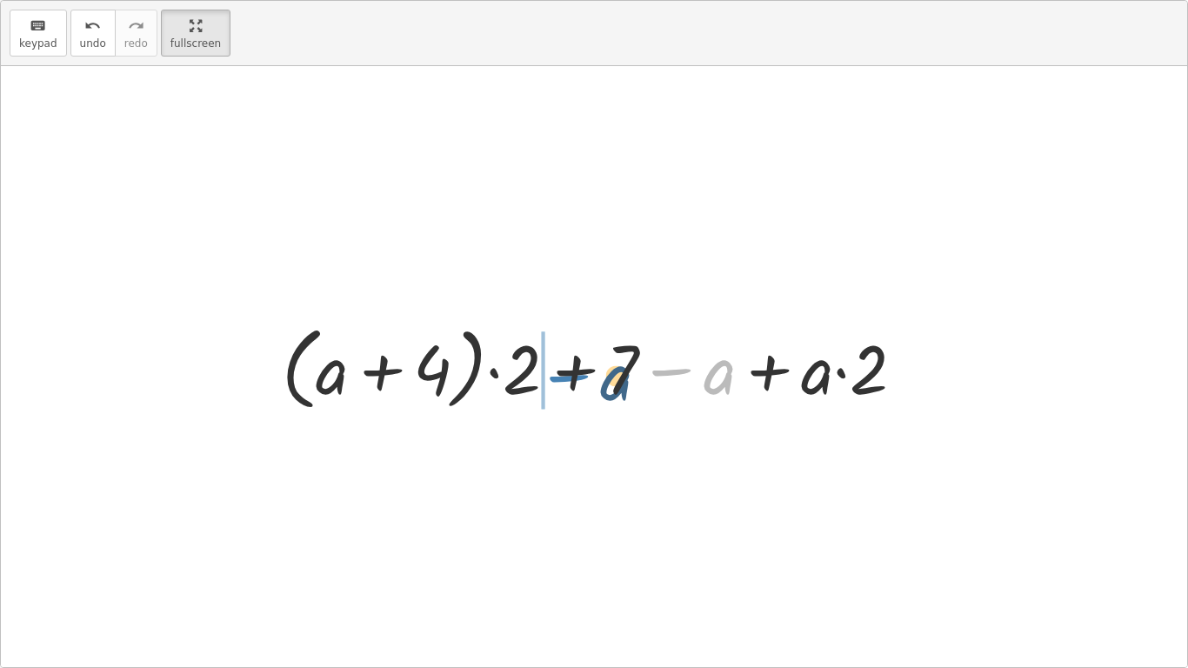
click at [579, 378] on div at bounding box center [600, 367] width 654 height 100
drag, startPoint x: 614, startPoint y: 374, endPoint x: 734, endPoint y: 355, distance: 121.6
click at [734, 355] on div at bounding box center [600, 367] width 654 height 100
click at [680, 366] on div at bounding box center [600, 367] width 654 height 100
drag, startPoint x: 675, startPoint y: 375, endPoint x: 593, endPoint y: 379, distance: 81.9
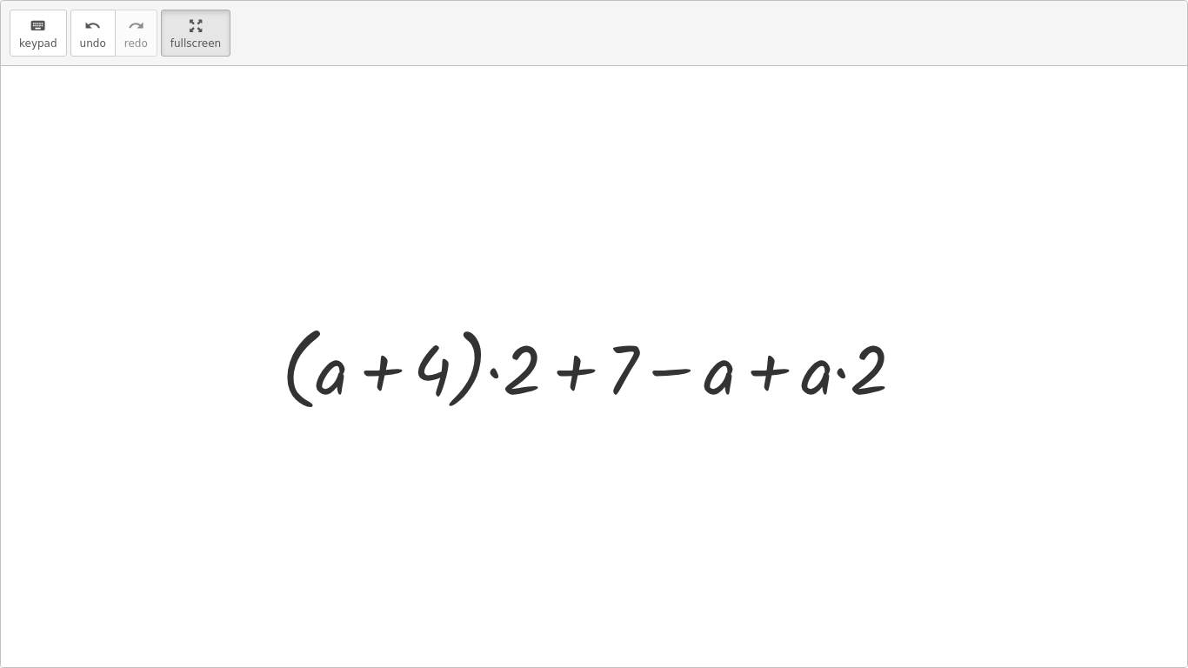
click at [593, 379] on div at bounding box center [600, 367] width 654 height 100
drag, startPoint x: 386, startPoint y: 365, endPoint x: 349, endPoint y: 376, distance: 38.8
click at [349, 376] on div at bounding box center [600, 367] width 654 height 100
drag, startPoint x: 878, startPoint y: 384, endPoint x: 797, endPoint y: 398, distance: 82.3
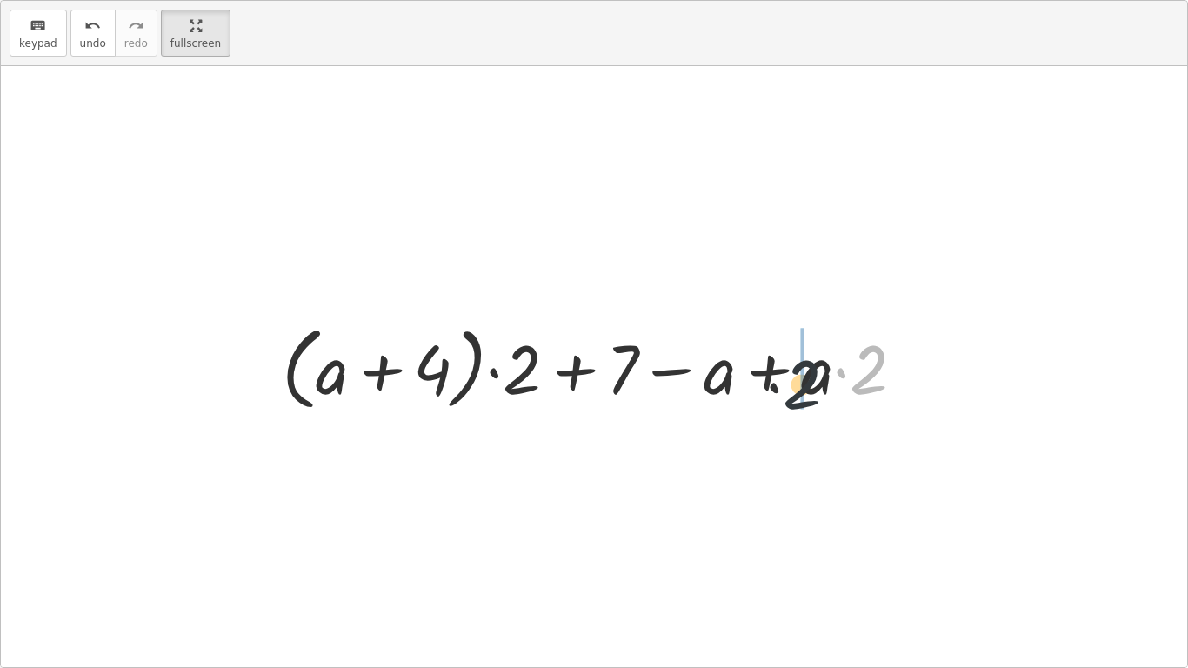
click at [797, 398] on div at bounding box center [600, 367] width 654 height 100
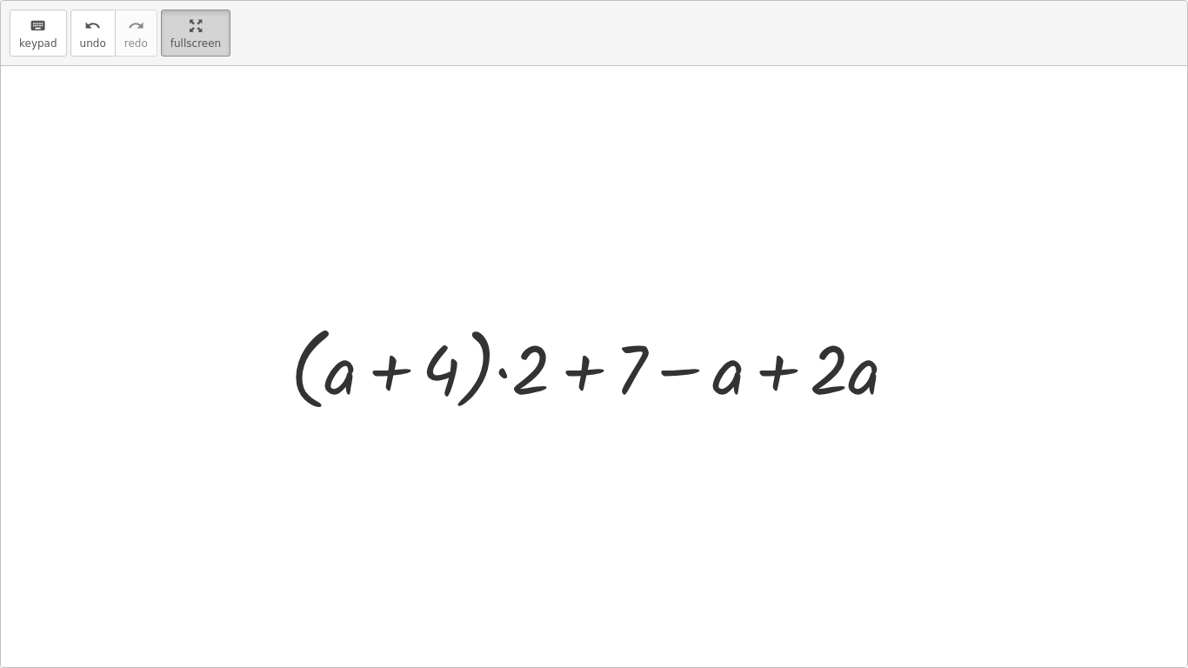
click at [162, 0] on html "5 Minute Introduction Maddox W Not you? Tasks 1. Welcome :) 2. Click to add 3. …" at bounding box center [594, 334] width 1188 height 668
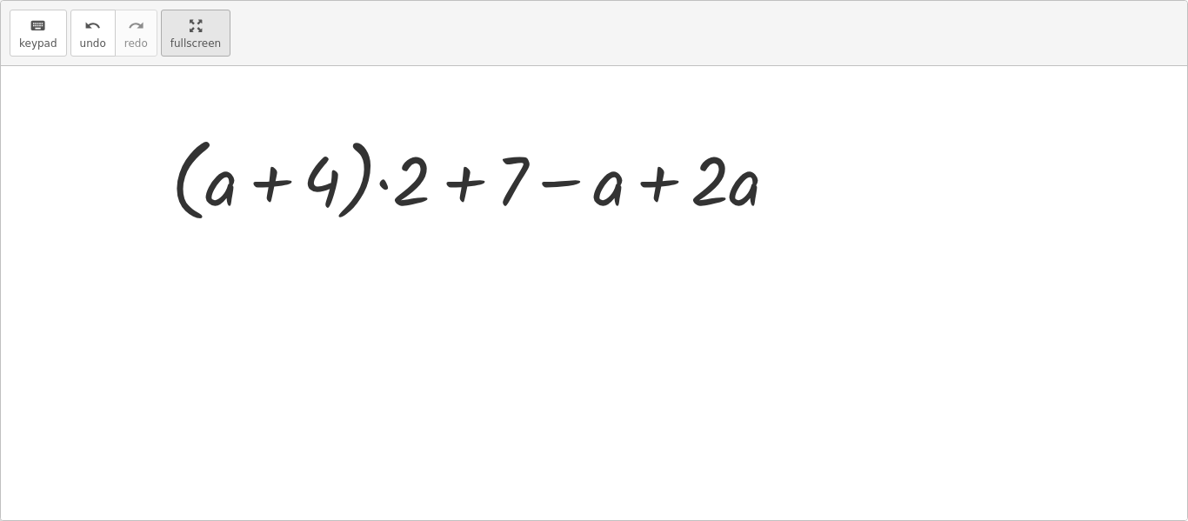
scroll to position [232, 0]
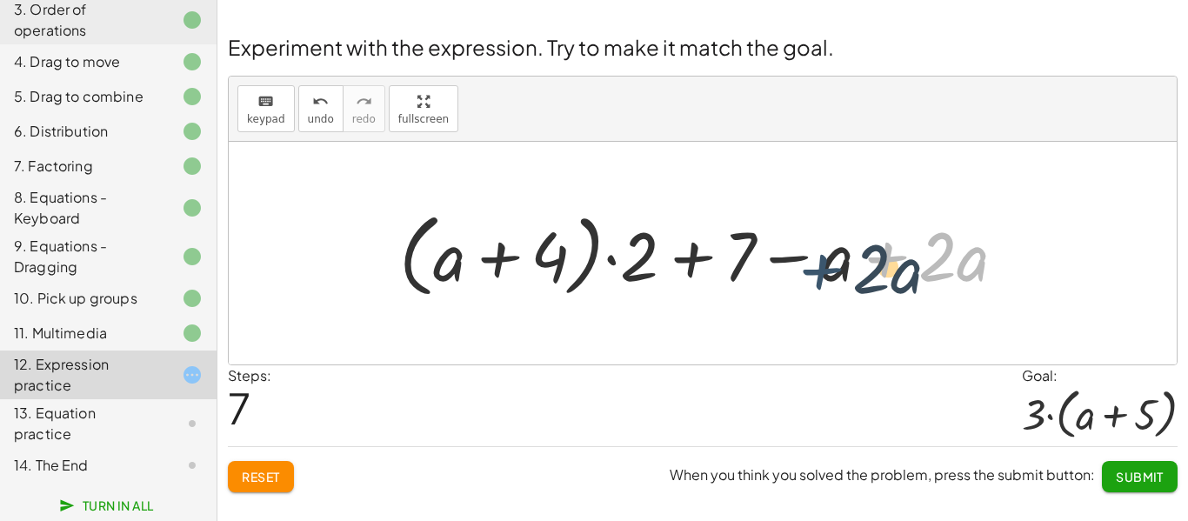
drag, startPoint x: 884, startPoint y: 261, endPoint x: 813, endPoint y: 273, distance: 72.4
click at [813, 273] on div at bounding box center [710, 254] width 638 height 100
click at [687, 253] on div at bounding box center [710, 254] width 638 height 100
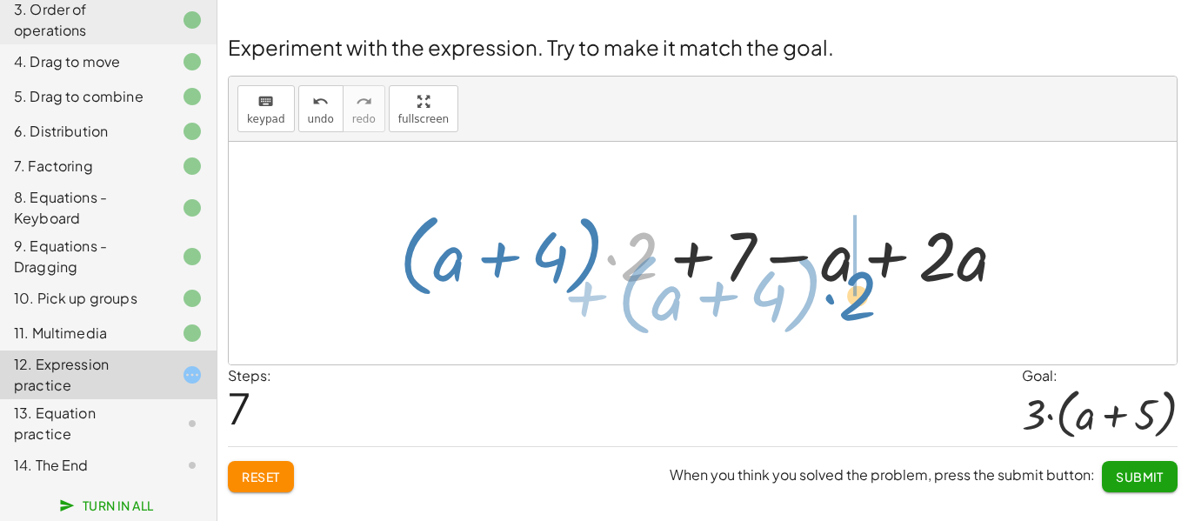
drag, startPoint x: 633, startPoint y: 259, endPoint x: 851, endPoint y: 298, distance: 220.8
click at [851, 298] on div at bounding box center [710, 254] width 638 height 100
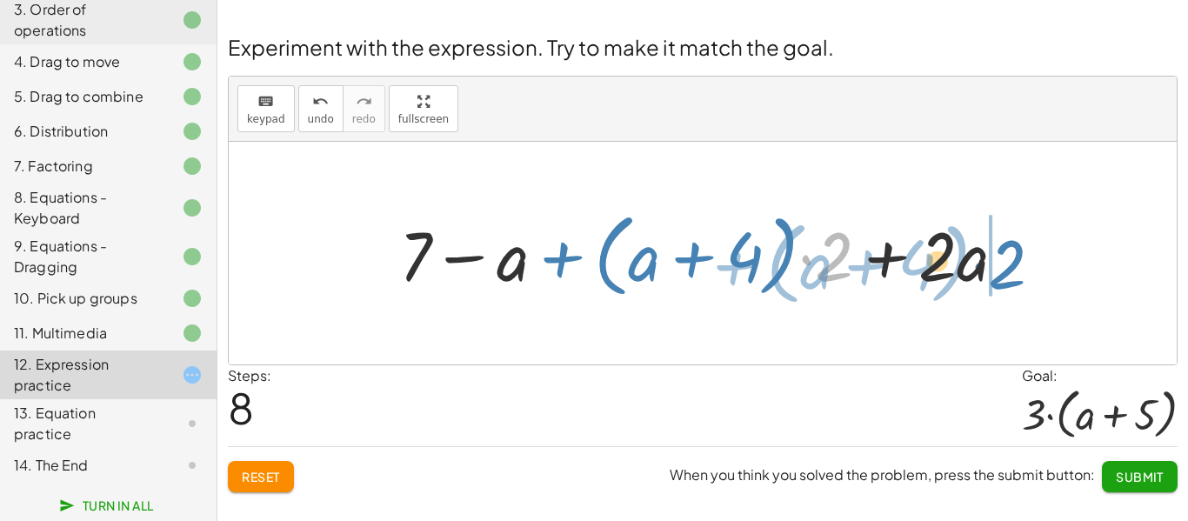
drag, startPoint x: 835, startPoint y: 259, endPoint x: 1011, endPoint y: 266, distance: 175.9
click at [1011, 266] on div at bounding box center [710, 254] width 638 height 100
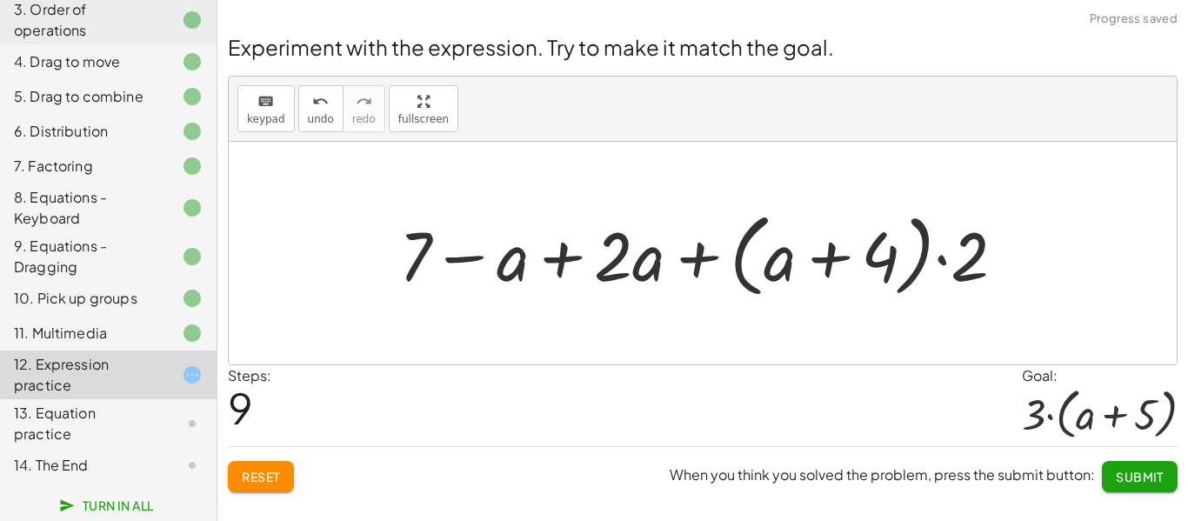
click at [614, 257] on div at bounding box center [710, 254] width 638 height 100
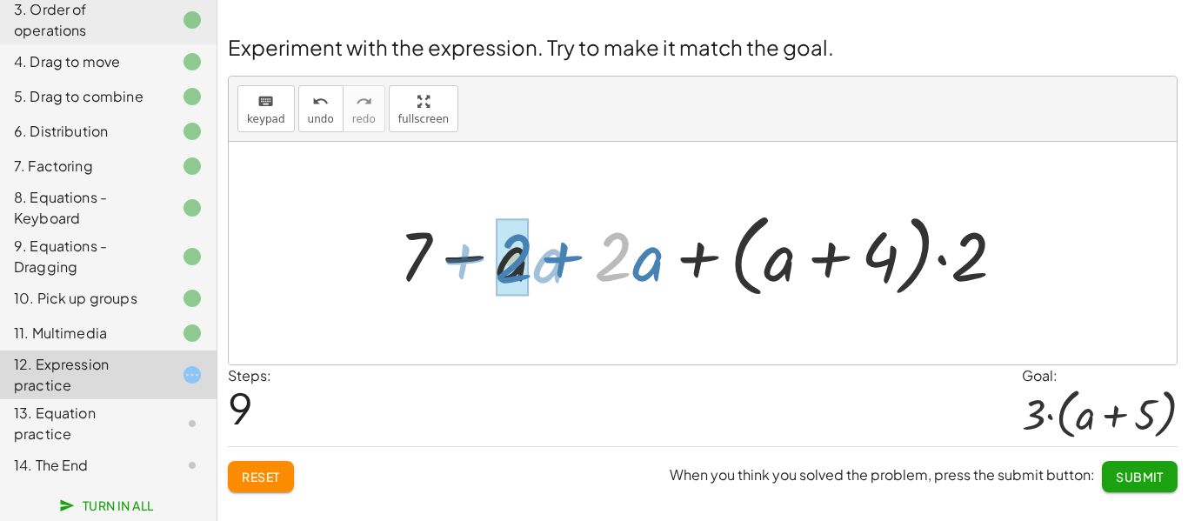
drag, startPoint x: 612, startPoint y: 256, endPoint x: 512, endPoint y: 257, distance: 100.1
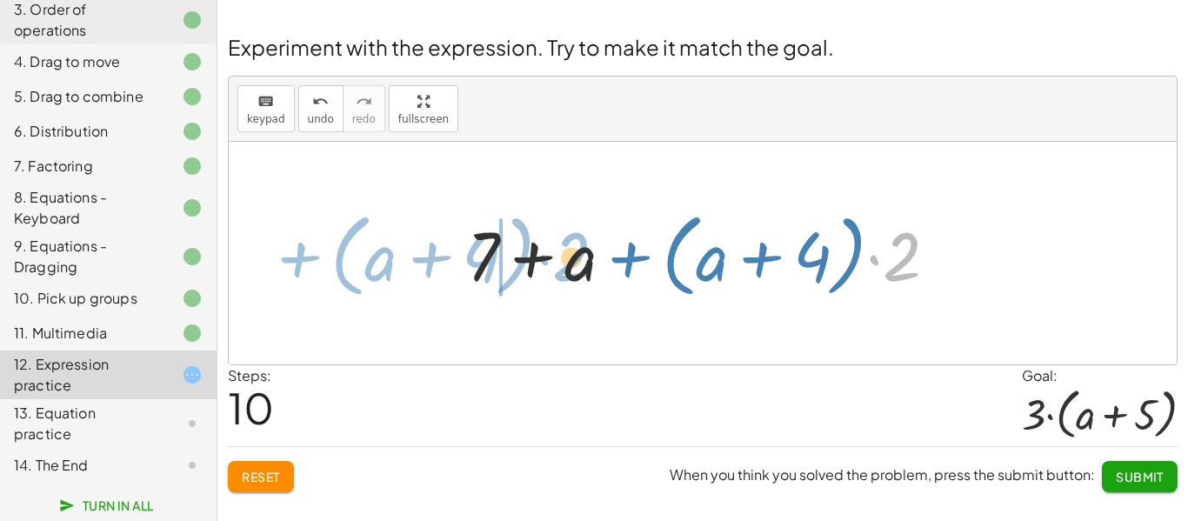
drag, startPoint x: 890, startPoint y: 272, endPoint x: 558, endPoint y: 271, distance: 332.4
click at [558, 271] on div at bounding box center [710, 254] width 502 height 100
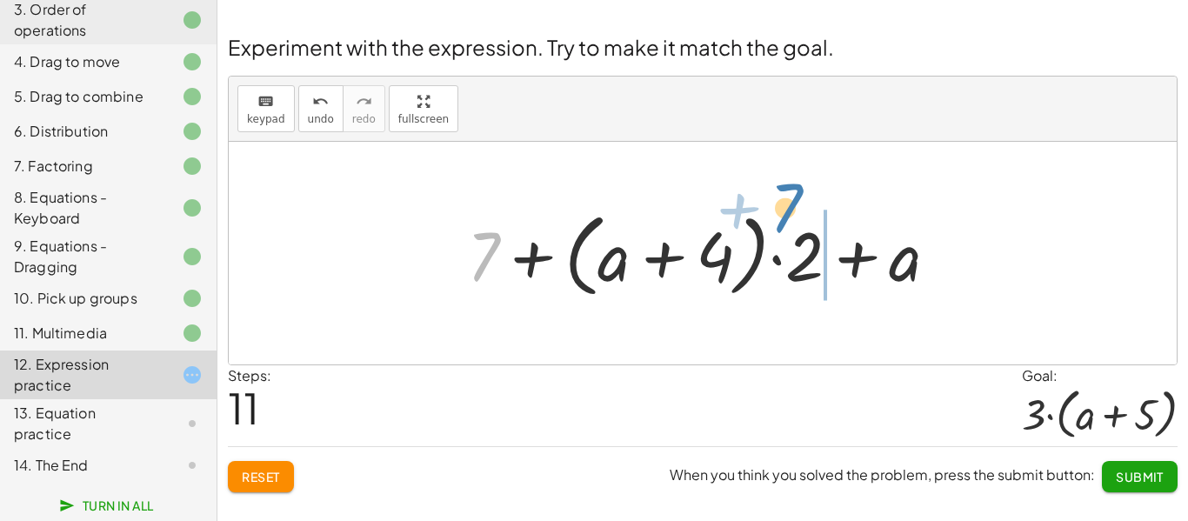
drag, startPoint x: 487, startPoint y: 250, endPoint x: 790, endPoint y: 201, distance: 306.7
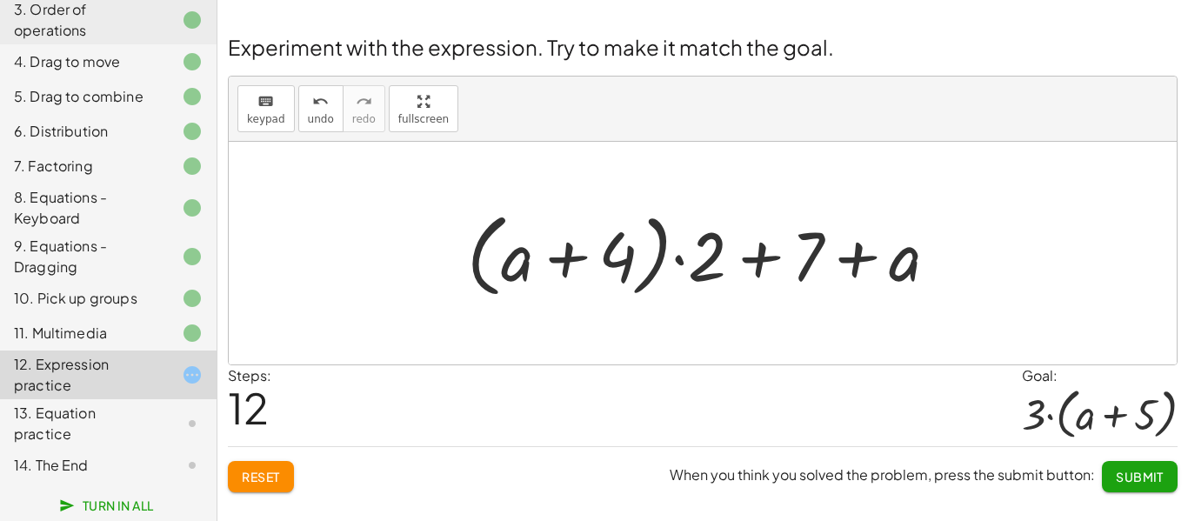
click at [751, 260] on div at bounding box center [710, 254] width 502 height 100
drag, startPoint x: 908, startPoint y: 273, endPoint x: 717, endPoint y: 266, distance: 191.5
click at [717, 266] on div at bounding box center [710, 254] width 502 height 100
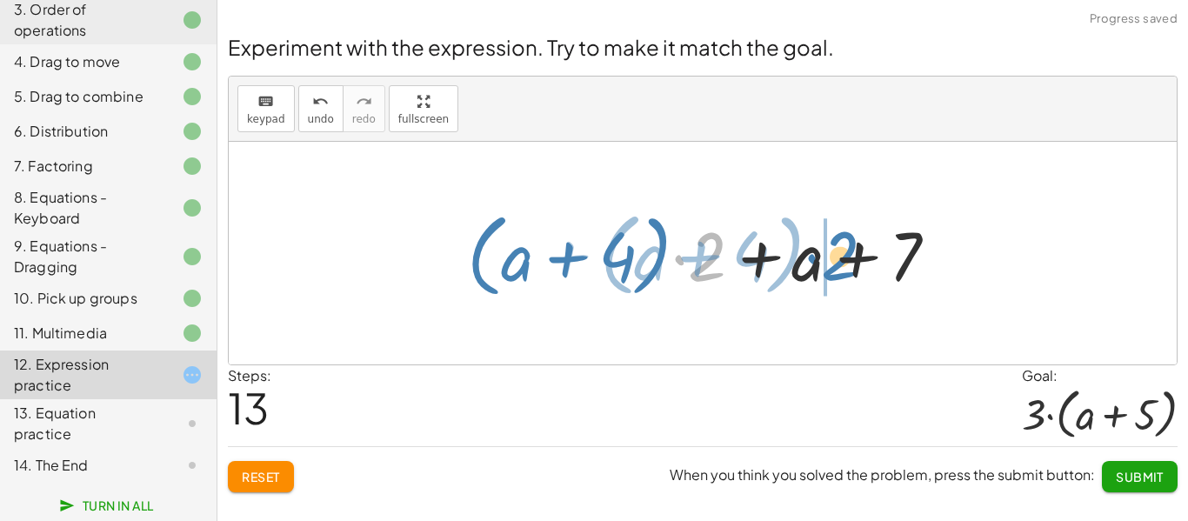
drag, startPoint x: 719, startPoint y: 266, endPoint x: 851, endPoint y: 265, distance: 132.2
click at [851, 265] on div at bounding box center [710, 254] width 502 height 100
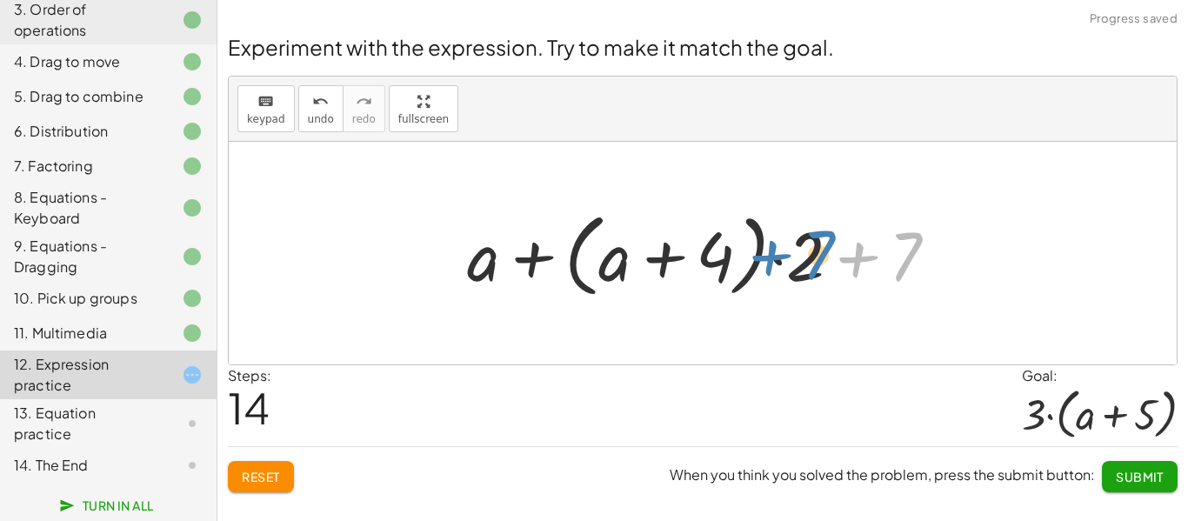
drag, startPoint x: 853, startPoint y: 264, endPoint x: 797, endPoint y: 265, distance: 55.7
click at [767, 262] on div at bounding box center [710, 254] width 502 height 100
drag, startPoint x: 917, startPoint y: 248, endPoint x: 648, endPoint y: 239, distance: 269.0
click at [648, 239] on div at bounding box center [710, 254] width 502 height 100
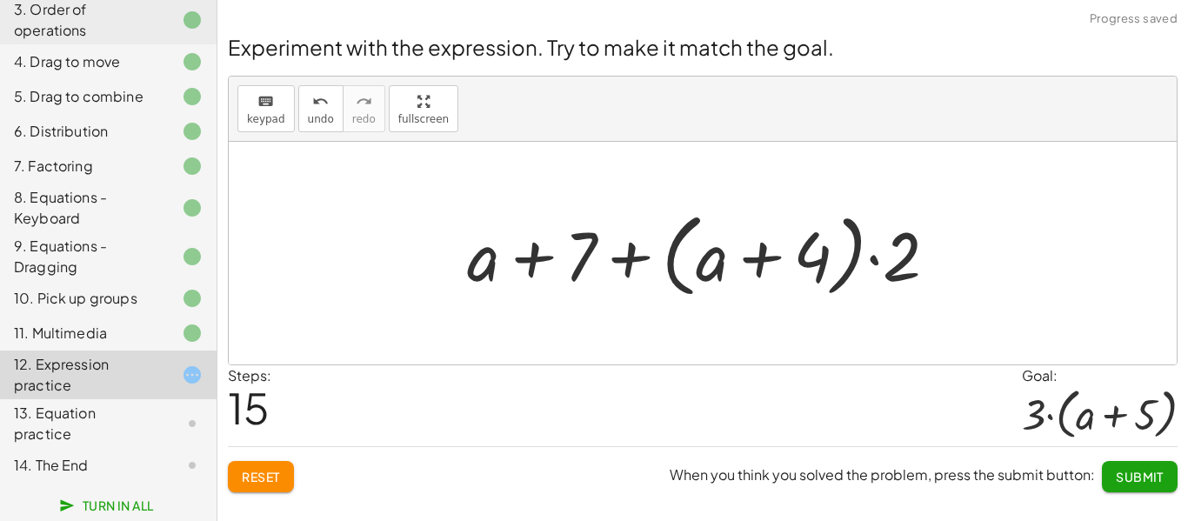
click at [706, 264] on div at bounding box center [710, 254] width 502 height 100
drag, startPoint x: 492, startPoint y: 254, endPoint x: 752, endPoint y: 246, distance: 259.4
click at [752, 246] on div at bounding box center [710, 254] width 502 height 100
click at [542, 262] on div at bounding box center [710, 254] width 502 height 100
click at [880, 263] on div at bounding box center [710, 254] width 502 height 100
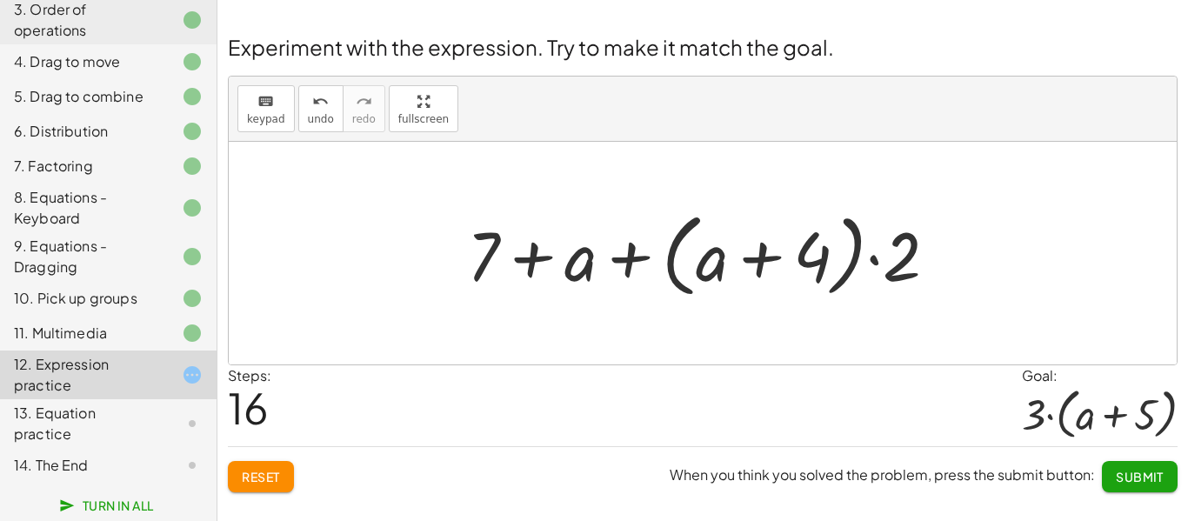
click at [820, 256] on div at bounding box center [710, 254] width 502 height 100
click at [758, 268] on div at bounding box center [710, 254] width 502 height 100
drag, startPoint x: 812, startPoint y: 257, endPoint x: 703, endPoint y: 267, distance: 109.3
click at [703, 267] on div at bounding box center [710, 254] width 502 height 100
drag, startPoint x: 804, startPoint y: 252, endPoint x: 793, endPoint y: 248, distance: 12.1
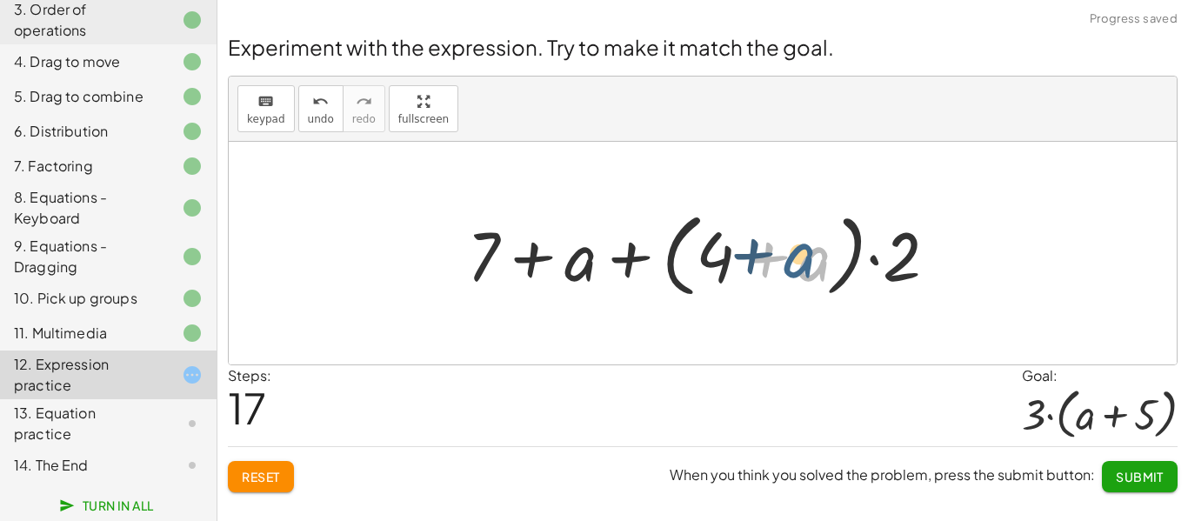
click at [793, 248] on div at bounding box center [710, 254] width 502 height 100
drag, startPoint x: 897, startPoint y: 260, endPoint x: 803, endPoint y: 261, distance: 94.0
click at [803, 261] on div at bounding box center [710, 254] width 502 height 100
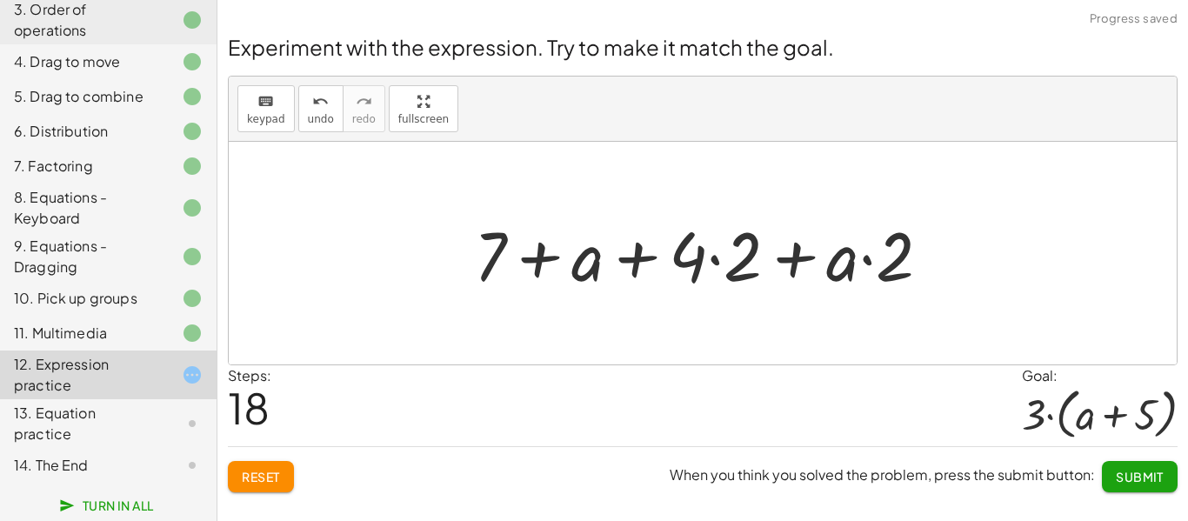
click at [868, 265] on div at bounding box center [709, 254] width 488 height 90
drag, startPoint x: 894, startPoint y: 264, endPoint x: 834, endPoint y: 271, distance: 60.3
click at [834, 271] on div at bounding box center [709, 254] width 488 height 90
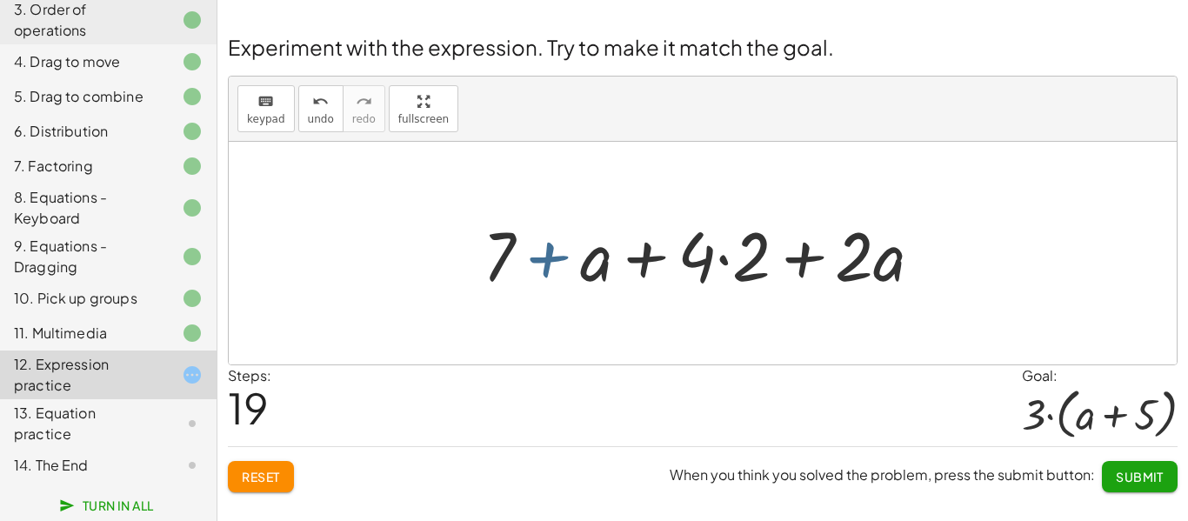
click at [520, 263] on div at bounding box center [710, 254] width 472 height 90
drag, startPoint x: 511, startPoint y: 261, endPoint x: 797, endPoint y: 265, distance: 286.3
click at [797, 265] on div at bounding box center [710, 254] width 472 height 90
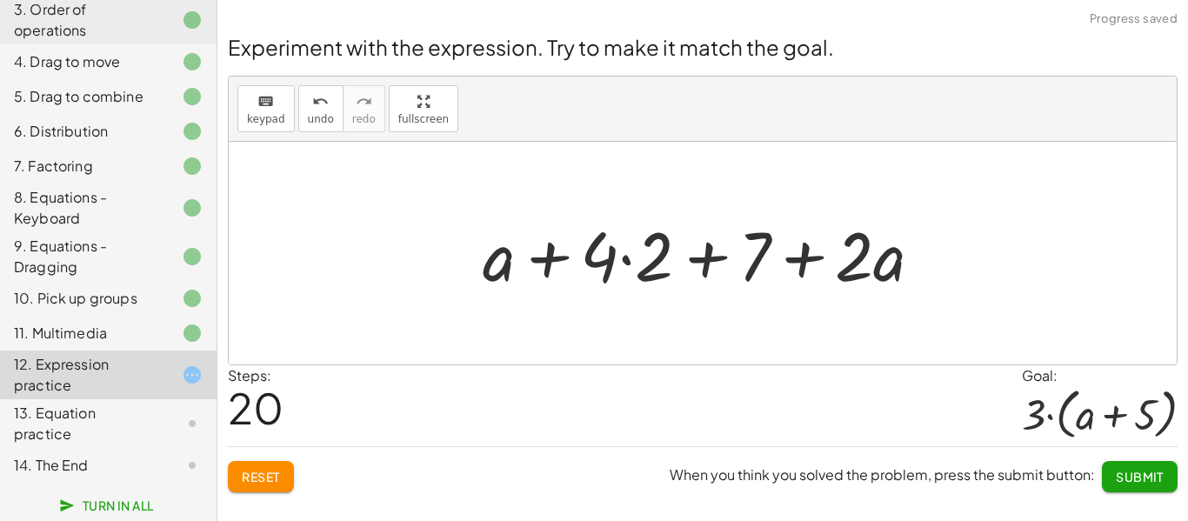
click at [625, 263] on div at bounding box center [710, 254] width 472 height 90
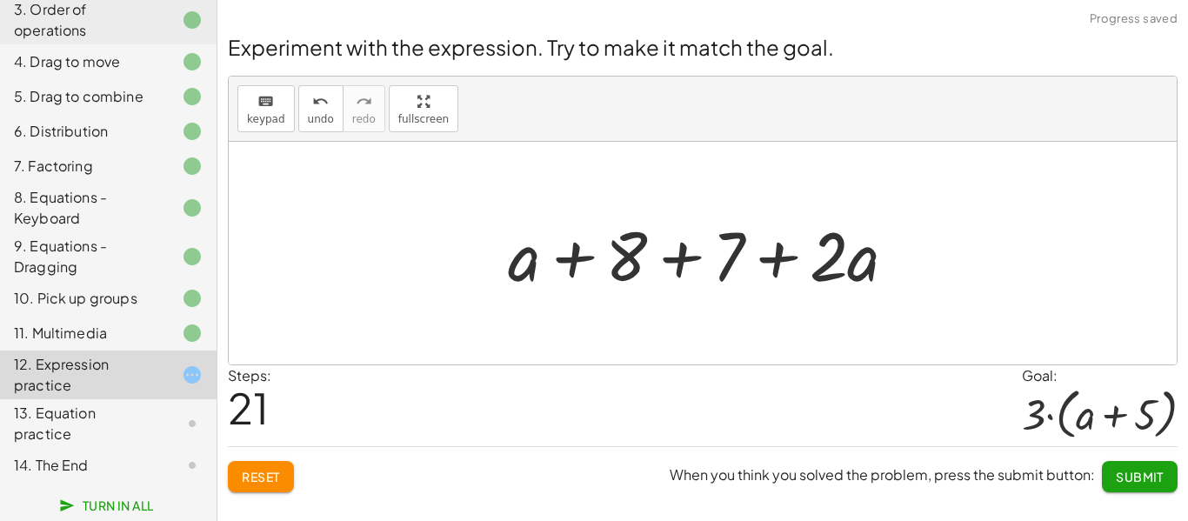
click at [694, 265] on div at bounding box center [709, 254] width 420 height 90
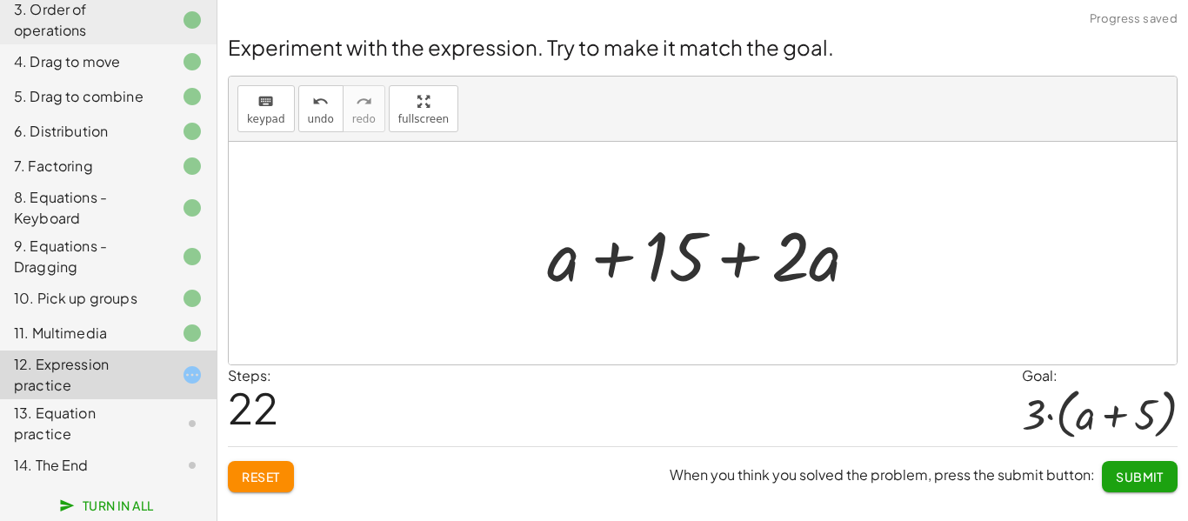
click at [746, 264] on div at bounding box center [710, 254] width 343 height 90
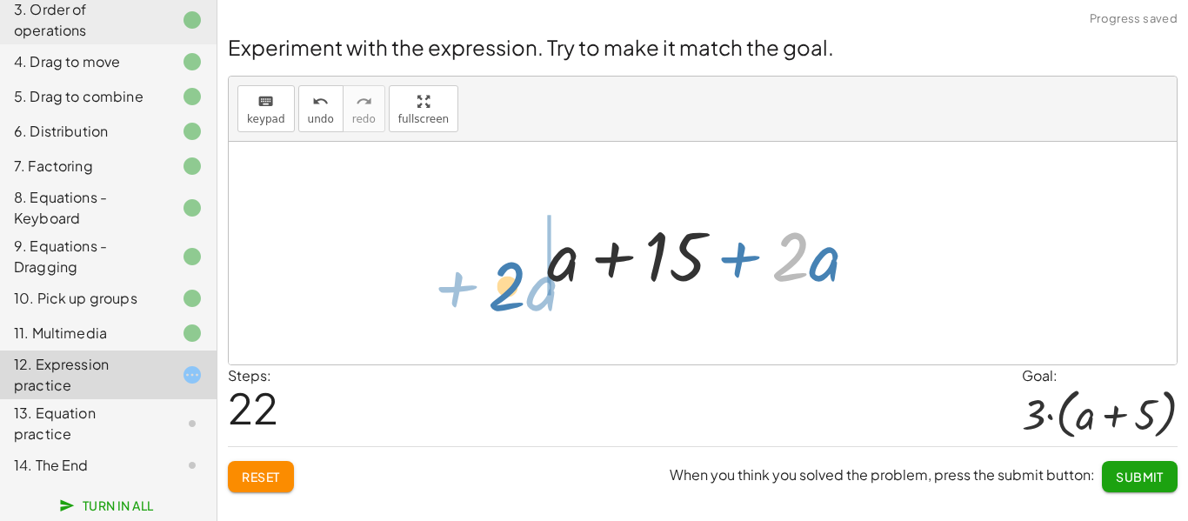
drag, startPoint x: 796, startPoint y: 270, endPoint x: 512, endPoint y: 298, distance: 285.9
click at [512, 298] on div "+ · 2 · ( + a + 4 ) − a + · a · ( + 3 − 1 ) + 7 + · 2 · ( + a + 4 ) − a + 7 + ·…" at bounding box center [703, 253] width 948 height 223
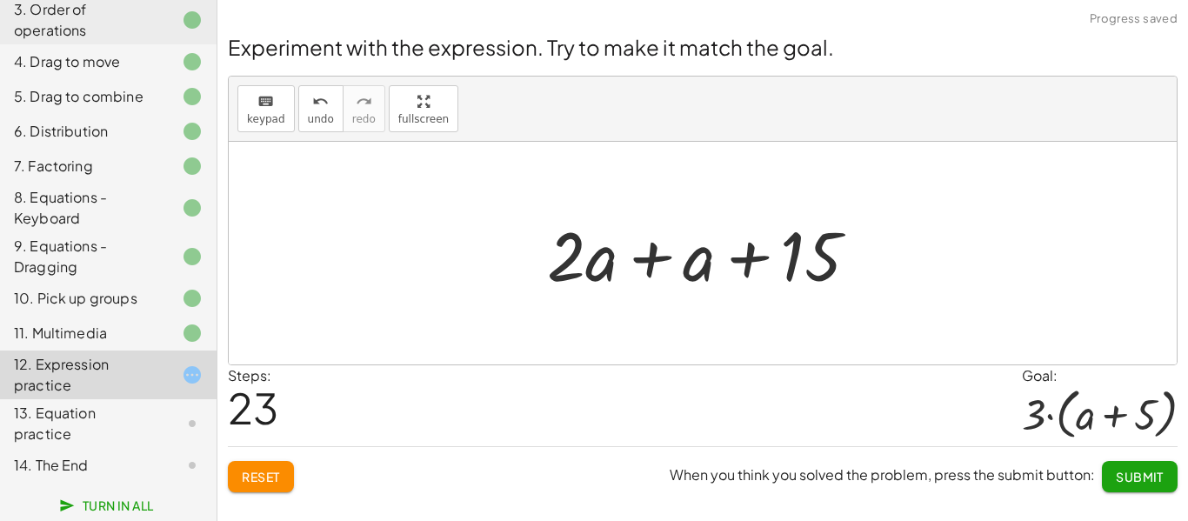
click at [642, 261] on div at bounding box center [710, 254] width 343 height 90
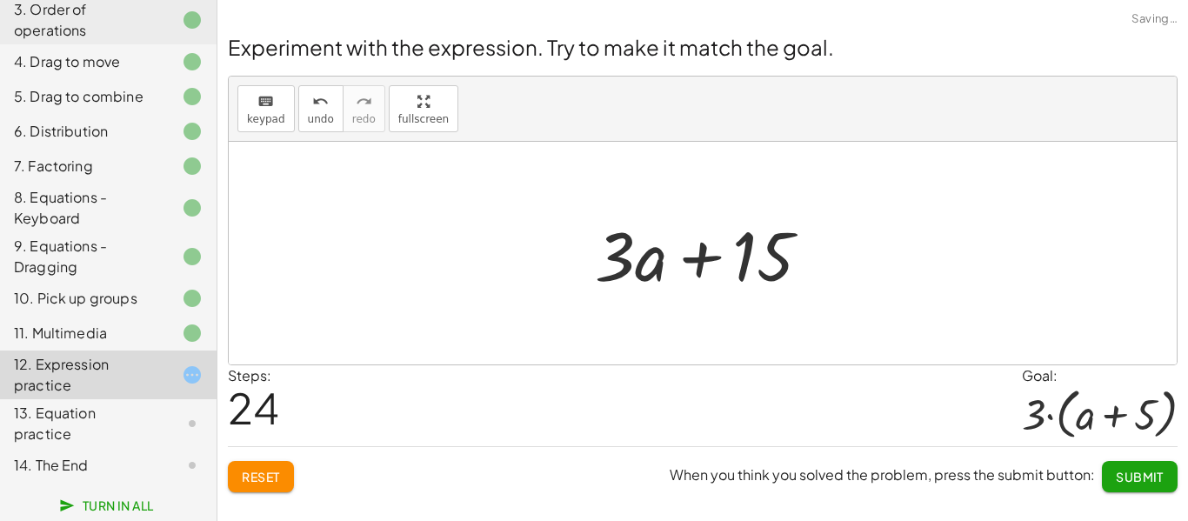
click at [704, 257] on div at bounding box center [709, 254] width 247 height 90
drag, startPoint x: 647, startPoint y: 266, endPoint x: 725, endPoint y: 264, distance: 77.5
click at [725, 264] on div at bounding box center [709, 254] width 247 height 90
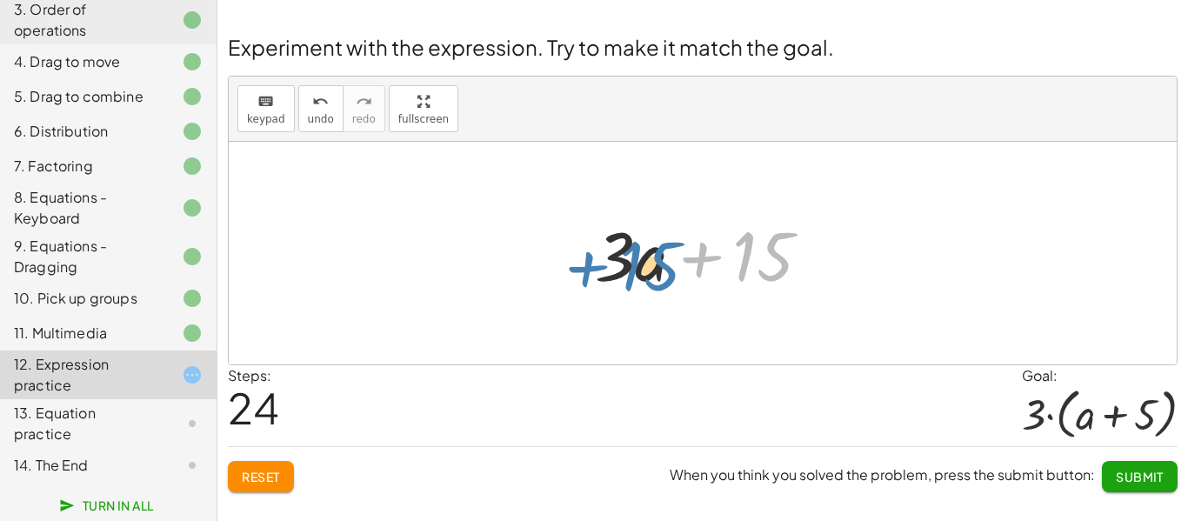
drag, startPoint x: 759, startPoint y: 258, endPoint x: 646, endPoint y: 268, distance: 113.5
click at [646, 268] on div at bounding box center [709, 254] width 247 height 90
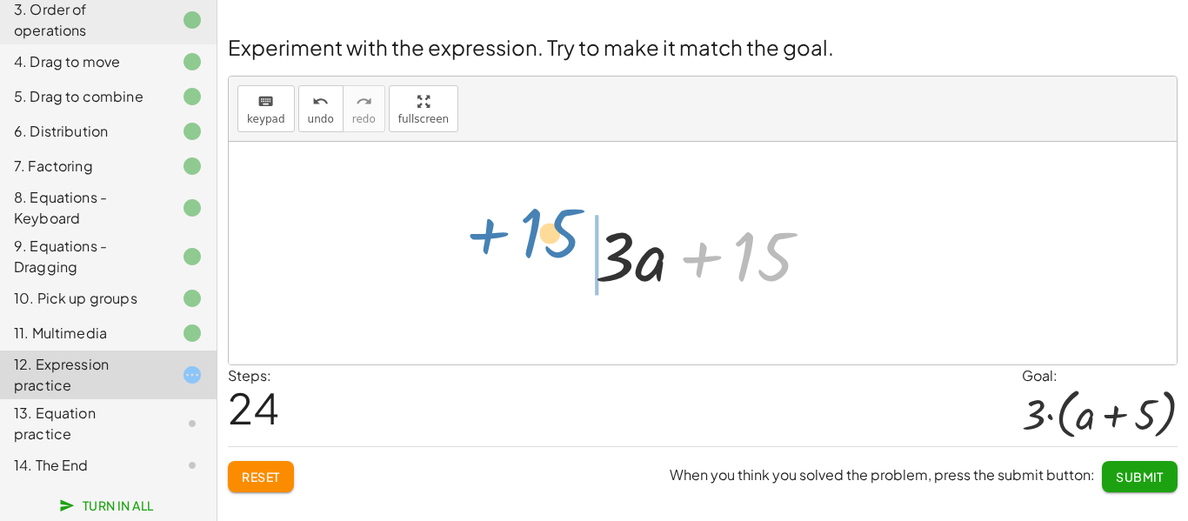
drag, startPoint x: 759, startPoint y: 255, endPoint x: 579, endPoint y: 232, distance: 180.6
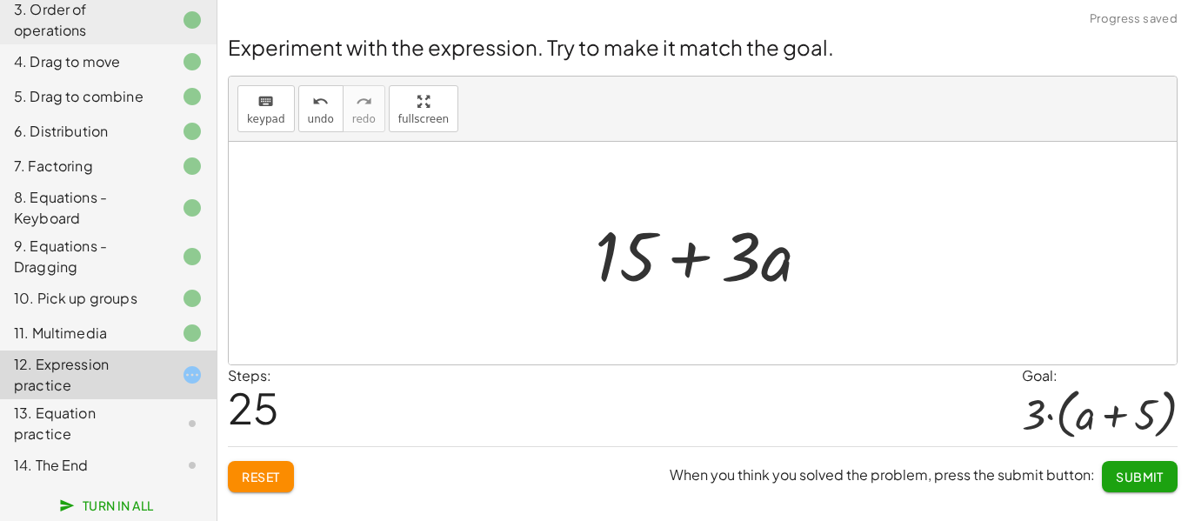
click at [767, 267] on div at bounding box center [709, 254] width 247 height 90
drag, startPoint x: 746, startPoint y: 264, endPoint x: 629, endPoint y: 265, distance: 117.5
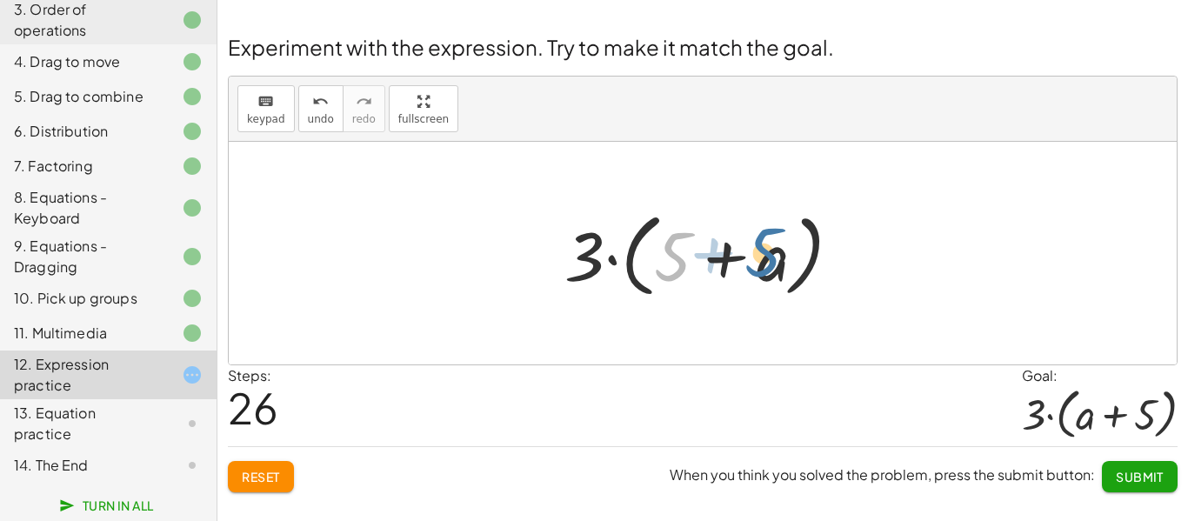
drag, startPoint x: 670, startPoint y: 263, endPoint x: 766, endPoint y: 259, distance: 96.6
click at [766, 259] on div at bounding box center [710, 254] width 308 height 100
drag, startPoint x: 765, startPoint y: 259, endPoint x: 666, endPoint y: 253, distance: 98.5
click at [666, 253] on div at bounding box center [710, 254] width 308 height 100
drag, startPoint x: 758, startPoint y: 264, endPoint x: 659, endPoint y: 259, distance: 99.3
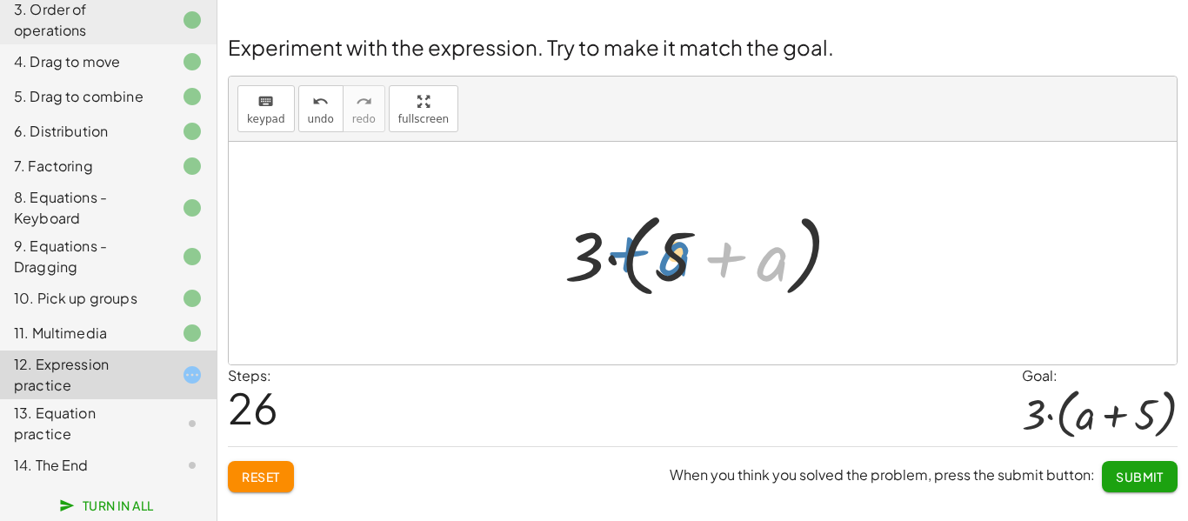
click at [659, 259] on div at bounding box center [710, 254] width 308 height 100
drag, startPoint x: 677, startPoint y: 247, endPoint x: 795, endPoint y: 255, distance: 118.6
click at [795, 255] on div at bounding box center [710, 254] width 308 height 100
click at [1113, 479] on button "Submit" at bounding box center [1140, 476] width 76 height 31
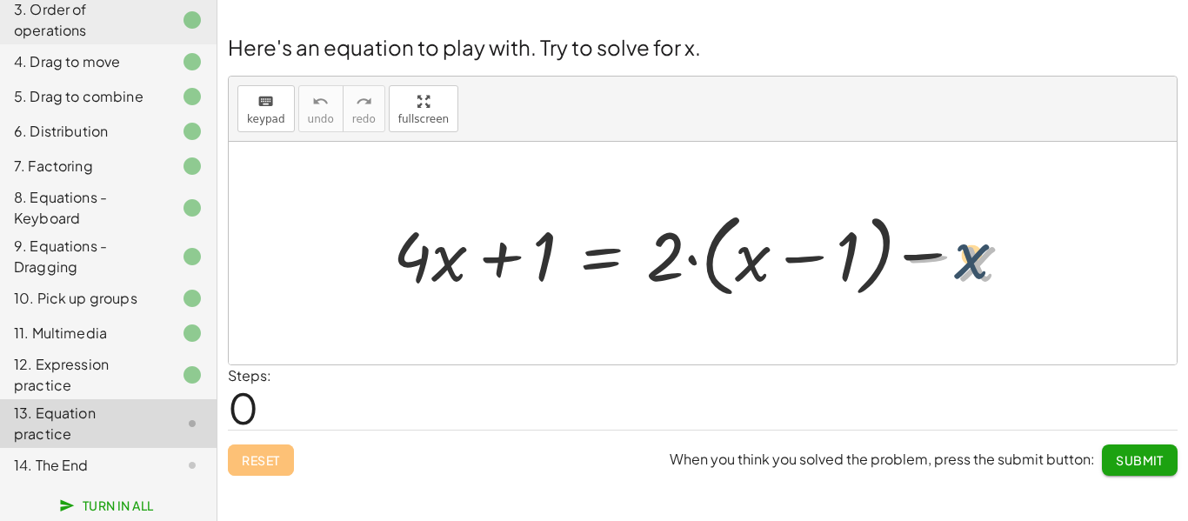
drag, startPoint x: 967, startPoint y: 251, endPoint x: 941, endPoint y: 238, distance: 29.2
click at [941, 238] on div at bounding box center [710, 254] width 651 height 100
click at [833, 266] on div at bounding box center [710, 254] width 651 height 100
click at [817, 257] on div at bounding box center [710, 254] width 651 height 100
drag, startPoint x: 981, startPoint y: 275, endPoint x: 739, endPoint y: 254, distance: 242.8
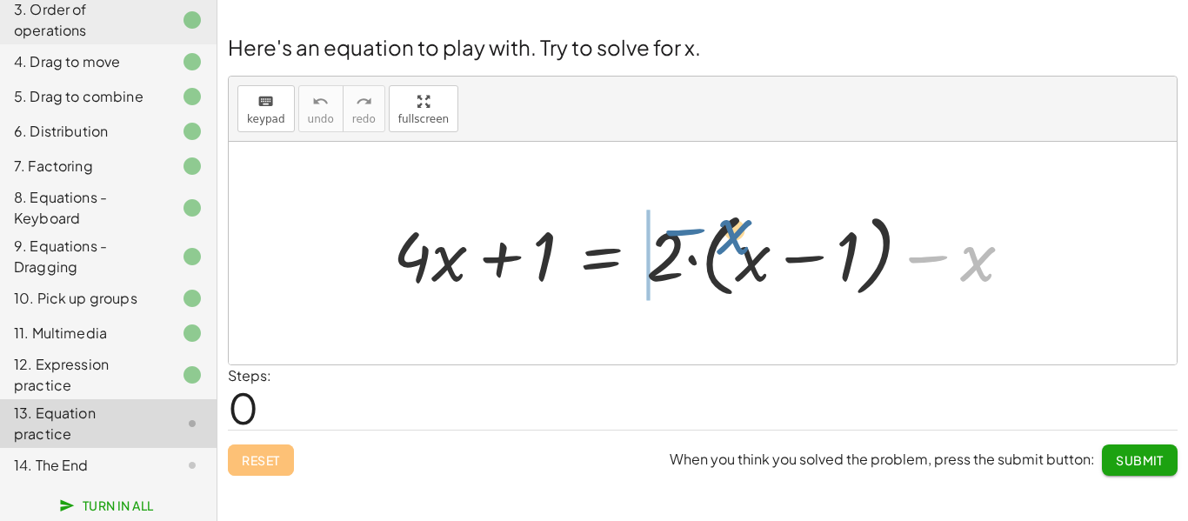
click at [739, 254] on div at bounding box center [710, 254] width 651 height 100
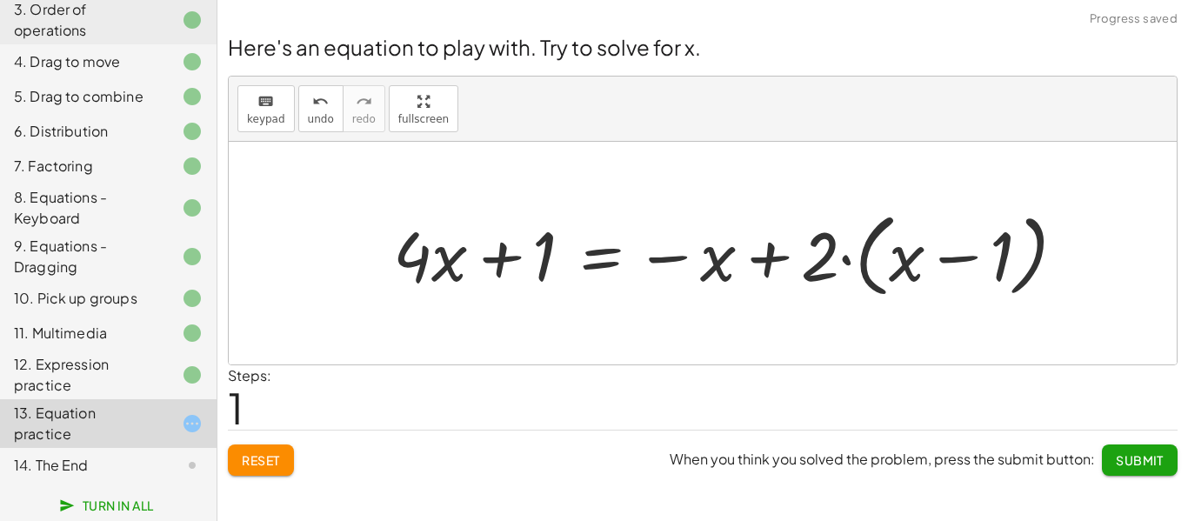
click at [763, 257] on div at bounding box center [737, 254] width 704 height 100
click at [588, 253] on div at bounding box center [737, 254] width 704 height 100
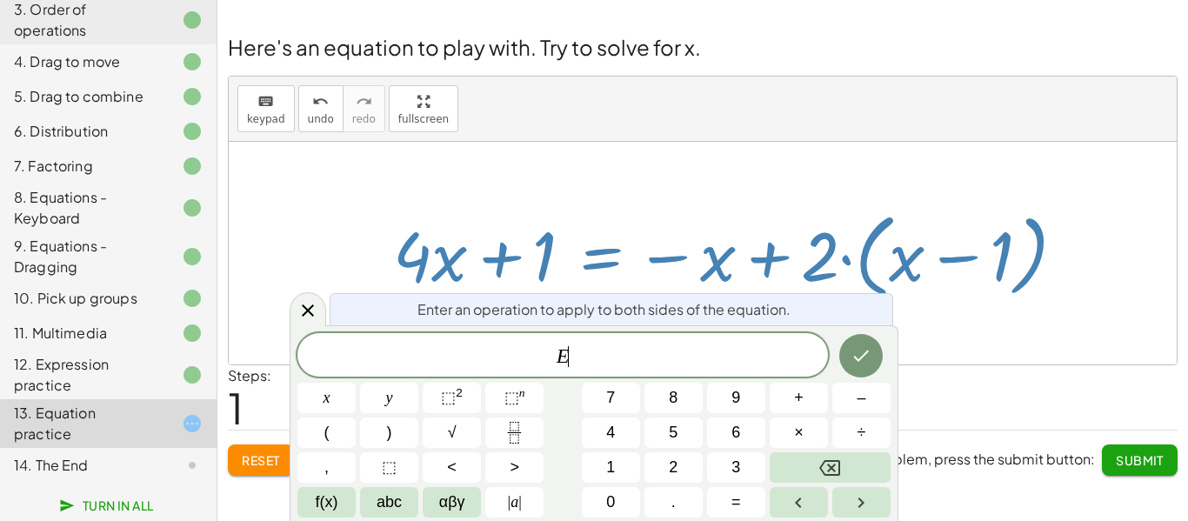
scroll to position [1, 0]
click at [861, 405] on span "–" at bounding box center [861, 397] width 9 height 23
click at [676, 462] on span "2" at bounding box center [673, 467] width 9 height 23
click at [848, 370] on button "Done" at bounding box center [862, 356] width 44 height 44
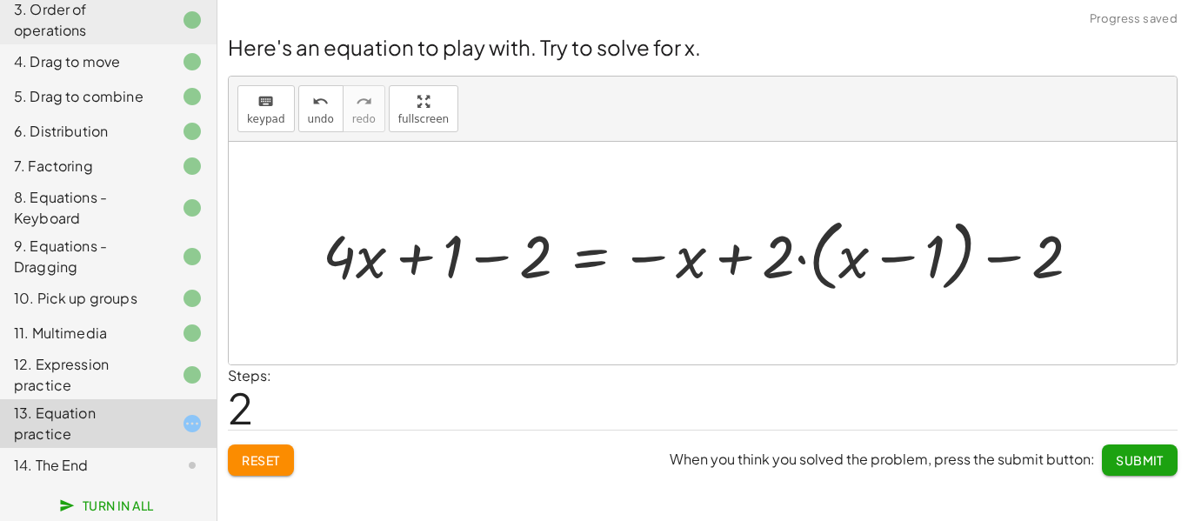
click at [583, 263] on div at bounding box center [709, 253] width 790 height 87
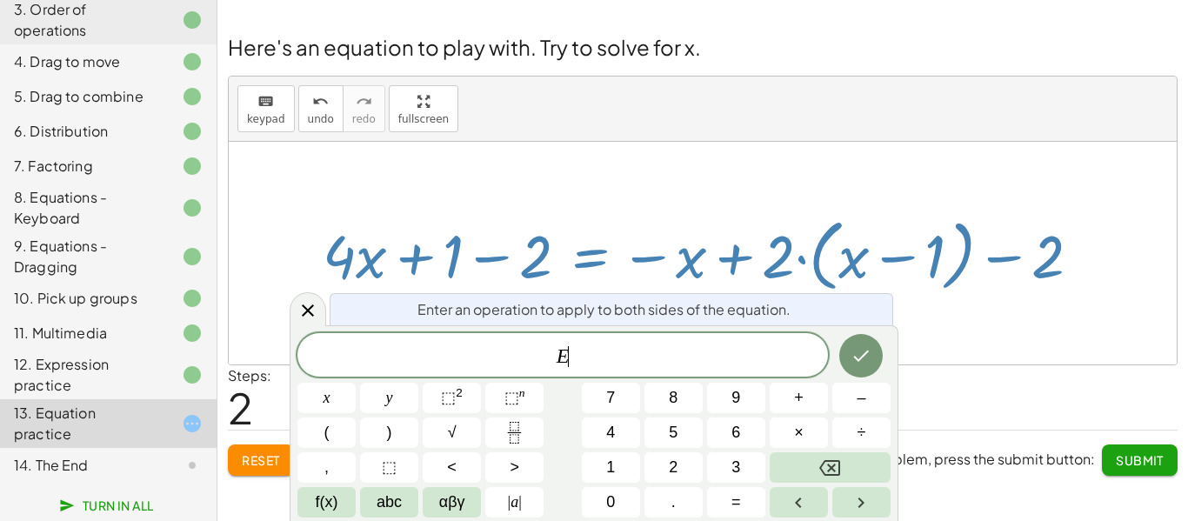
click at [666, 144] on div at bounding box center [703, 253] width 948 height 223
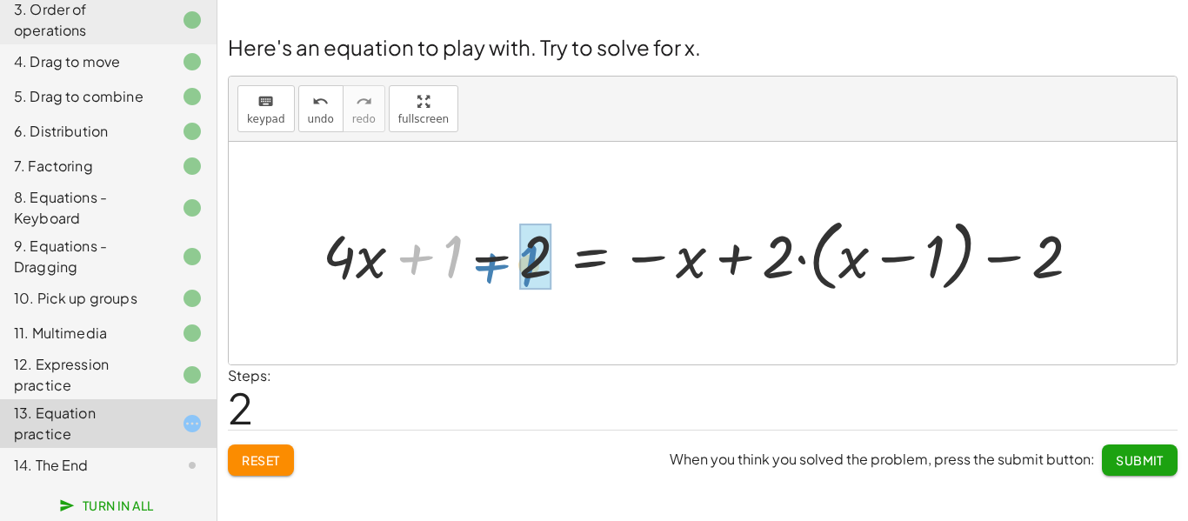
drag, startPoint x: 452, startPoint y: 260, endPoint x: 545, endPoint y: 268, distance: 92.6
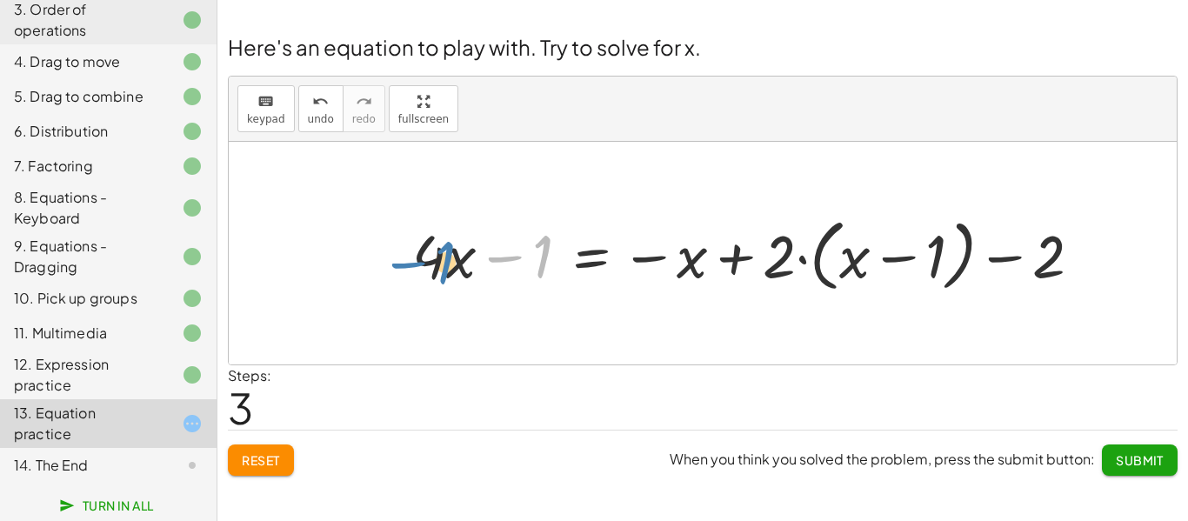
drag, startPoint x: 535, startPoint y: 259, endPoint x: 434, endPoint y: 264, distance: 101.0
click at [434, 264] on div at bounding box center [754, 253] width 701 height 87
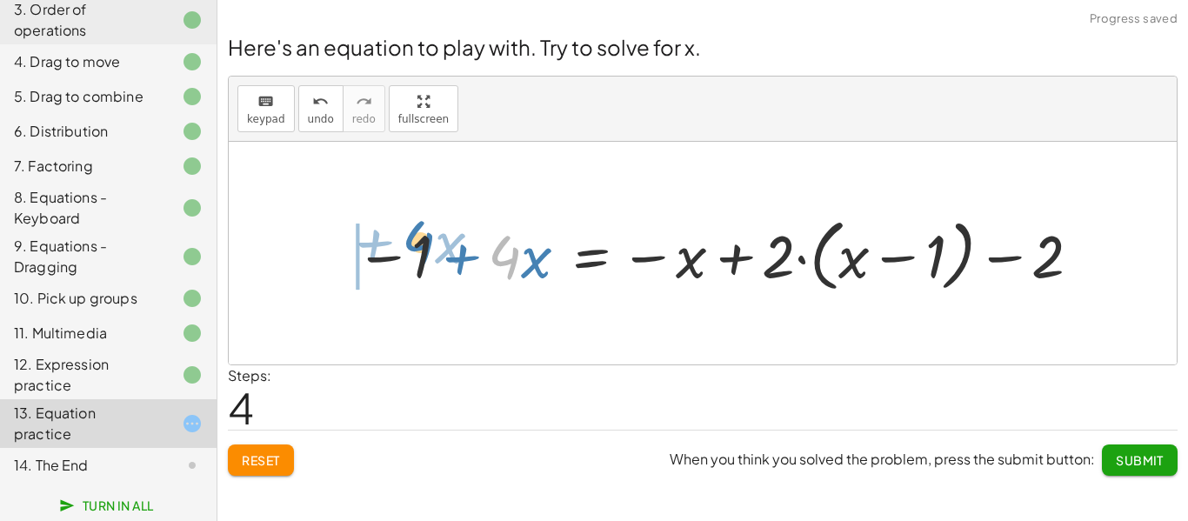
drag, startPoint x: 518, startPoint y: 264, endPoint x: 426, endPoint y: 250, distance: 92.4
click at [426, 250] on div at bounding box center [720, 253] width 747 height 87
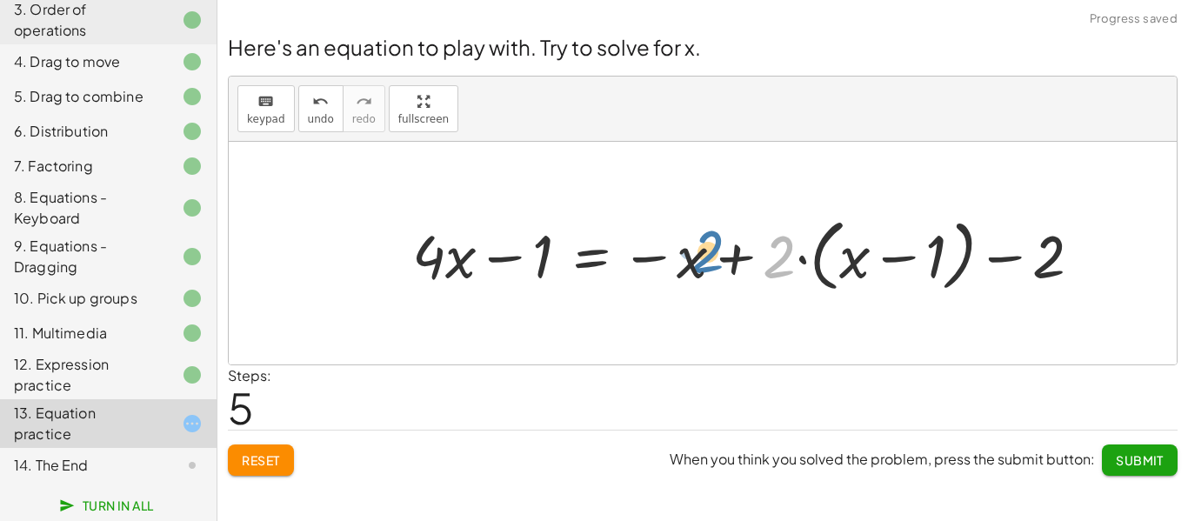
drag, startPoint x: 780, startPoint y: 271, endPoint x: 706, endPoint y: 270, distance: 74.8
click at [706, 270] on div at bounding box center [754, 253] width 701 height 87
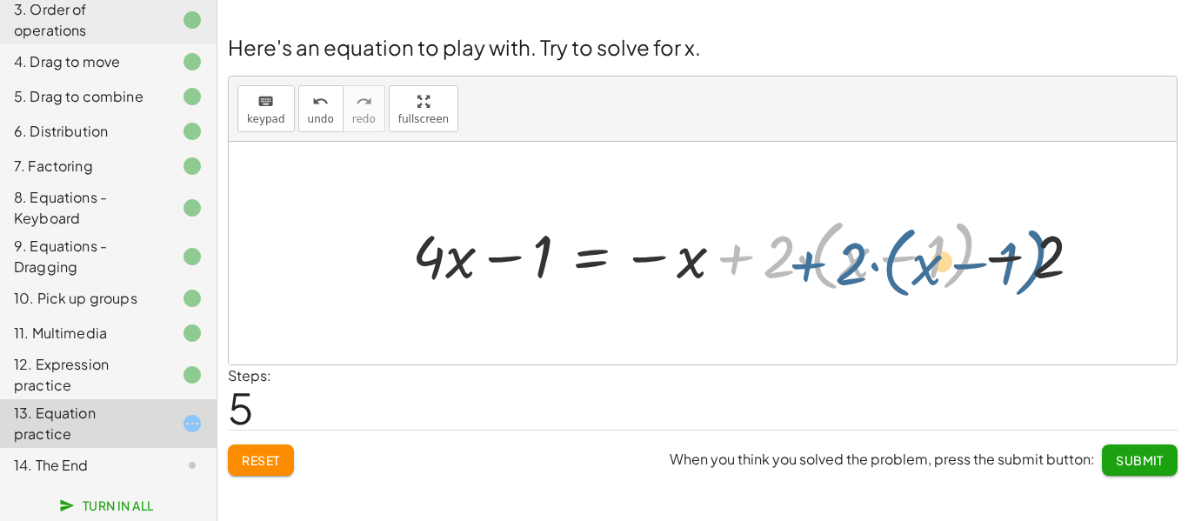
drag, startPoint x: 734, startPoint y: 264, endPoint x: 807, endPoint y: 271, distance: 72.5
click at [807, 271] on div at bounding box center [754, 253] width 701 height 87
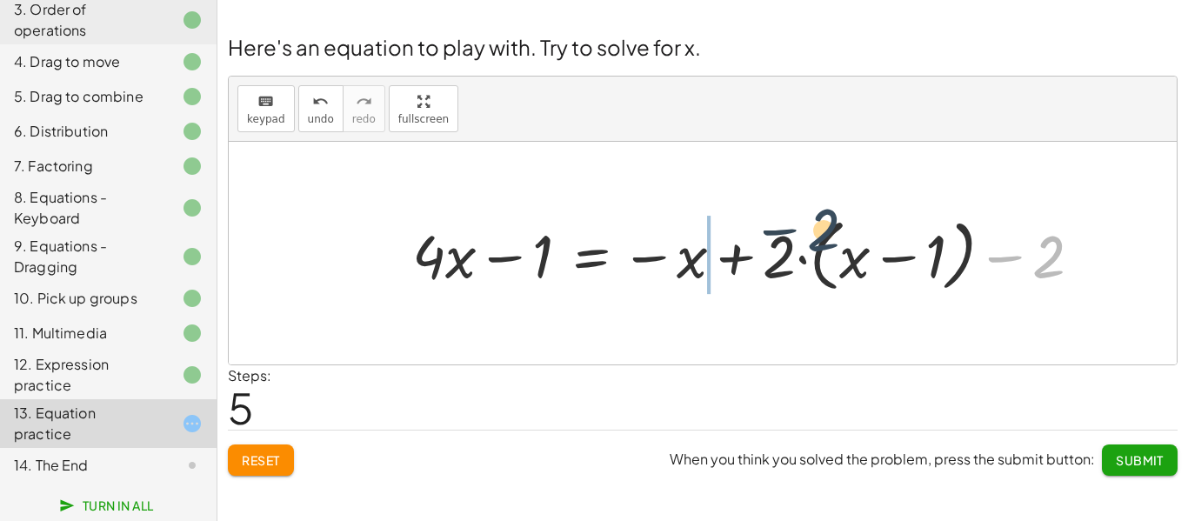
drag, startPoint x: 1040, startPoint y: 249, endPoint x: 801, endPoint y: 228, distance: 239.3
click at [801, 228] on div at bounding box center [754, 253] width 701 height 87
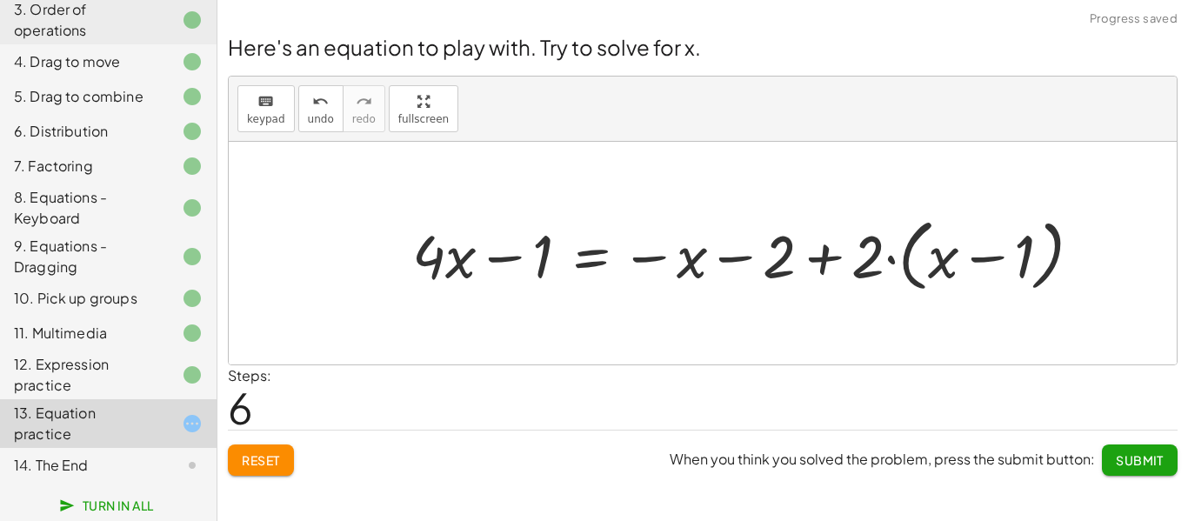
click at [829, 256] on div at bounding box center [754, 253] width 701 height 87
drag, startPoint x: 697, startPoint y: 258, endPoint x: 824, endPoint y: 246, distance: 127.5
click at [824, 246] on div at bounding box center [754, 253] width 701 height 87
click at [748, 255] on div at bounding box center [754, 253] width 701 height 87
click at [752, 263] on div at bounding box center [754, 253] width 701 height 87
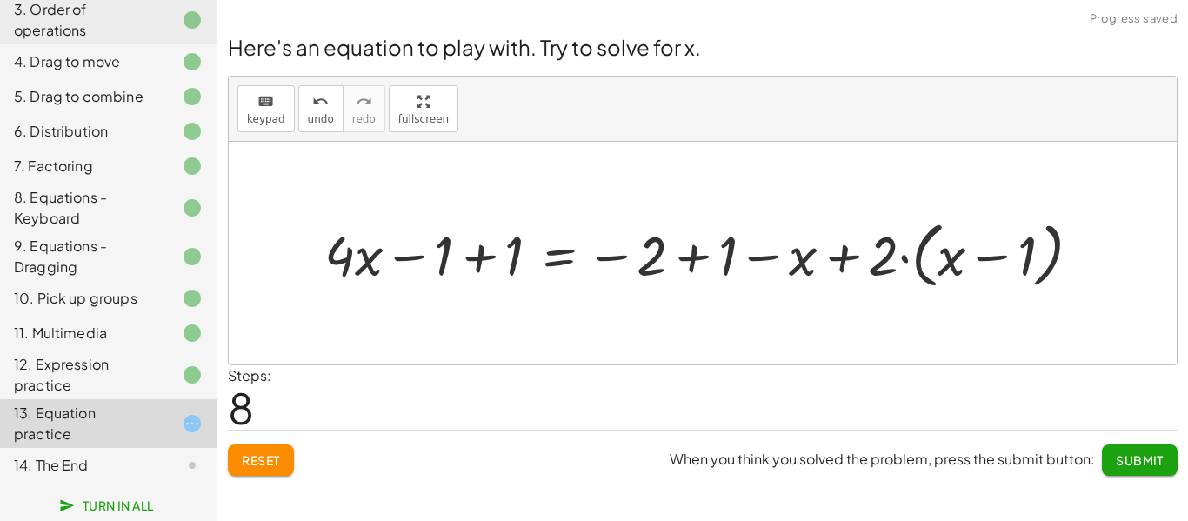
click at [698, 258] on div at bounding box center [709, 253] width 787 height 81
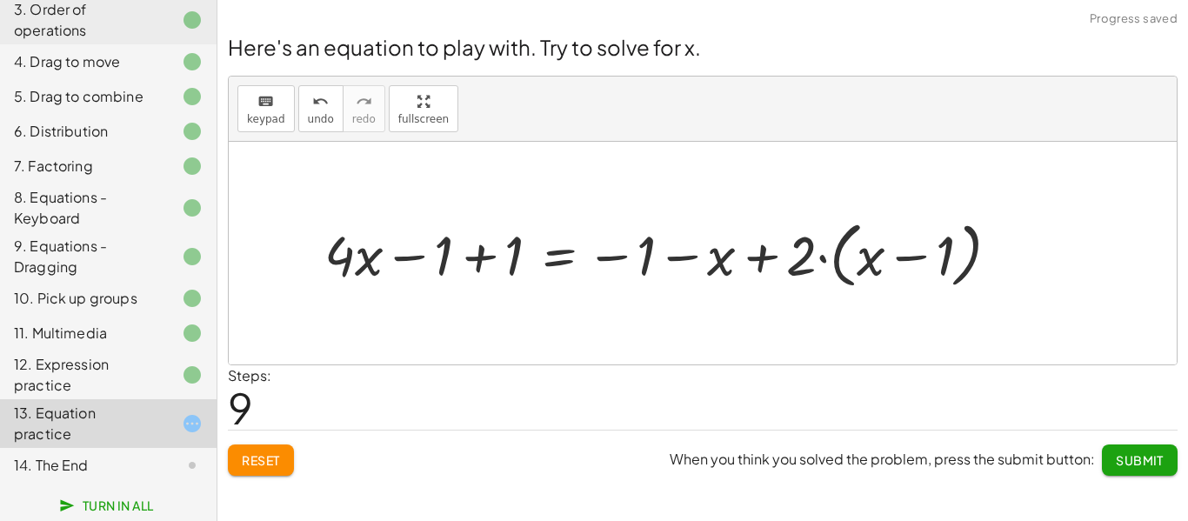
click at [485, 265] on div at bounding box center [669, 253] width 706 height 81
click at [506, 259] on div at bounding box center [739, 253] width 566 height 81
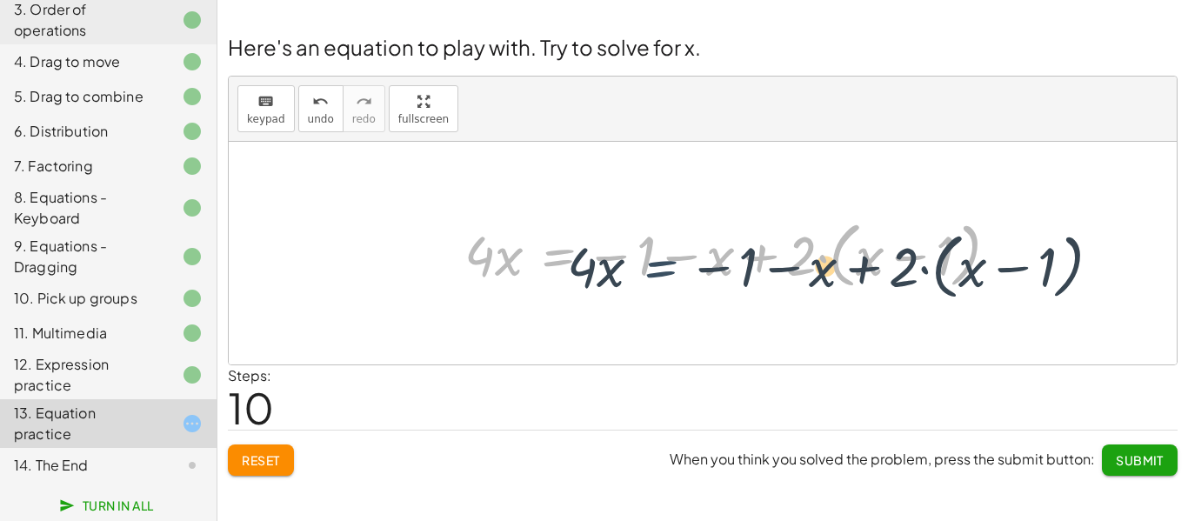
drag, startPoint x: 559, startPoint y: 260, endPoint x: 669, endPoint y: 270, distance: 110.0
click at [669, 270] on div at bounding box center [739, 253] width 566 height 81
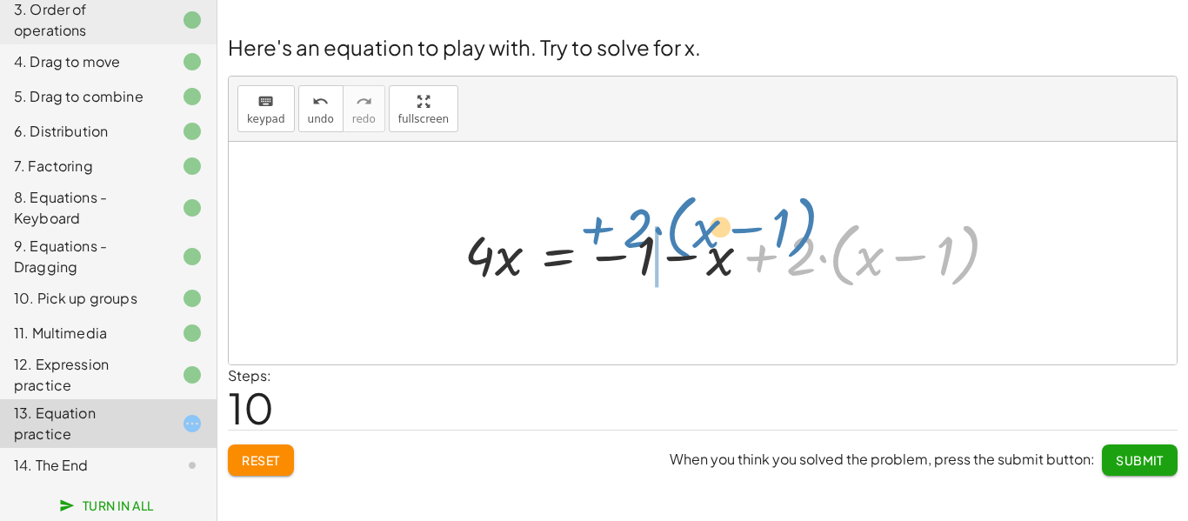
drag, startPoint x: 735, startPoint y: 271, endPoint x: 564, endPoint y: 252, distance: 172.5
click at [564, 252] on div at bounding box center [739, 253] width 566 height 81
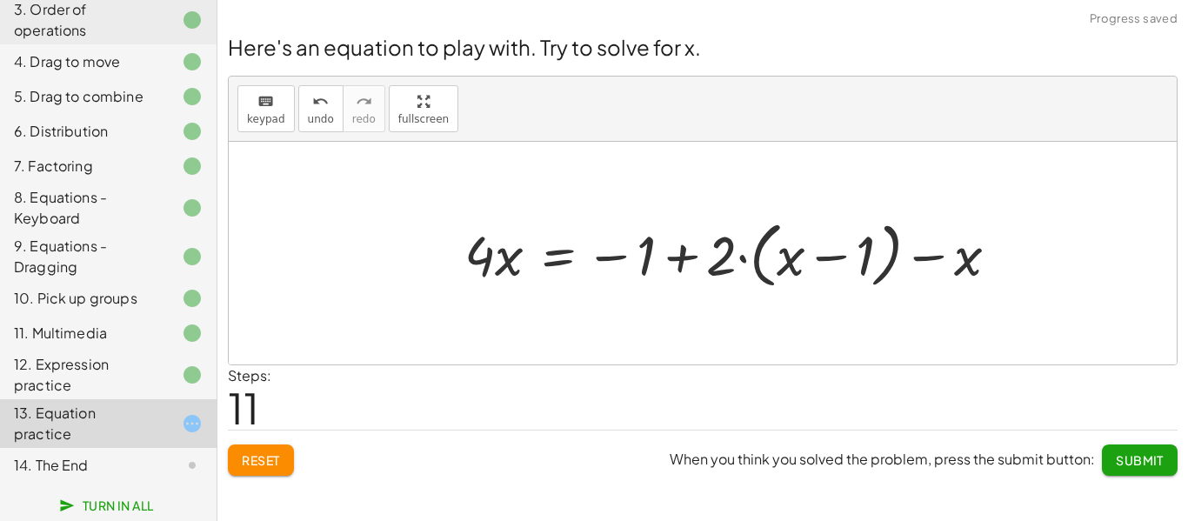
click at [688, 254] on div at bounding box center [739, 253] width 566 height 81
drag, startPoint x: 719, startPoint y: 253, endPoint x: 820, endPoint y: 263, distance: 101.4
click at [820, 263] on div at bounding box center [739, 253] width 566 height 81
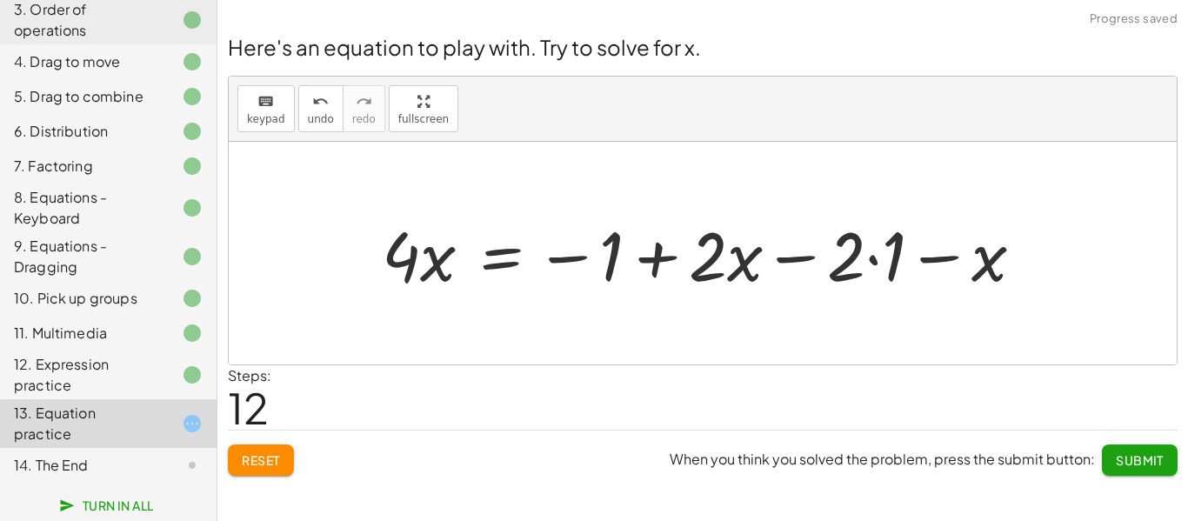
click at [874, 264] on div at bounding box center [709, 254] width 673 height 90
click at [874, 264] on div at bounding box center [689, 254] width 633 height 90
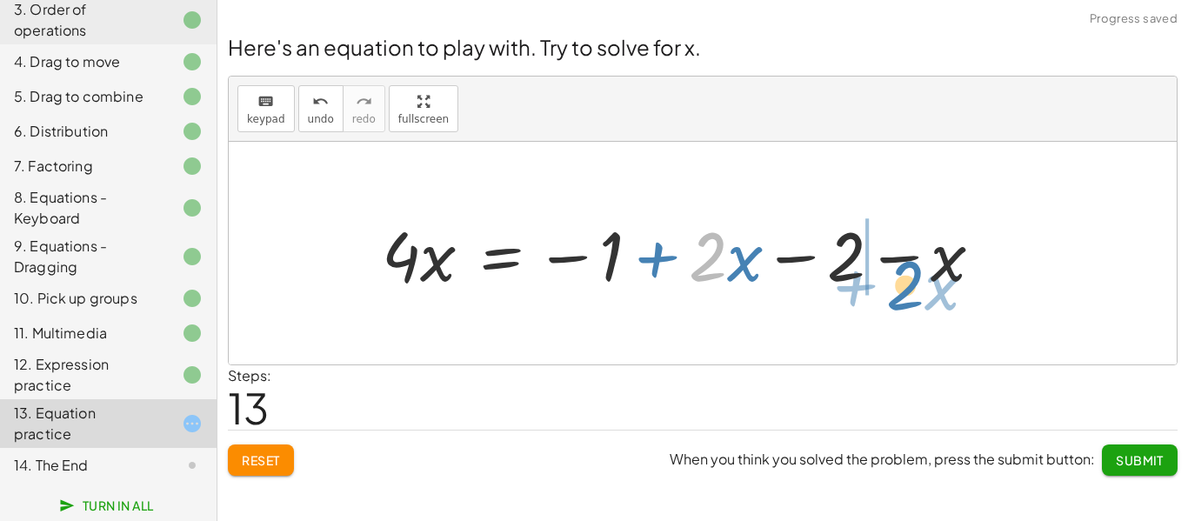
drag, startPoint x: 720, startPoint y: 262, endPoint x: 920, endPoint y: 291, distance: 202.2
click at [920, 291] on div at bounding box center [689, 254] width 633 height 90
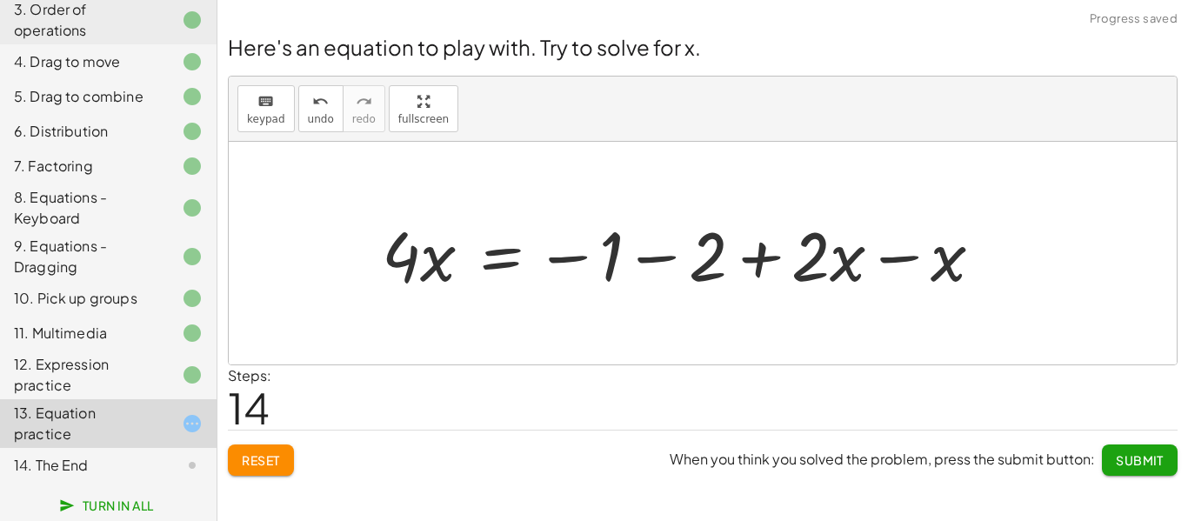
click at [761, 258] on div at bounding box center [689, 254] width 633 height 90
click at [586, 254] on div at bounding box center [689, 254] width 633 height 90
click at [654, 264] on div at bounding box center [689, 254] width 633 height 90
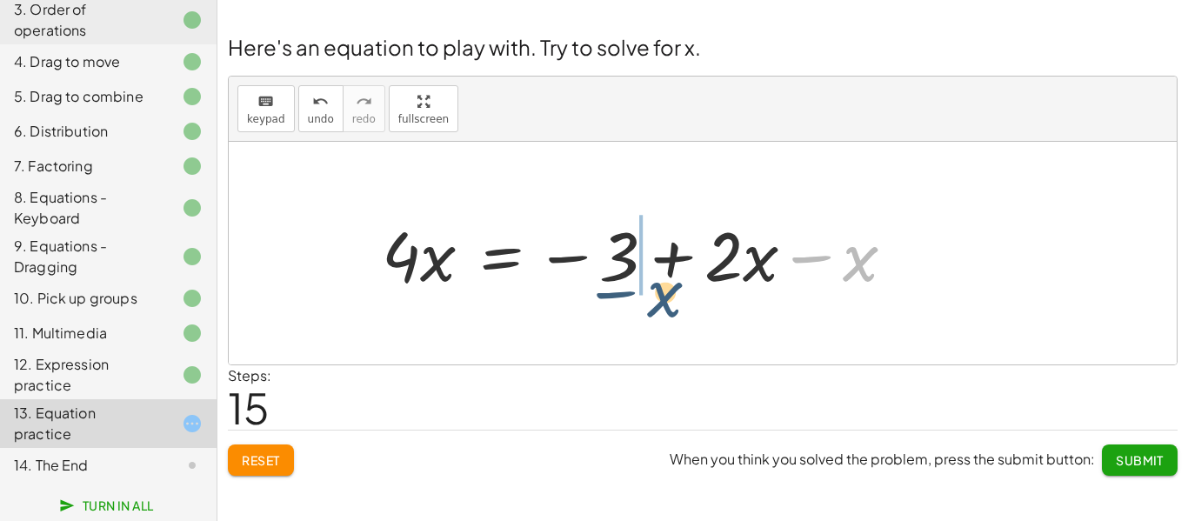
drag, startPoint x: 864, startPoint y: 269, endPoint x: 664, endPoint y: 303, distance: 203.0
click at [664, 303] on div "+ · 4 · x + 1 = + · 2 · ( + x − 1 ) − x + · 4 · x + 1 = − x + · 2 · ( + x − 1 )…" at bounding box center [703, 253] width 948 height 223
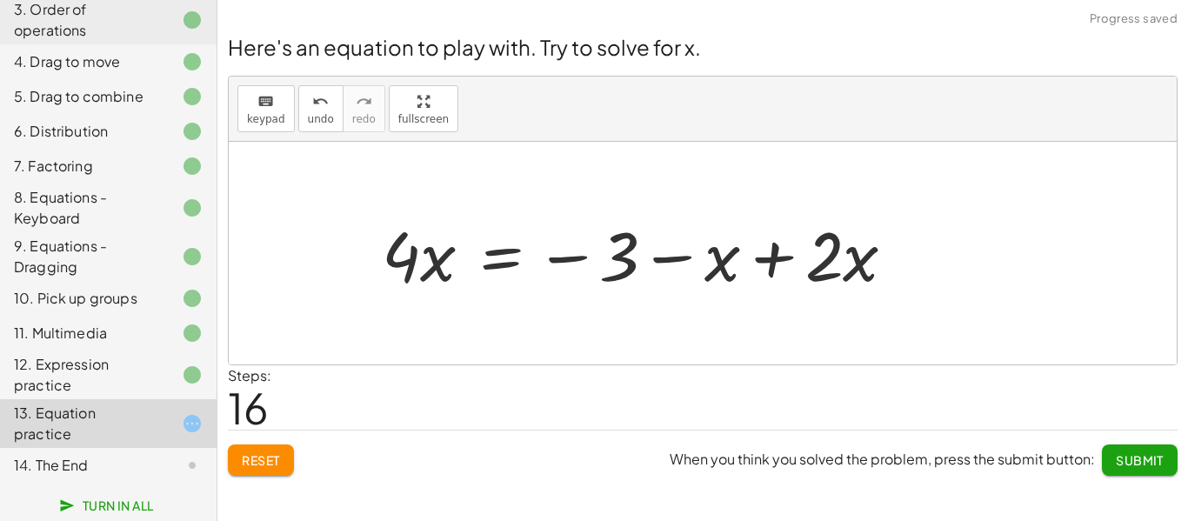
click at [673, 262] on div at bounding box center [646, 254] width 546 height 90
click at [775, 255] on div at bounding box center [646, 254] width 546 height 90
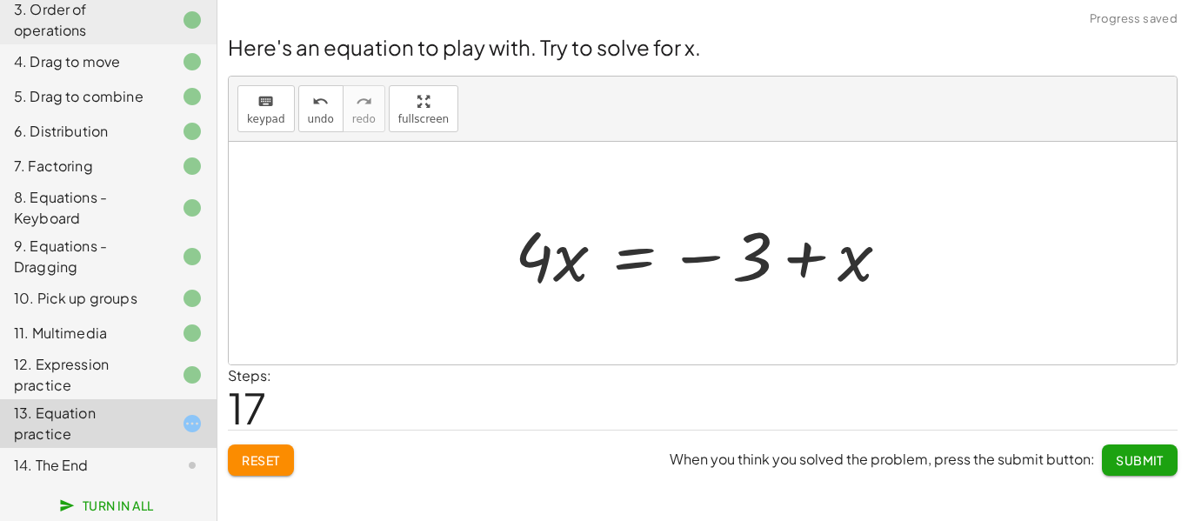
click at [813, 260] on div at bounding box center [709, 254] width 406 height 90
click at [812, 261] on div at bounding box center [709, 254] width 406 height 90
drag, startPoint x: 857, startPoint y: 258, endPoint x: 577, endPoint y: 255, distance: 280.2
click at [577, 255] on div at bounding box center [709, 254] width 406 height 90
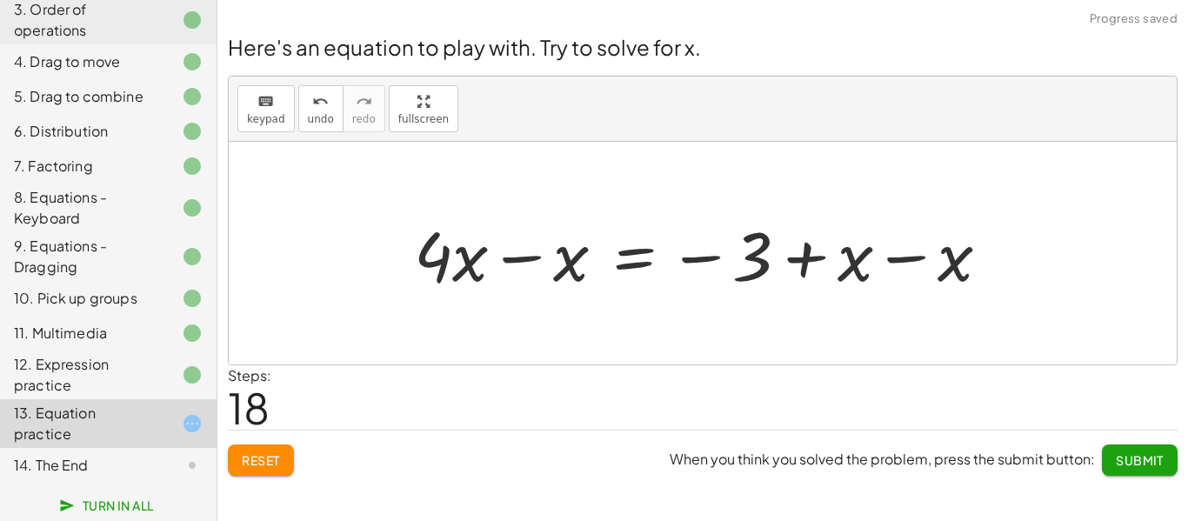
click at [918, 256] on div at bounding box center [708, 254] width 607 height 90
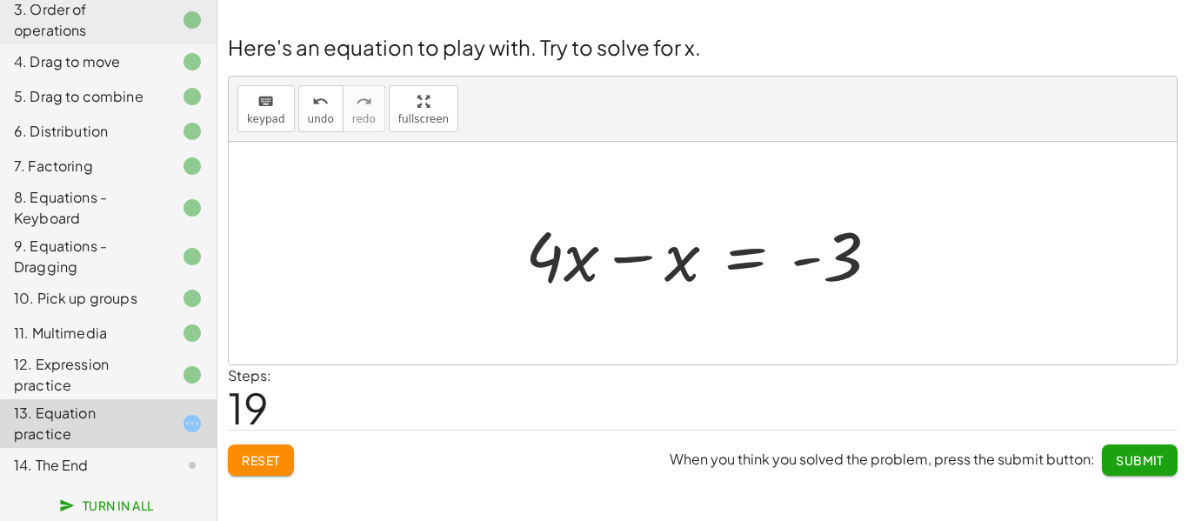
click at [658, 258] on div at bounding box center [709, 254] width 385 height 90
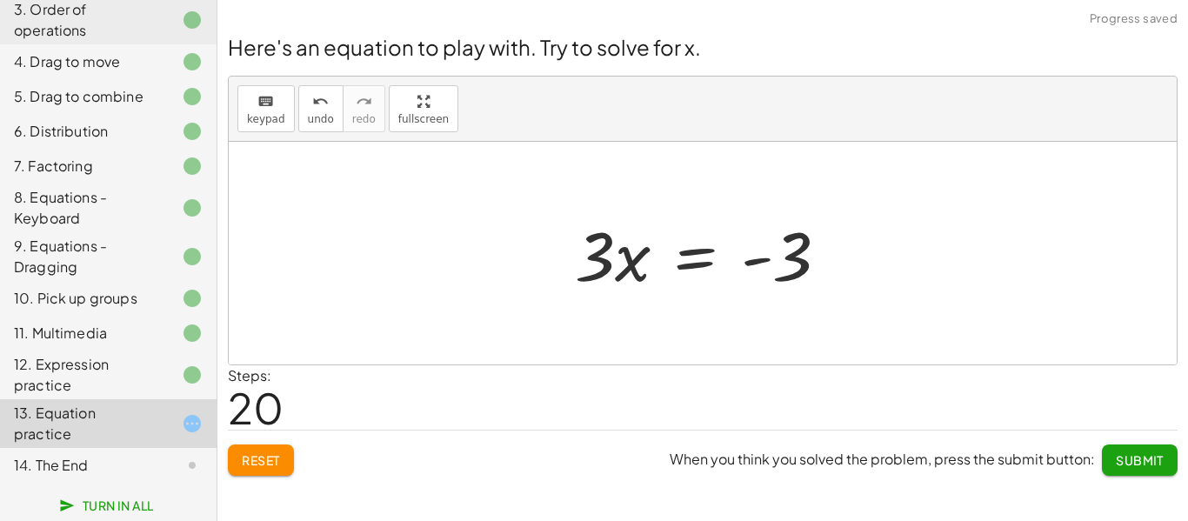
click at [753, 263] on div at bounding box center [708, 254] width 285 height 90
drag, startPoint x: 751, startPoint y: 263, endPoint x: 606, endPoint y: 270, distance: 144.6
click at [606, 270] on div at bounding box center [708, 254] width 285 height 90
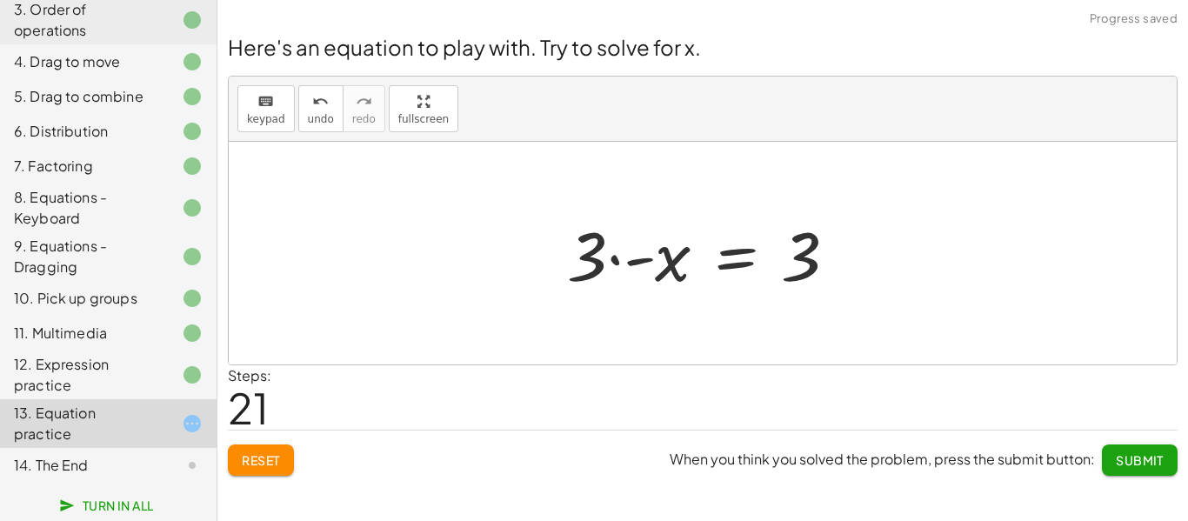
click at [626, 264] on div at bounding box center [710, 254] width 302 height 90
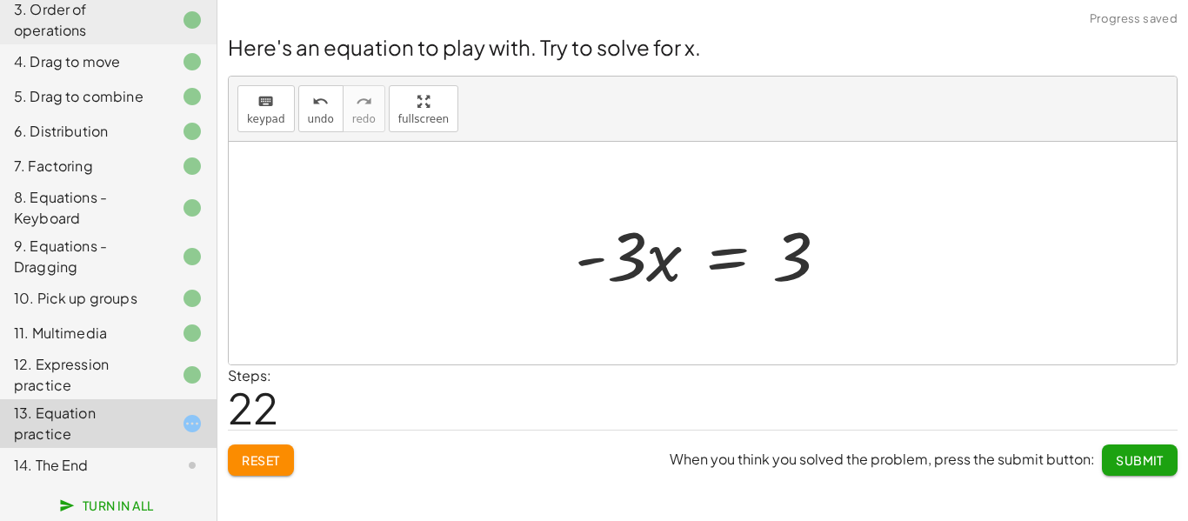
click at [1153, 451] on button "Submit" at bounding box center [1140, 460] width 76 height 31
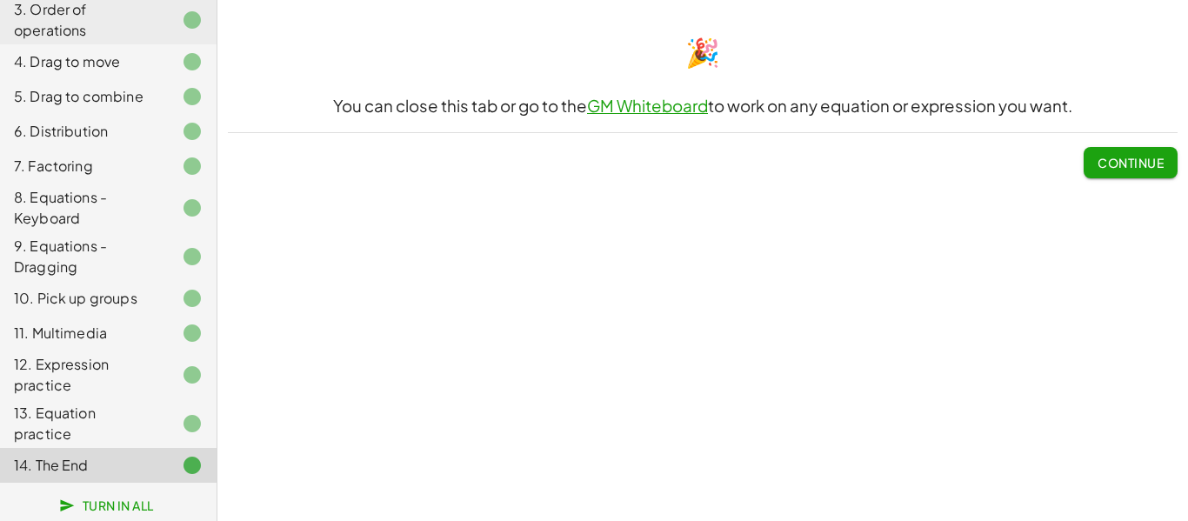
click at [114, 498] on span "Turn In All" at bounding box center [108, 506] width 91 height 16
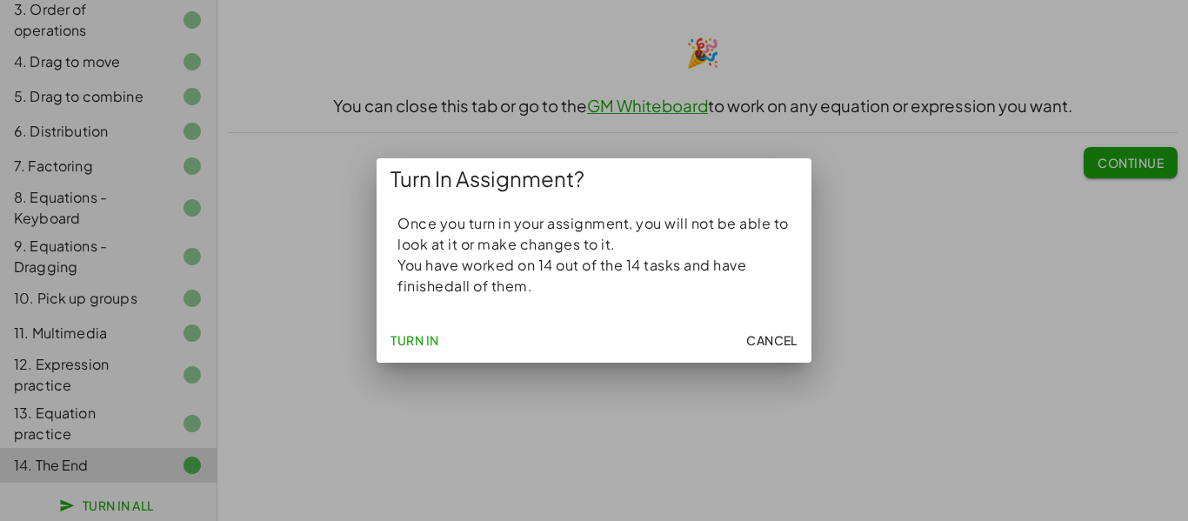
click at [417, 331] on button "Turn In" at bounding box center [415, 340] width 63 height 31
click at [413, 344] on span "Turn In" at bounding box center [415, 340] width 49 height 16
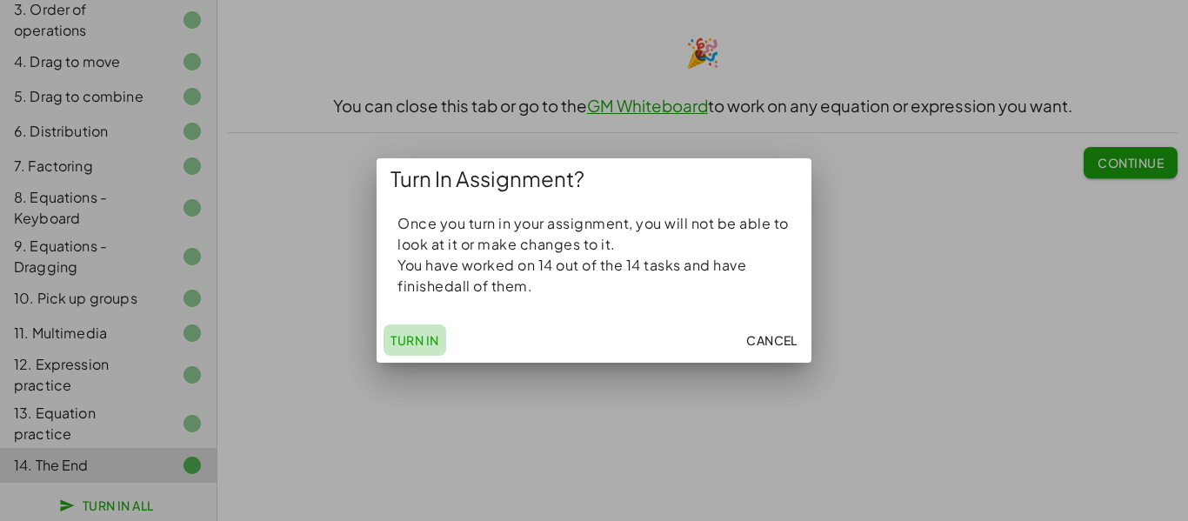
click at [413, 344] on span "Turn In" at bounding box center [415, 340] width 49 height 16
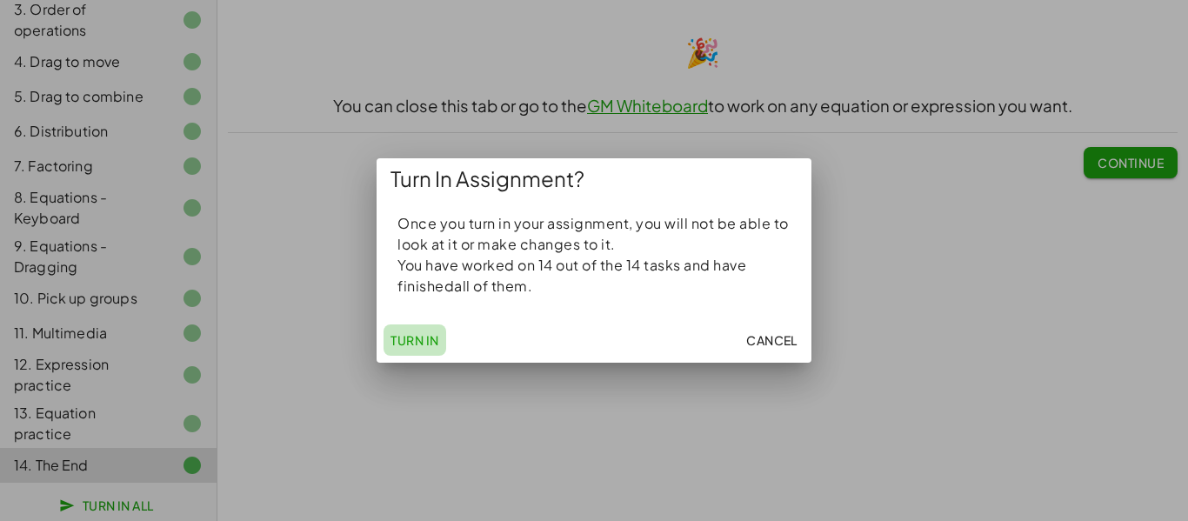
click at [413, 344] on span "Turn In" at bounding box center [415, 340] width 49 height 16
click at [413, 345] on span "Turn In" at bounding box center [415, 340] width 49 height 16
click at [421, 345] on span "Turn In" at bounding box center [415, 340] width 49 height 16
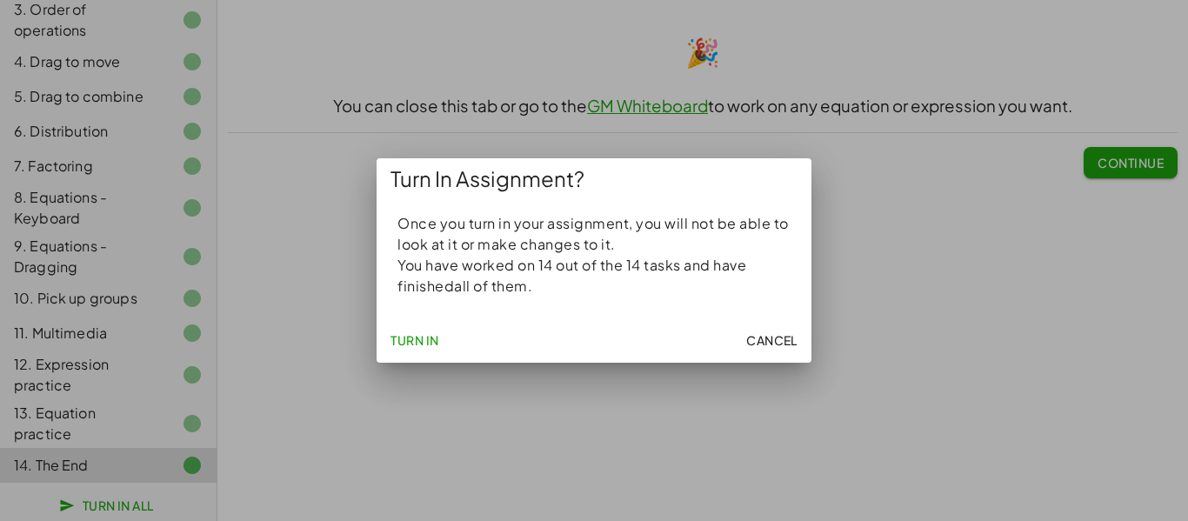
click at [792, 337] on span "Cancel" at bounding box center [771, 340] width 51 height 16
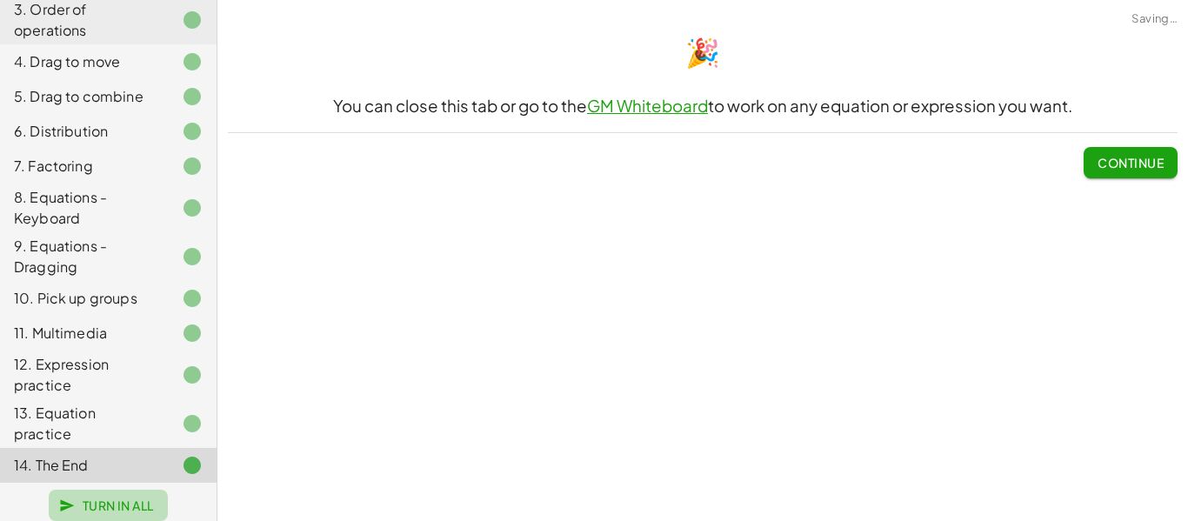
click at [156, 502] on button "Turn In All" at bounding box center [108, 505] width 119 height 31
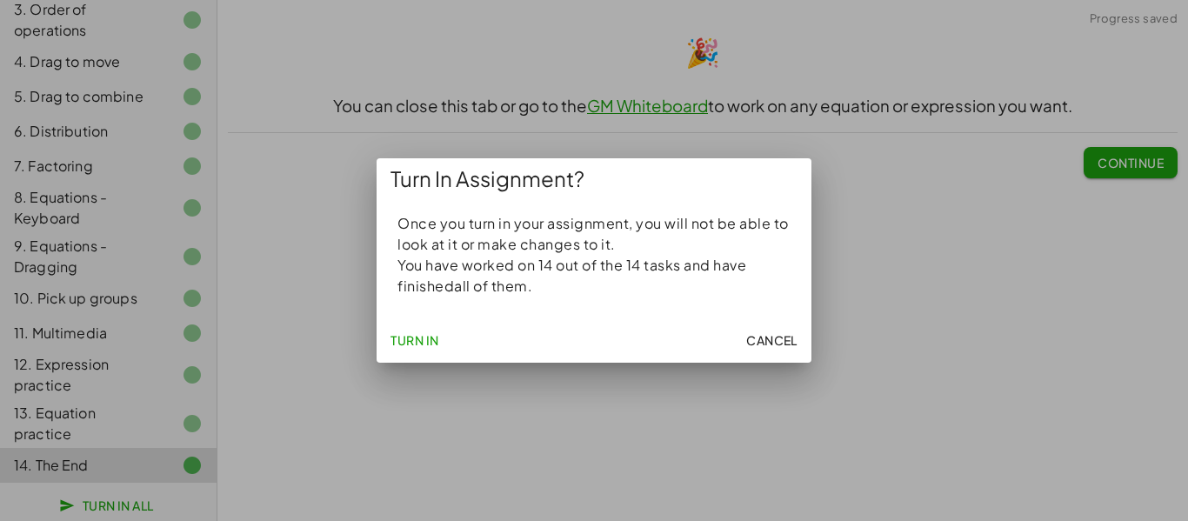
click at [405, 334] on span "Turn In" at bounding box center [415, 340] width 49 height 16
click at [398, 337] on span "Turn In" at bounding box center [415, 340] width 49 height 16
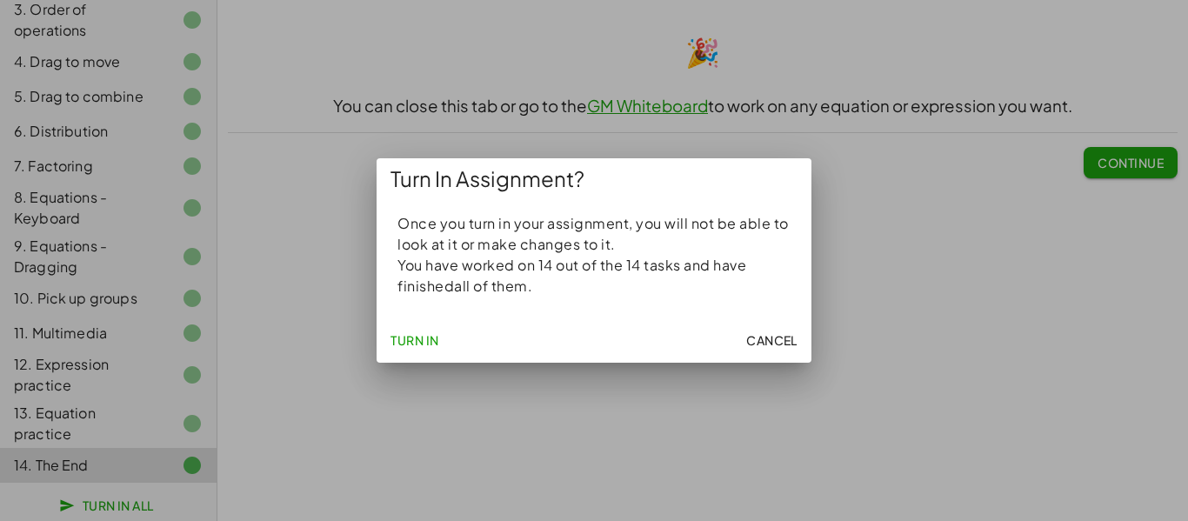
click at [398, 337] on span "Turn In" at bounding box center [415, 340] width 49 height 16
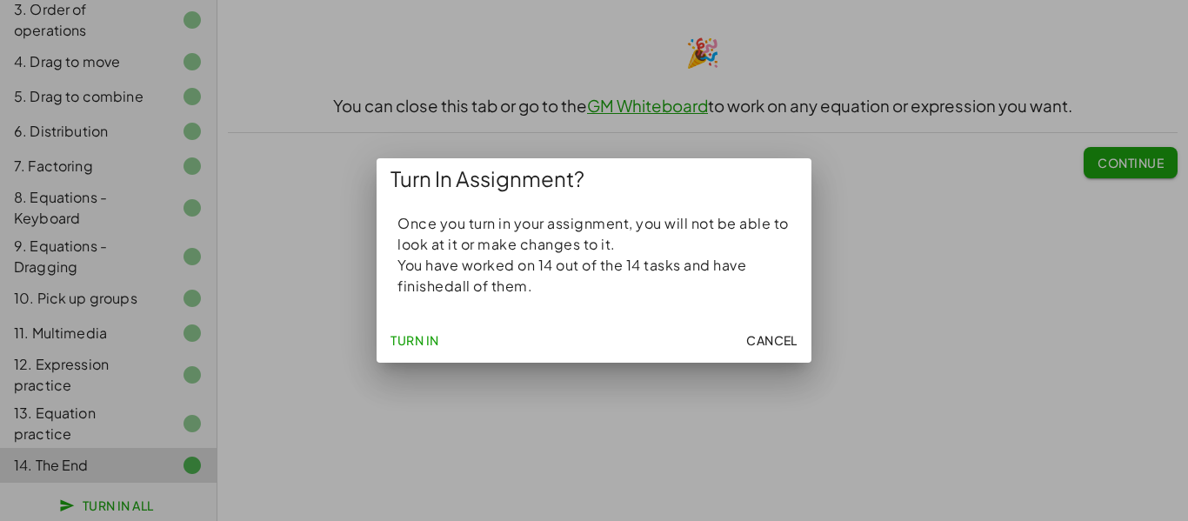
click at [801, 354] on button "Cancel" at bounding box center [772, 340] width 65 height 31
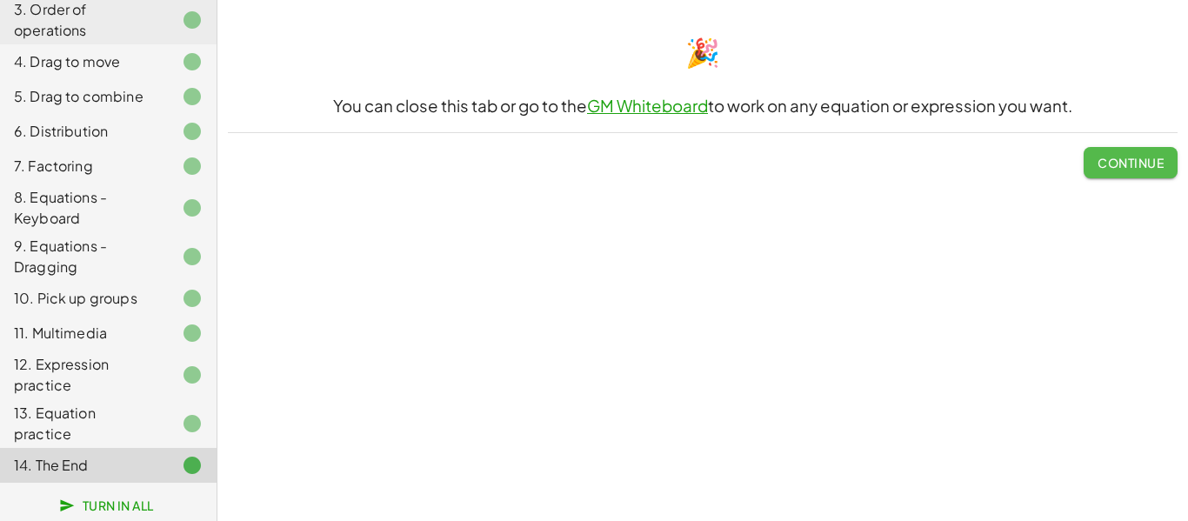
click at [1105, 169] on span "Continue" at bounding box center [1131, 163] width 66 height 16
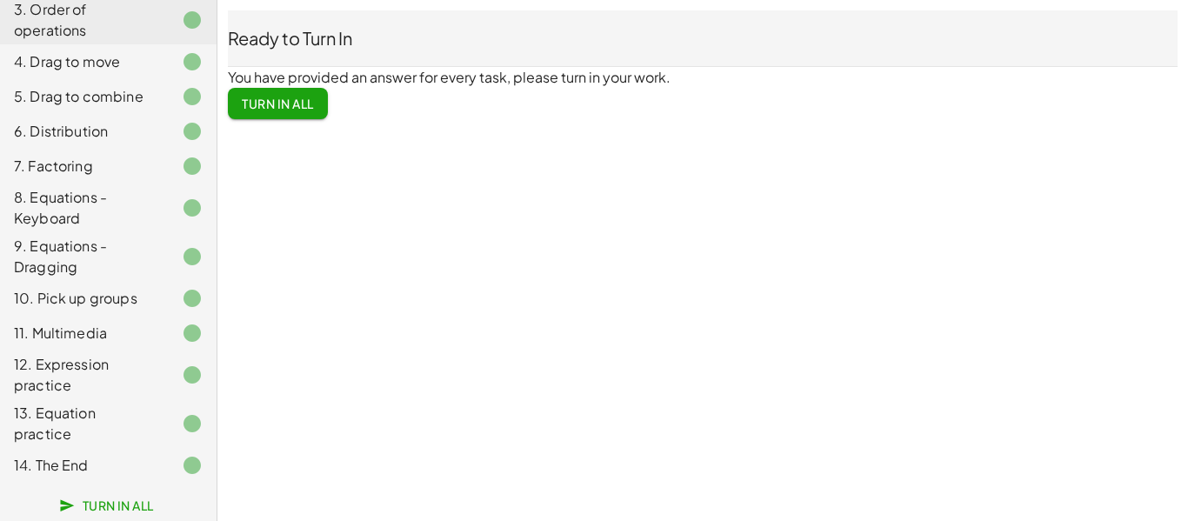
click at [304, 90] on button "Turn In All" at bounding box center [278, 103] width 100 height 31
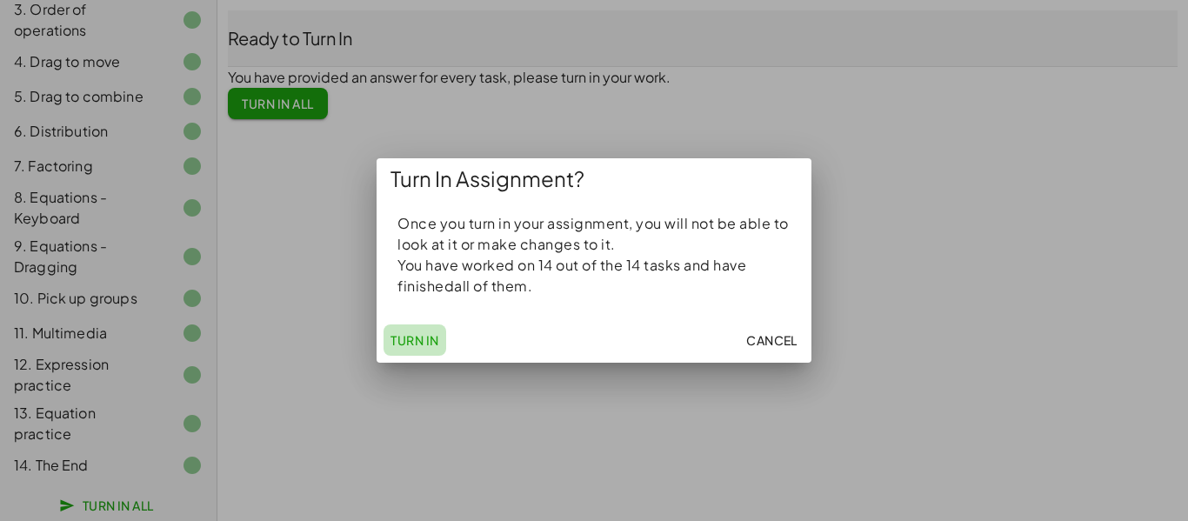
click at [405, 337] on span "Turn In" at bounding box center [415, 340] width 49 height 16
